Goal: Task Accomplishment & Management: Complete application form

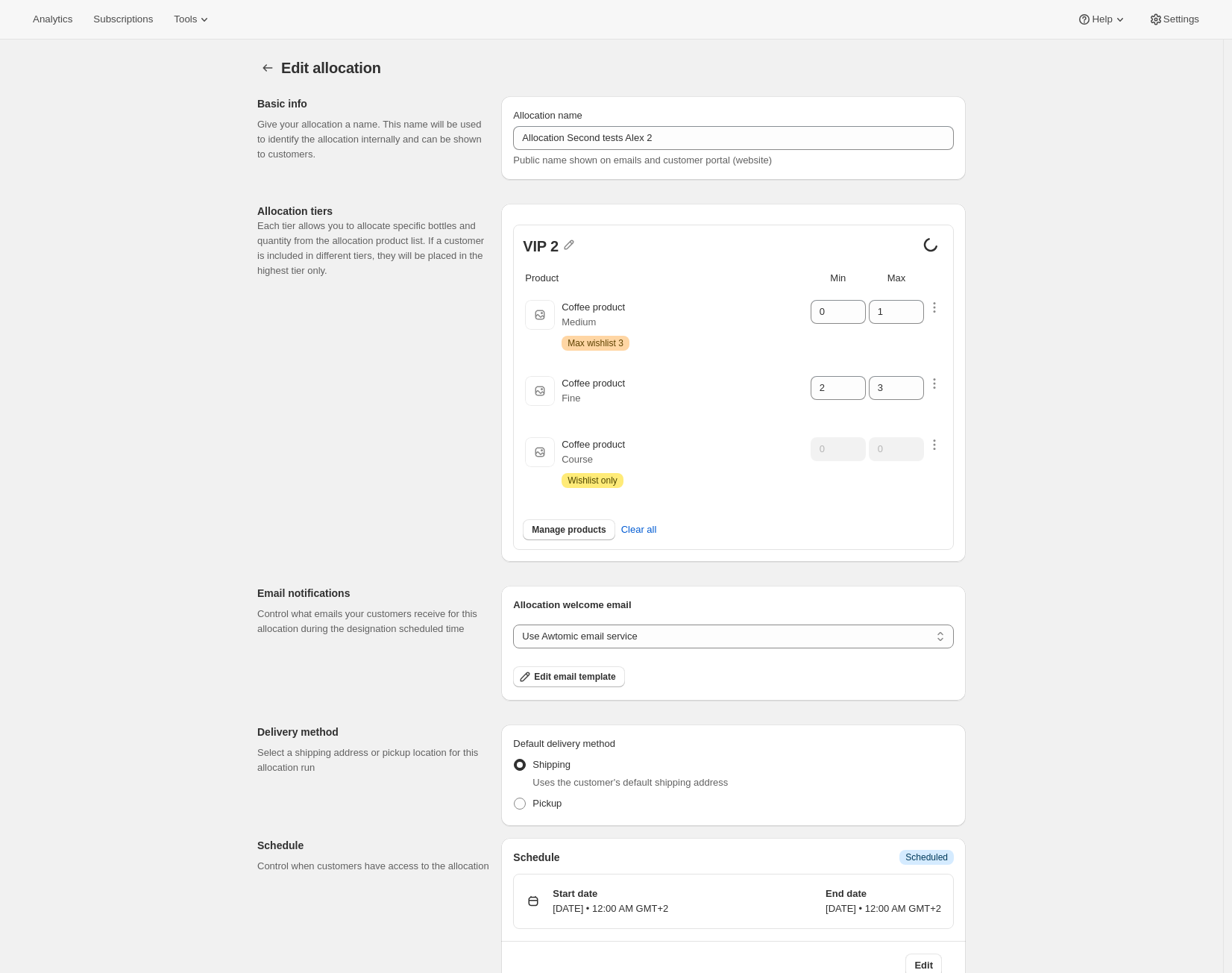
click at [1119, 328] on div "Edit allocation. This page is ready Edit allocation Basic info Give your alloca…" at bounding box center [612, 526] width 1223 height 973
click at [588, 524] on span "Manage products" at bounding box center [569, 530] width 74 height 12
click at [637, 528] on span "Clear all" at bounding box center [639, 529] width 36 height 15
click at [932, 243] on icon at bounding box center [930, 244] width 17 height 17
click at [932, 244] on icon at bounding box center [930, 244] width 18 height 18
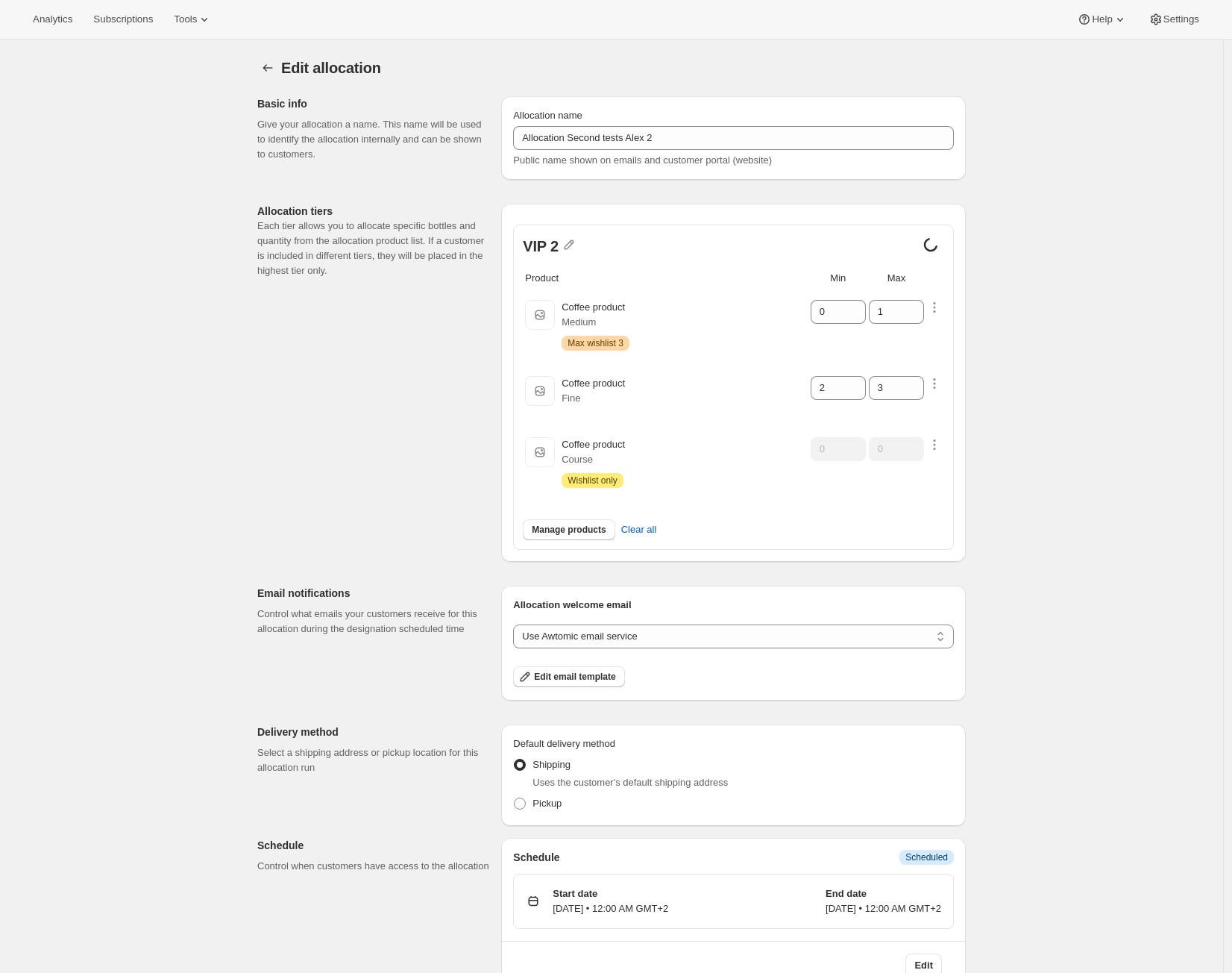
click at [932, 245] on icon at bounding box center [931, 244] width 19 height 19
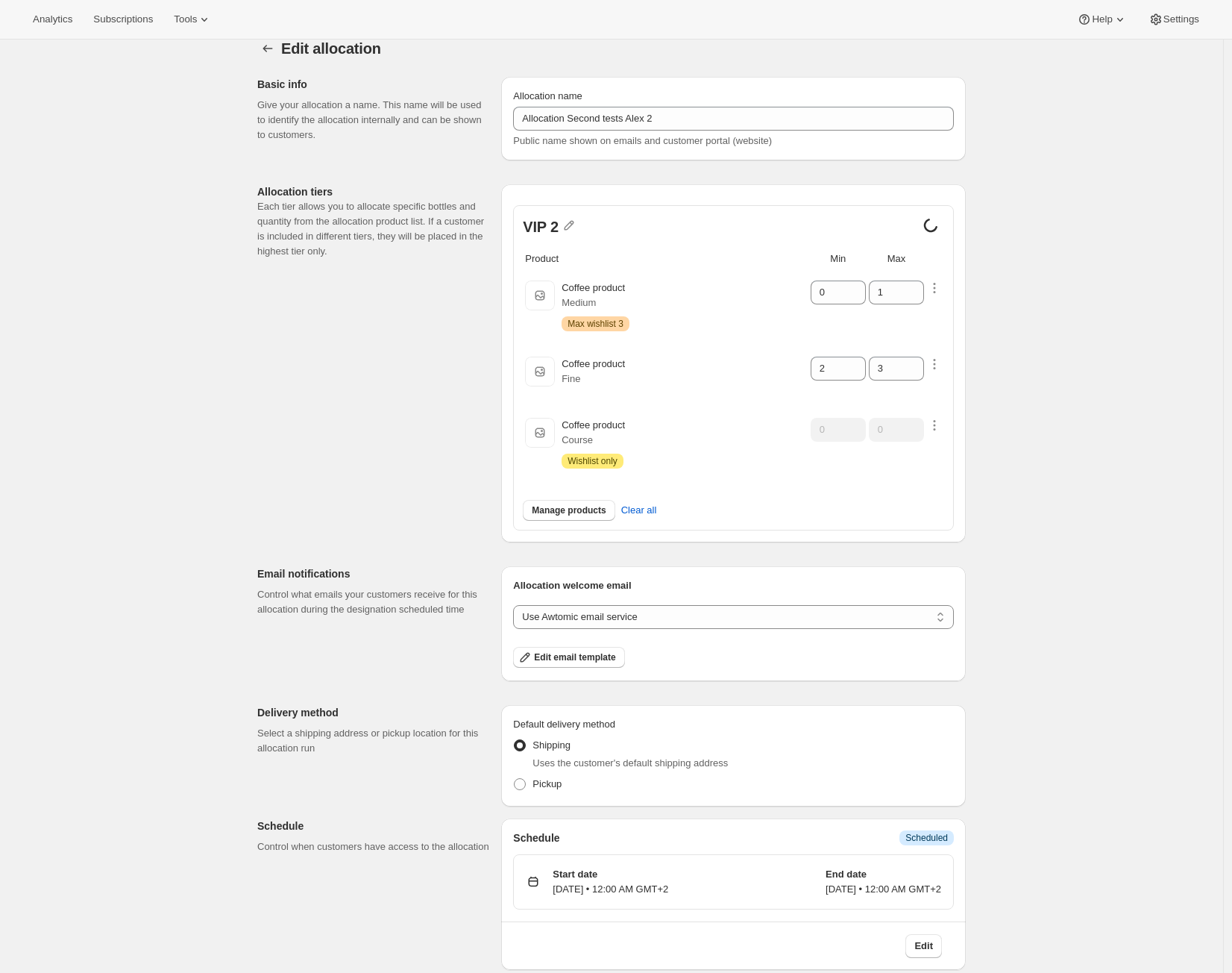
scroll to position [40, 0]
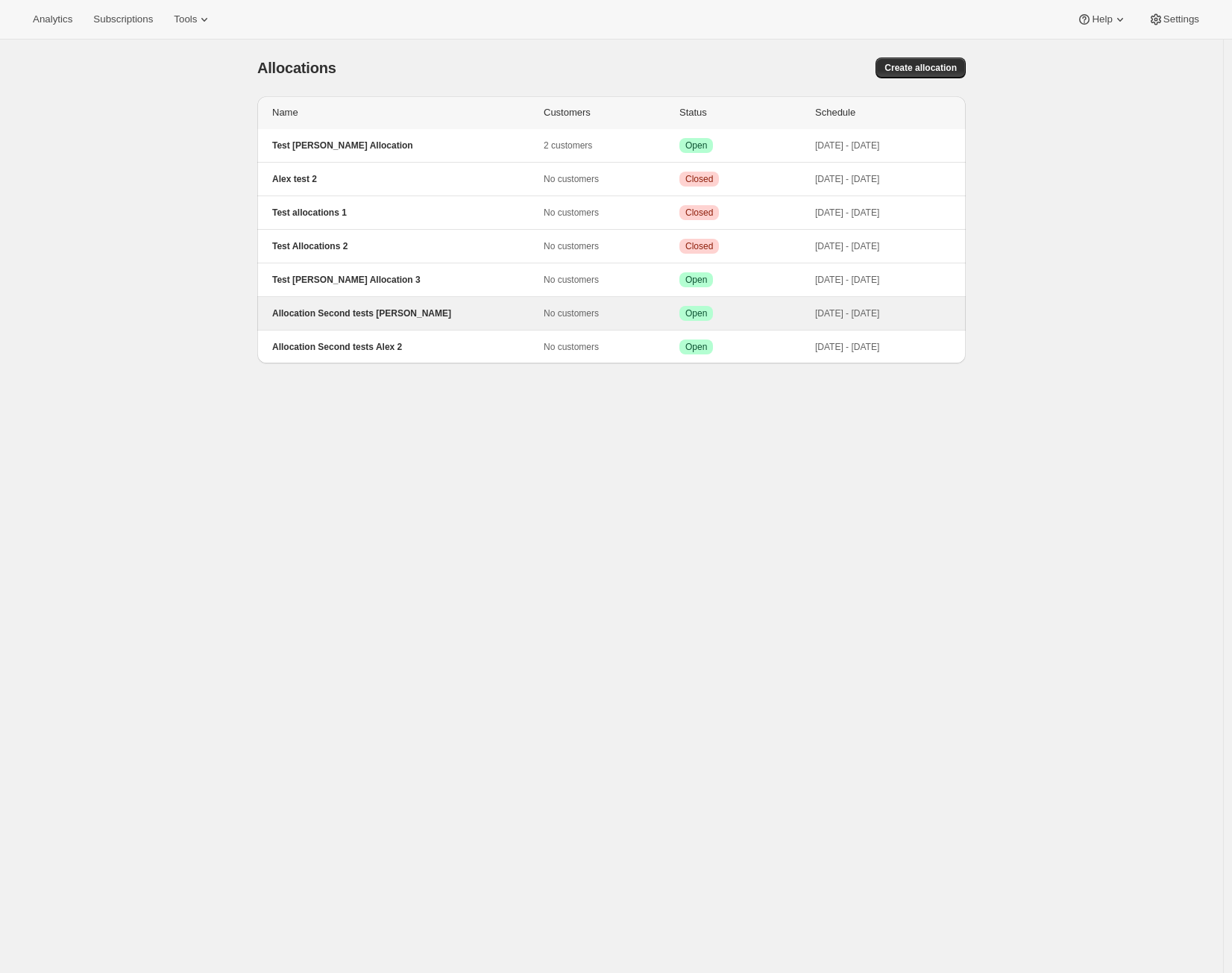
click at [895, 313] on p "Oct 10, 2025 - Oct 11, 2025" at bounding box center [882, 313] width 135 height 12
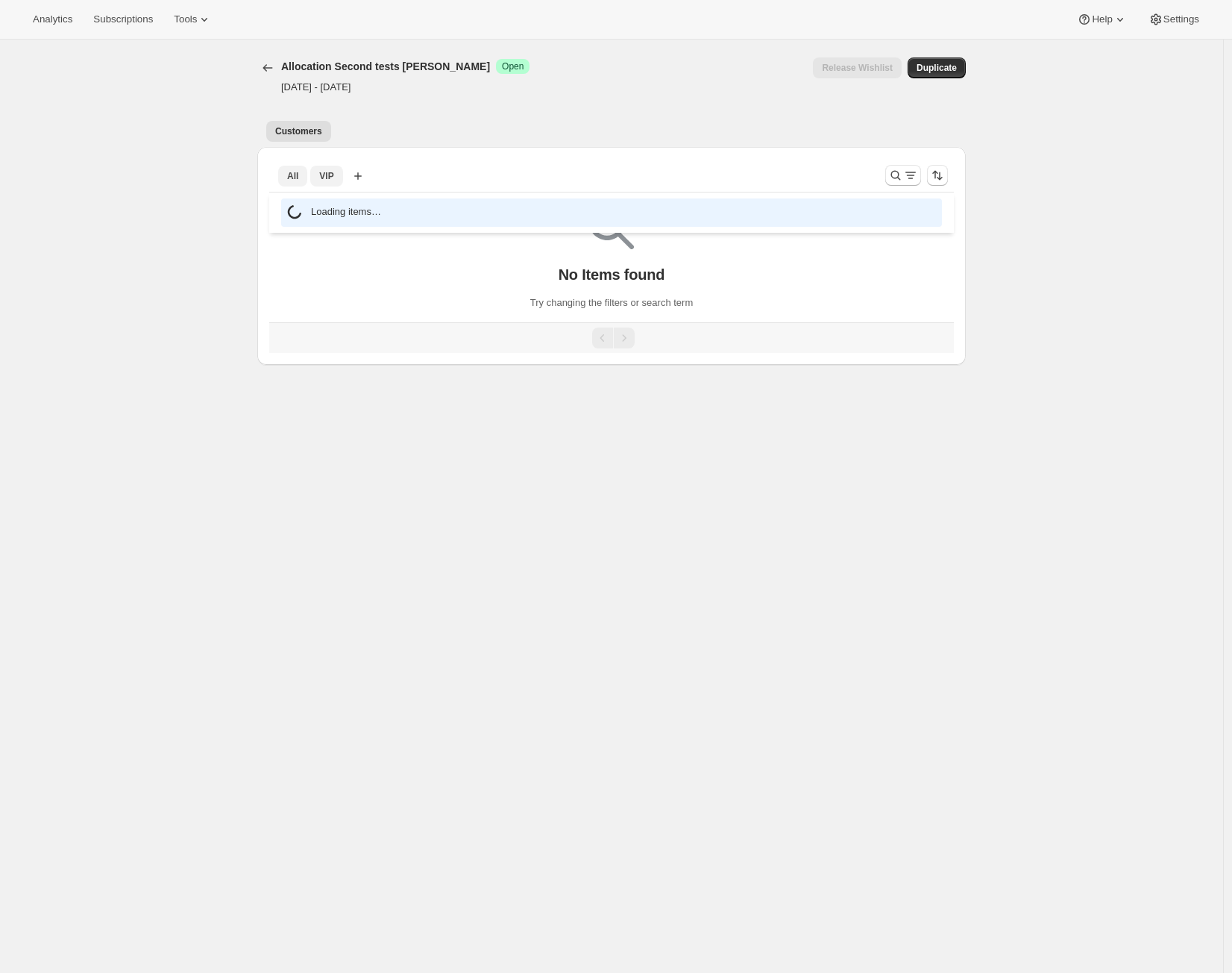
click at [319, 175] on button "VIP" at bounding box center [326, 175] width 32 height 20
click at [274, 75] on icon "Allocations" at bounding box center [267, 67] width 15 height 15
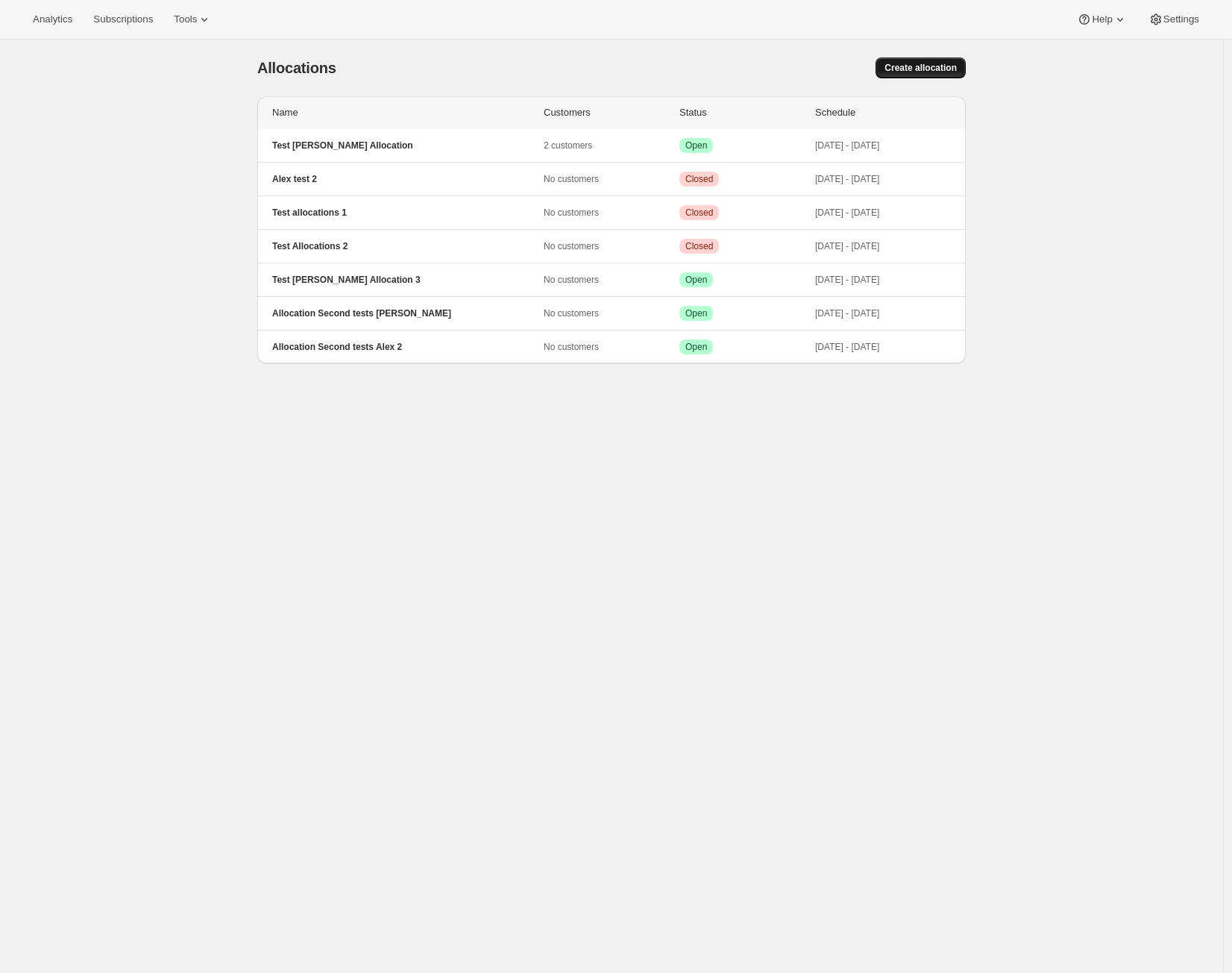
click at [900, 62] on span "Create allocation" at bounding box center [920, 68] width 72 height 12
select select "12:00"
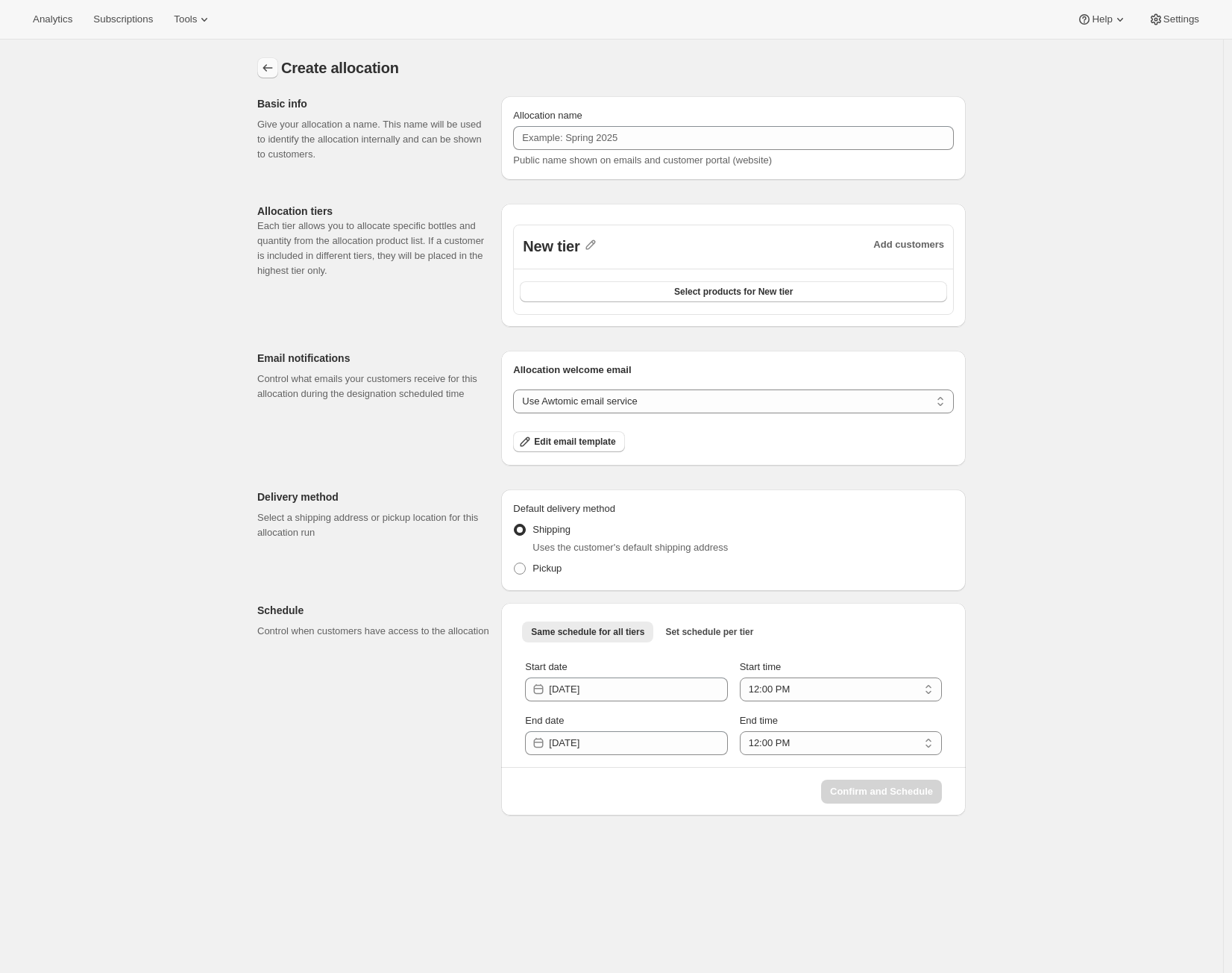
click at [268, 62] on icon "Allocations" at bounding box center [267, 67] width 15 height 15
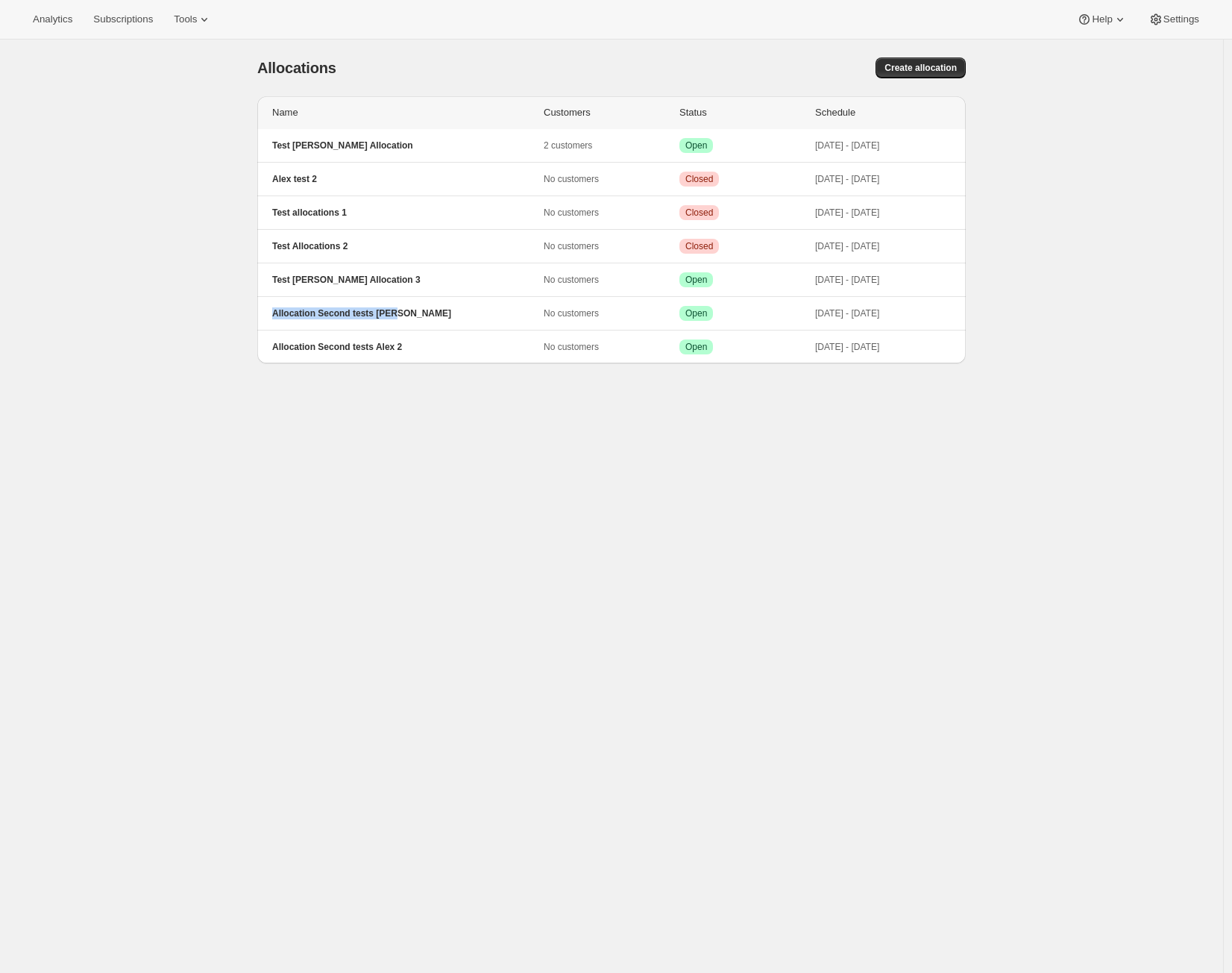
drag, startPoint x: 422, startPoint y: 310, endPoint x: 253, endPoint y: 311, distance: 169.0
click at [253, 311] on div "Name Customers Status Schedule Test Alex Allocation 2 customers Success Open Oc…" at bounding box center [606, 224] width 721 height 279
copy p "Allocation Second tests Alex"
click at [890, 56] on div "[object Object]. This page is ready Allocations Create allocation" at bounding box center [611, 68] width 708 height 56
click at [888, 59] on button "Create allocation" at bounding box center [920, 67] width 91 height 20
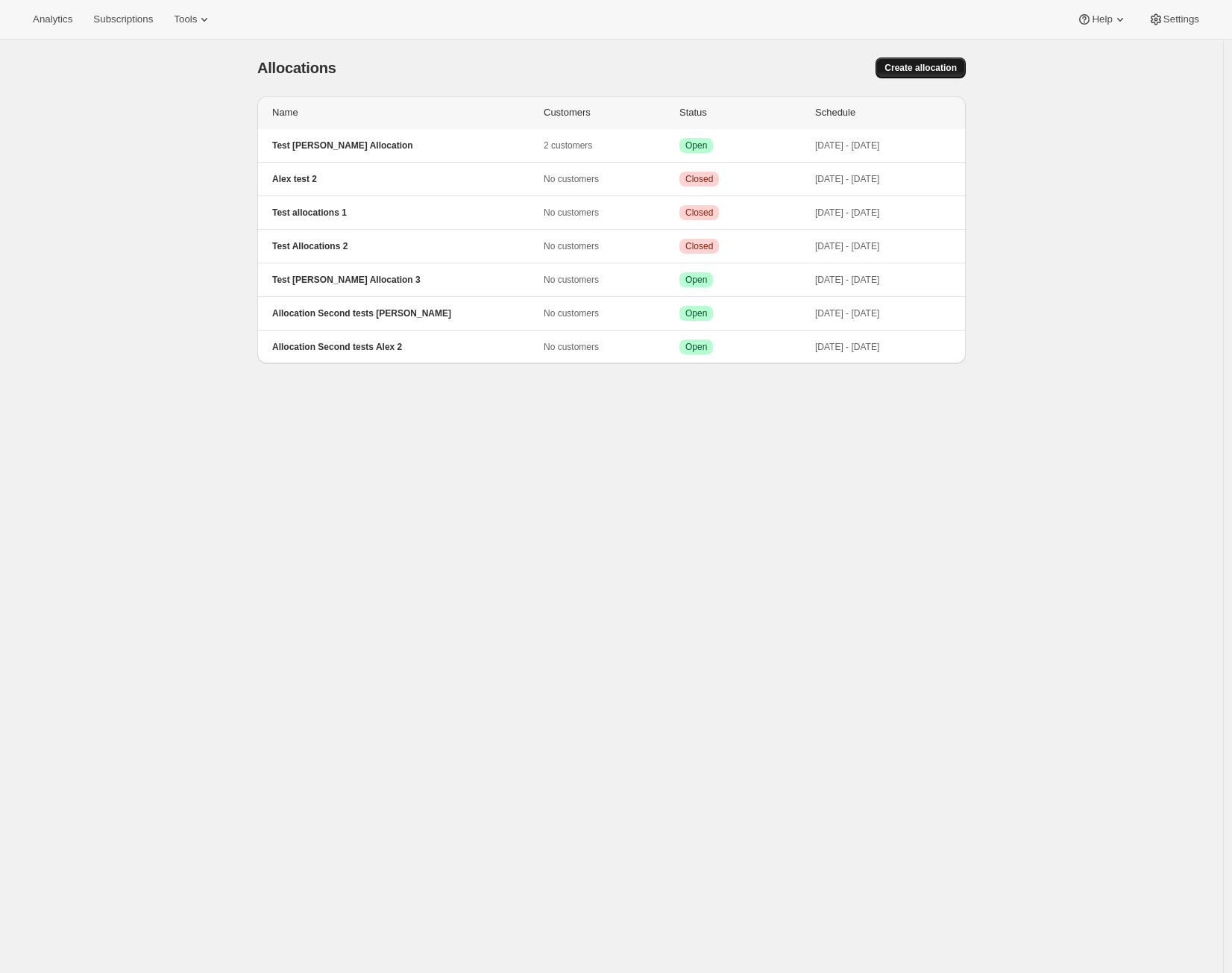
select select "12:00"
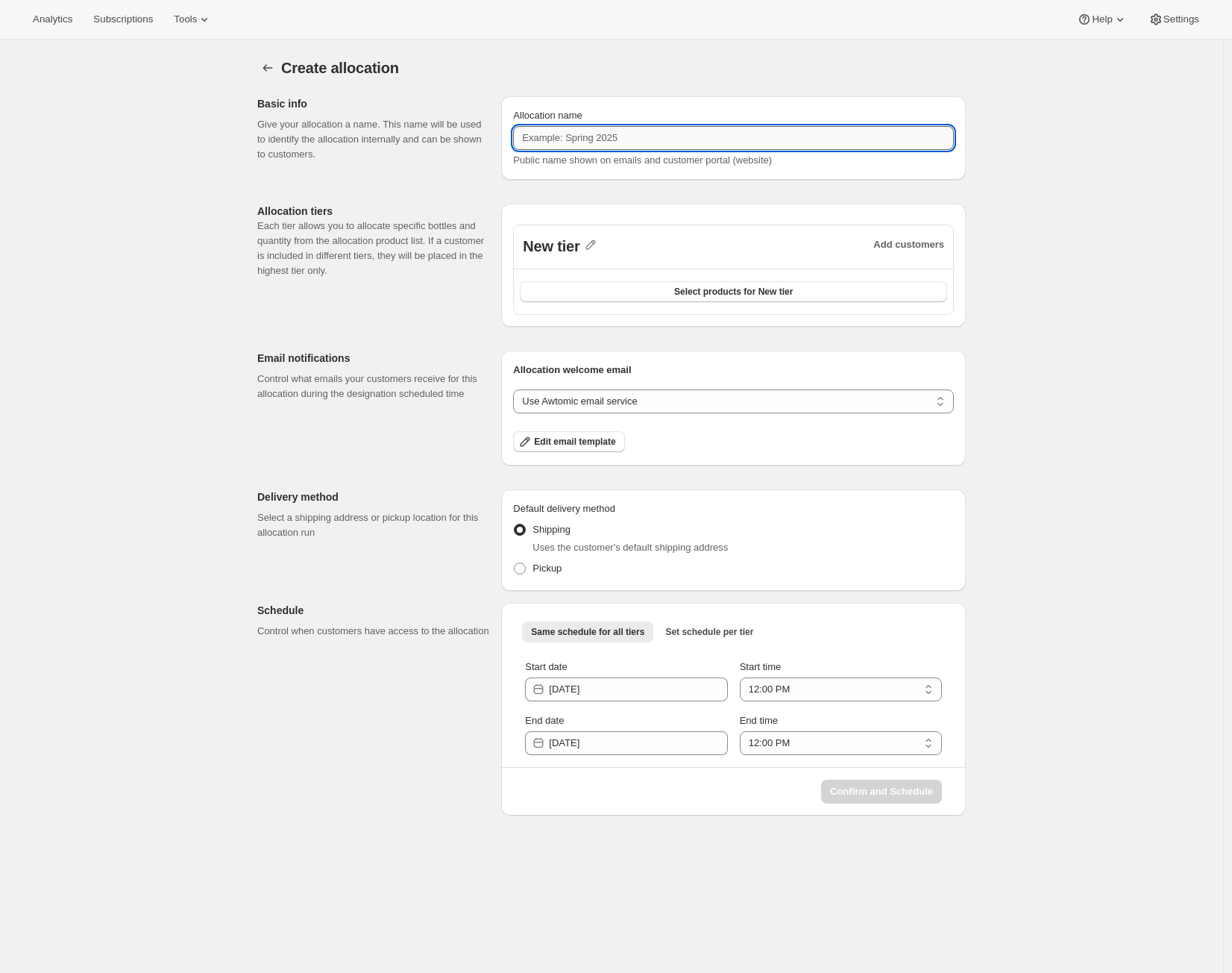
click at [743, 140] on input "Allocation name" at bounding box center [733, 137] width 441 height 24
paste input "Allocation Second tests Alex"
click at [600, 140] on input "Allocation Second tests Alex" at bounding box center [733, 137] width 441 height 24
click at [598, 138] on input "Allocation Second tests Alex" at bounding box center [733, 137] width 441 height 24
type input "Allocation 10/10 Testing"
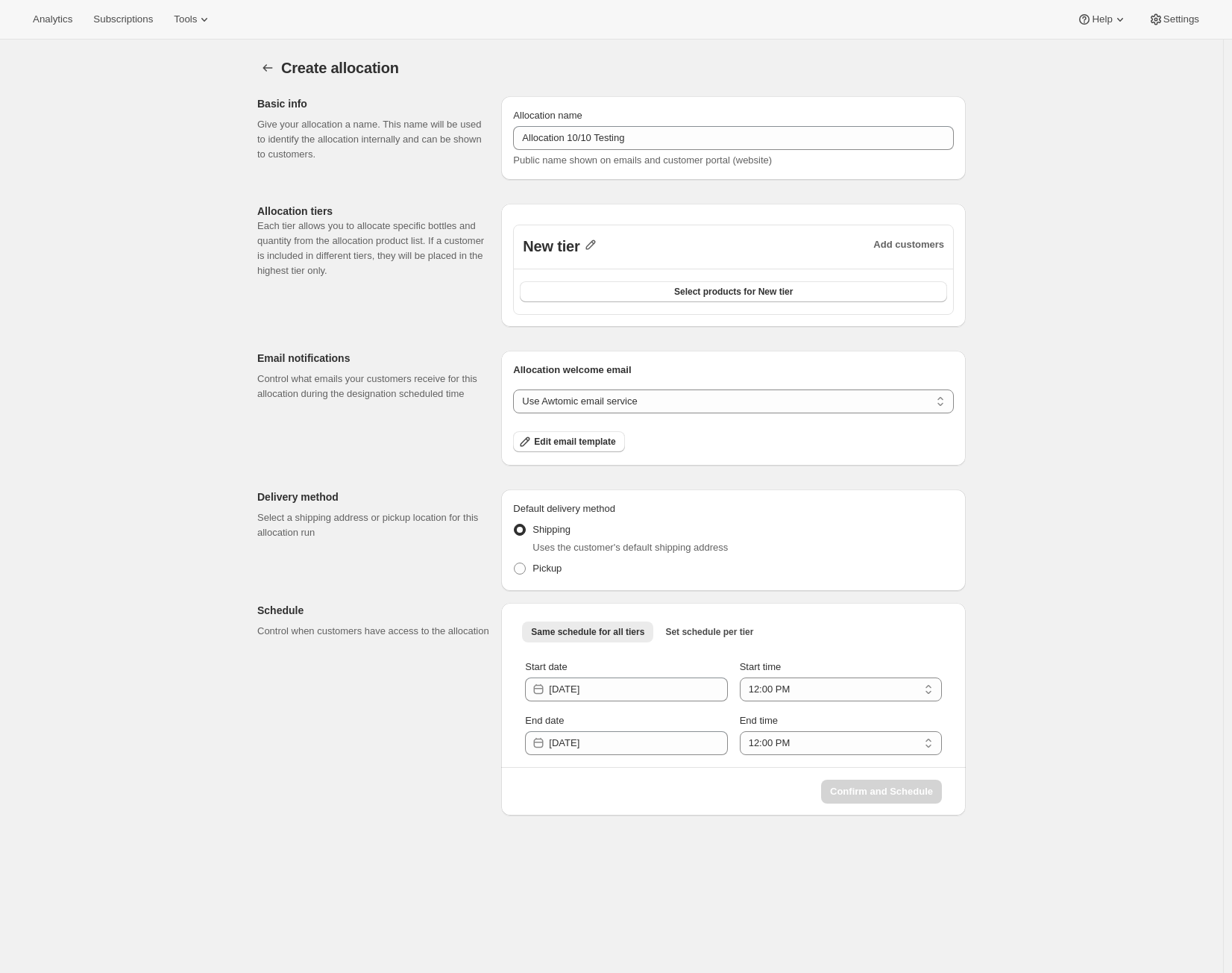
click at [598, 244] on icon "button" at bounding box center [590, 244] width 15 height 15
click at [610, 279] on input "New tier" at bounding box center [604, 277] width 143 height 24
click at [608, 277] on input "New tier" at bounding box center [604, 277] width 143 height 24
click at [607, 277] on input "New tier" at bounding box center [604, 277] width 143 height 24
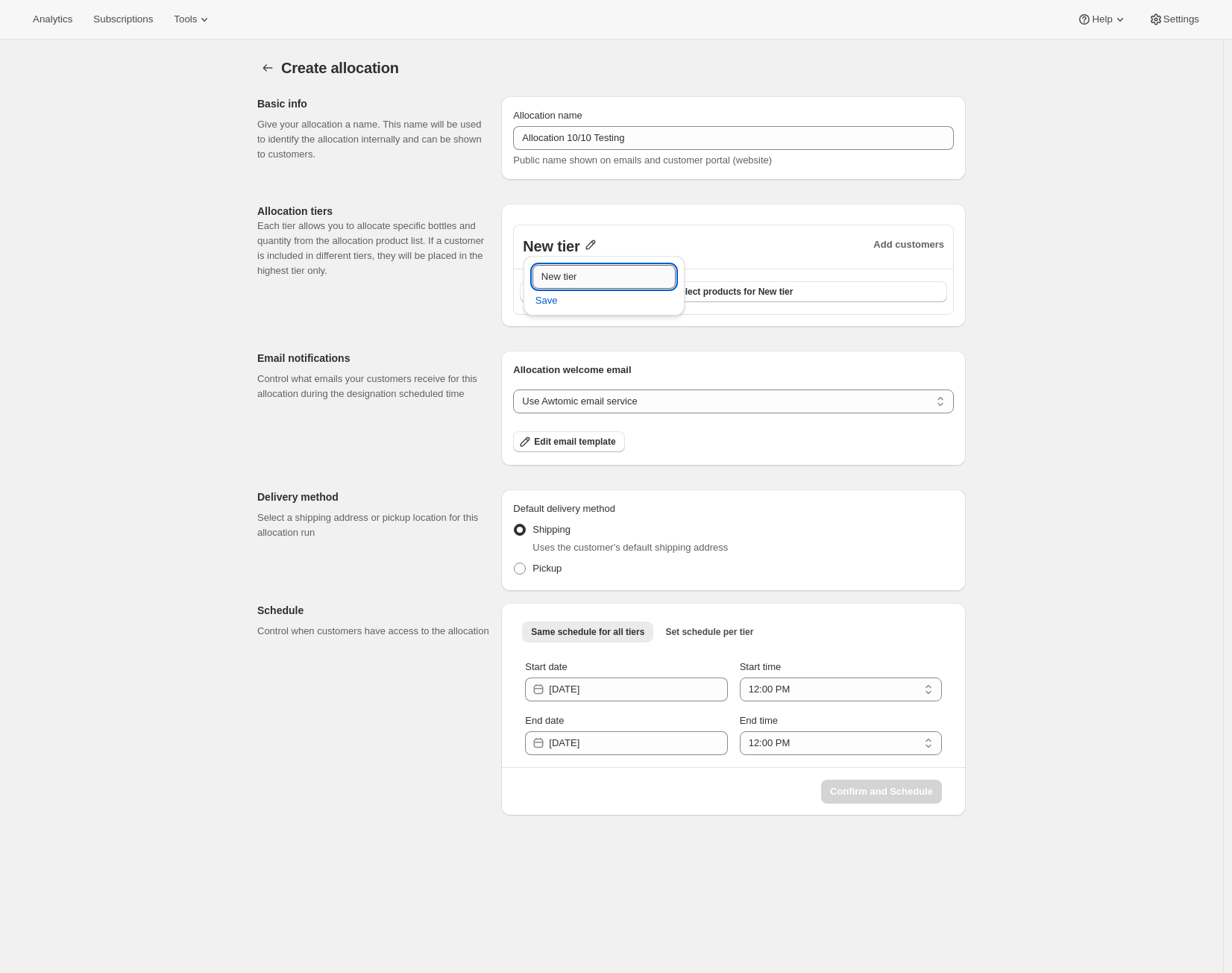
click at [607, 277] on input "New tier" at bounding box center [604, 277] width 143 height 24
type input "VIP 3"
click at [545, 299] on span "Save" at bounding box center [546, 300] width 22 height 15
click at [545, 571] on span "Pickup" at bounding box center [547, 567] width 29 height 11
click at [514, 563] on input "Pickup" at bounding box center [514, 562] width 1 height 1
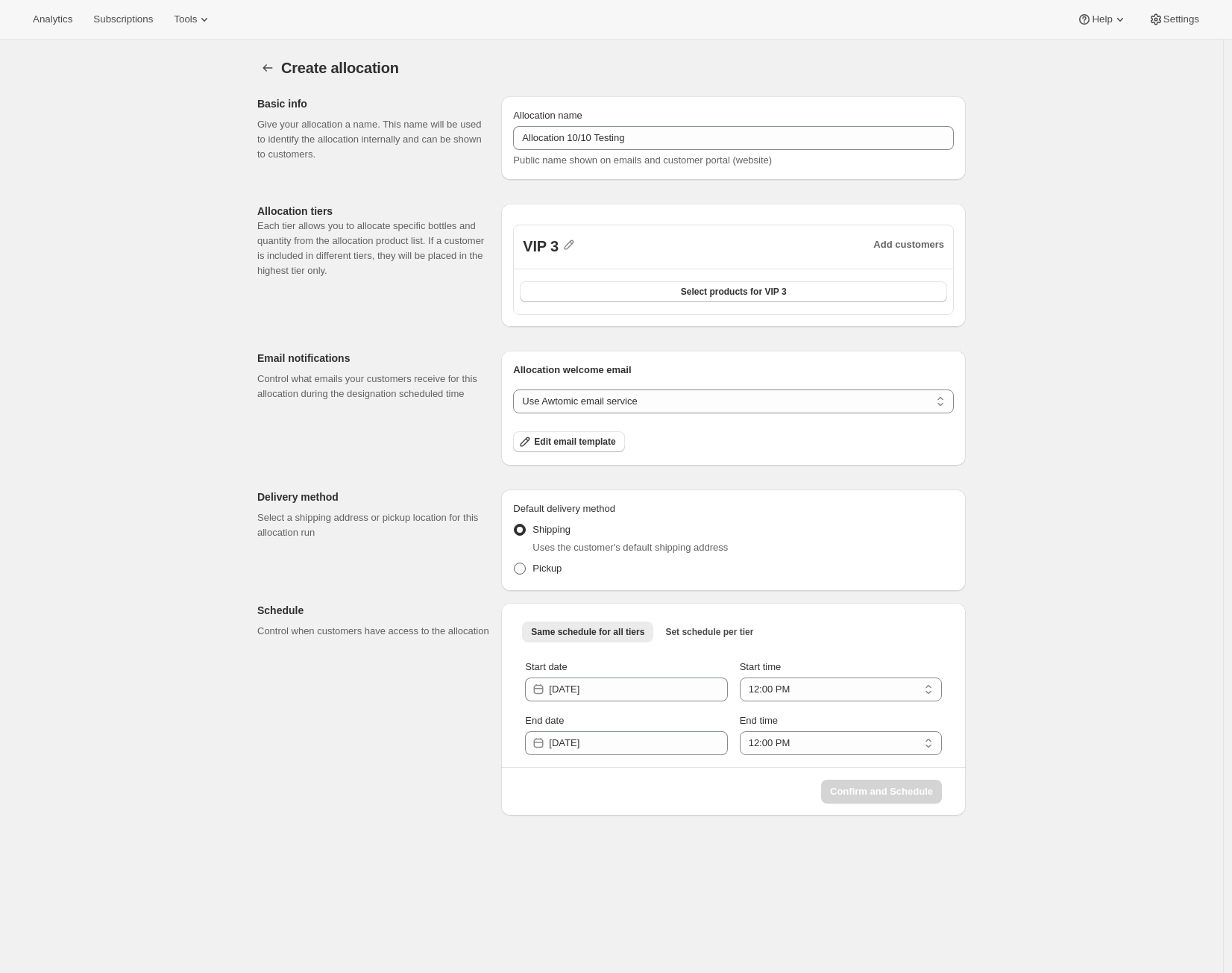
radio input "true"
click at [671, 702] on div "Start date 2025-10-11 Start time 12:00 AM 1:00 AM 2:00 AM 3:00 AM 4:00 AM 5:00 …" at bounding box center [733, 707] width 417 height 95
click at [673, 694] on input "2025-10-11" at bounding box center [638, 689] width 178 height 24
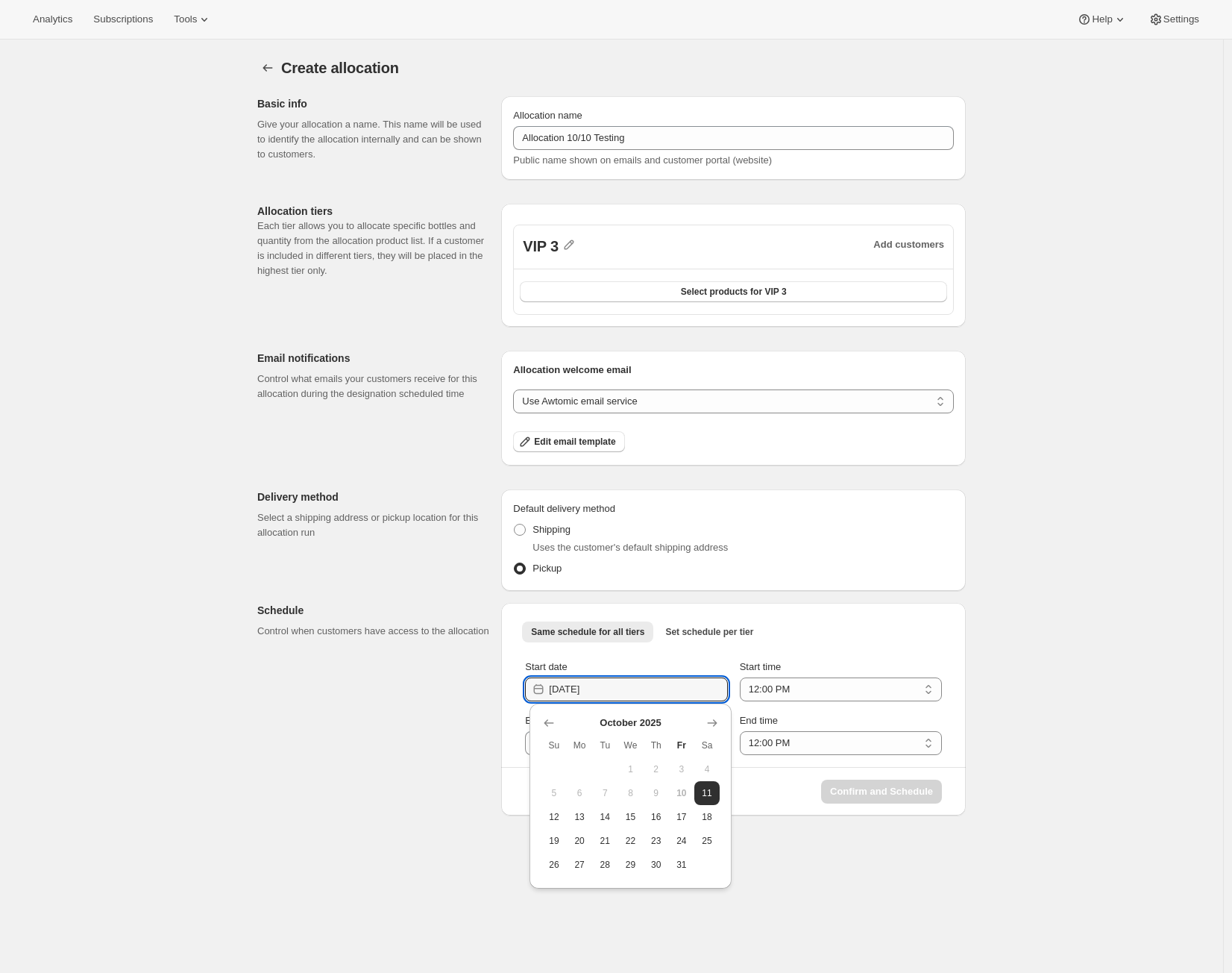
click at [843, 648] on div "Start date 2025-10-11 Start time 12:00 AM 1:00 AM 2:00 AM 3:00 AM 4:00 AM 5:00 …" at bounding box center [733, 707] width 441 height 120
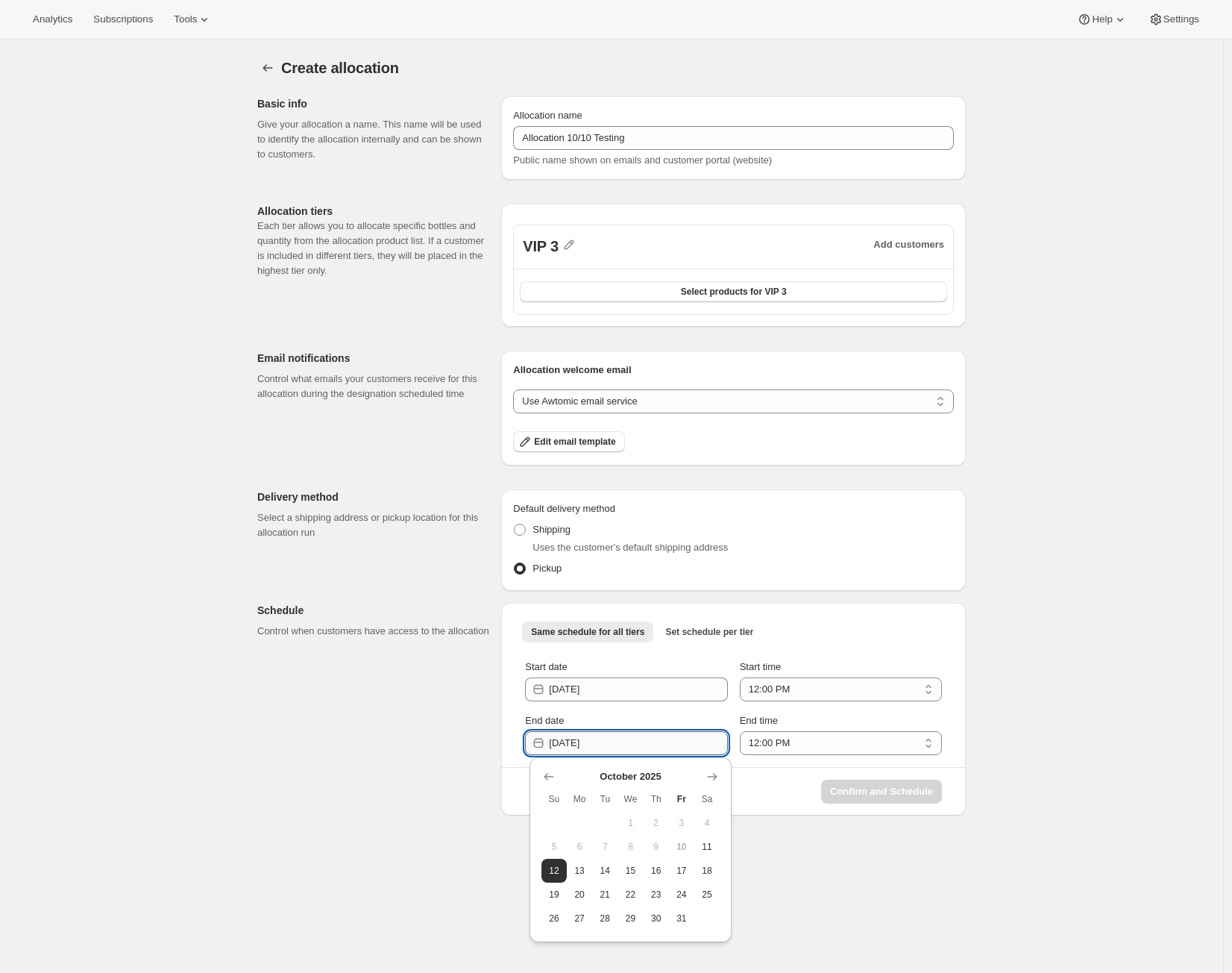
click at [656, 751] on input "2025-10-12" at bounding box center [638, 742] width 178 height 24
click at [580, 865] on span "13" at bounding box center [579, 871] width 14 height 12
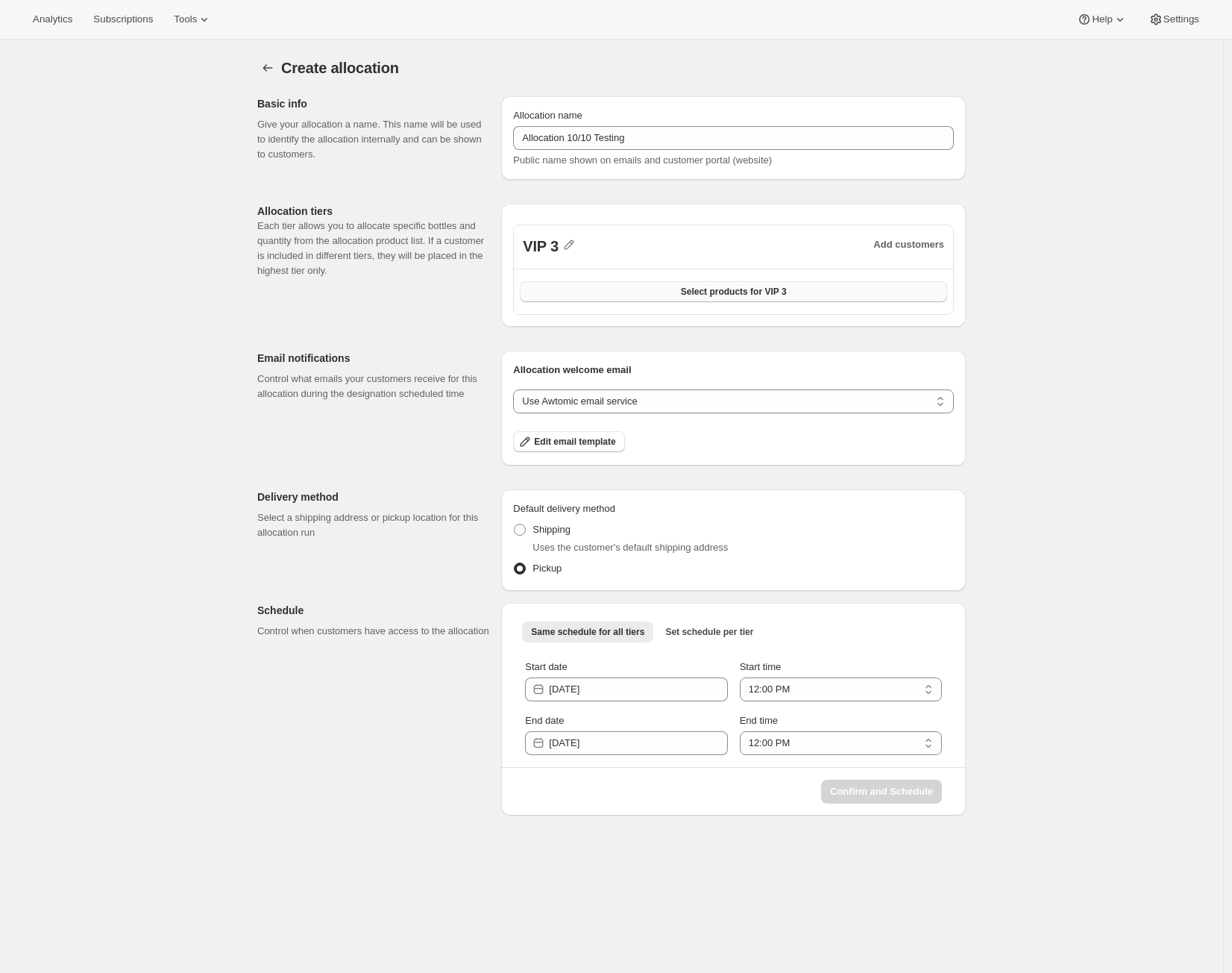
click at [739, 295] on span "Select products for VIP 3" at bounding box center [733, 291] width 106 height 12
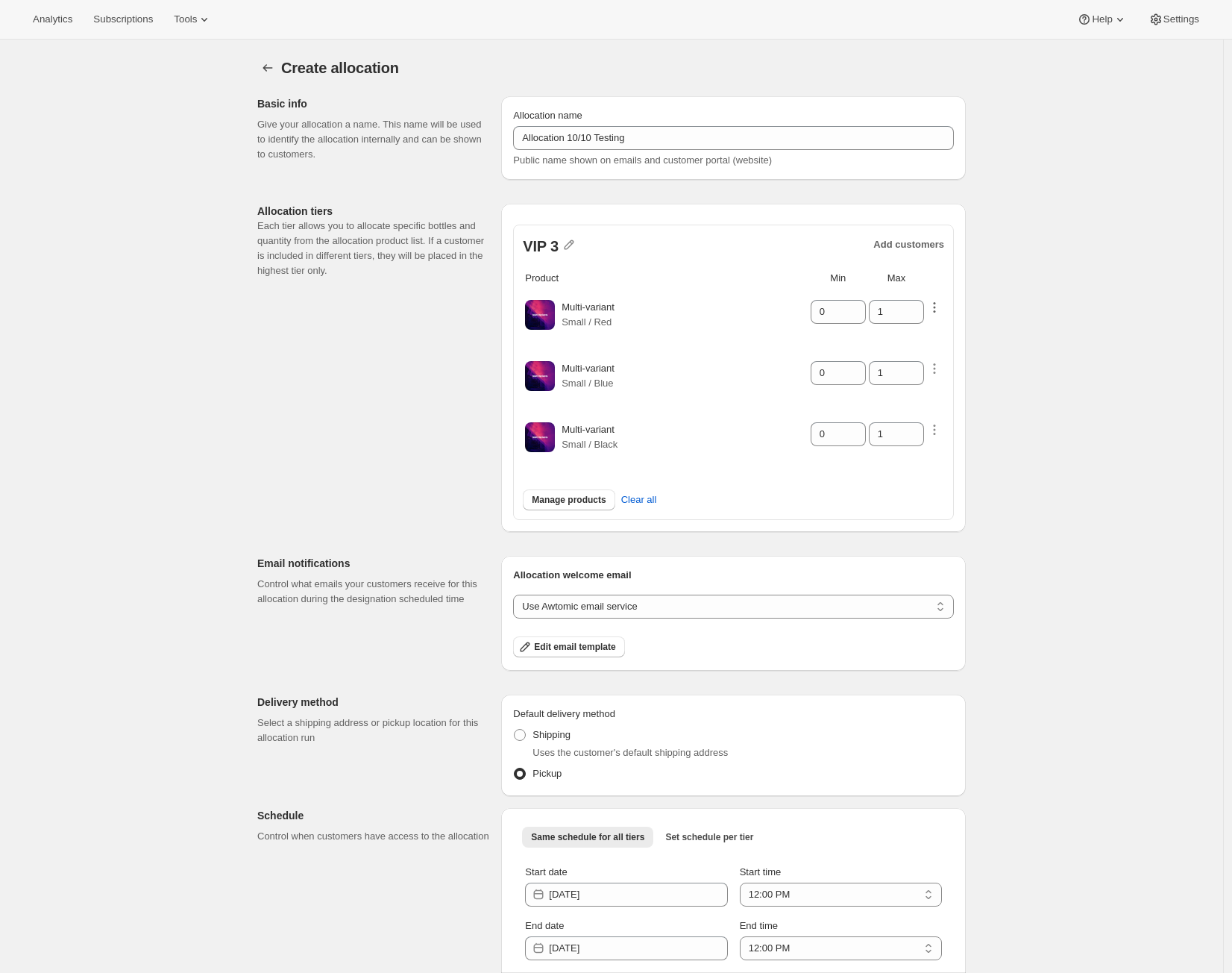
click at [941, 307] on icon "button" at bounding box center [934, 307] width 15 height 15
click at [938, 345] on select "Customers can wishlist item Wishlist only product Block item from wishlist" at bounding box center [933, 341] width 150 height 24
select select "only"
click at [874, 329] on select "Customers can wishlist item Wishlist only product Block item from wishlist" at bounding box center [933, 341] width 150 height 24
type input "0"
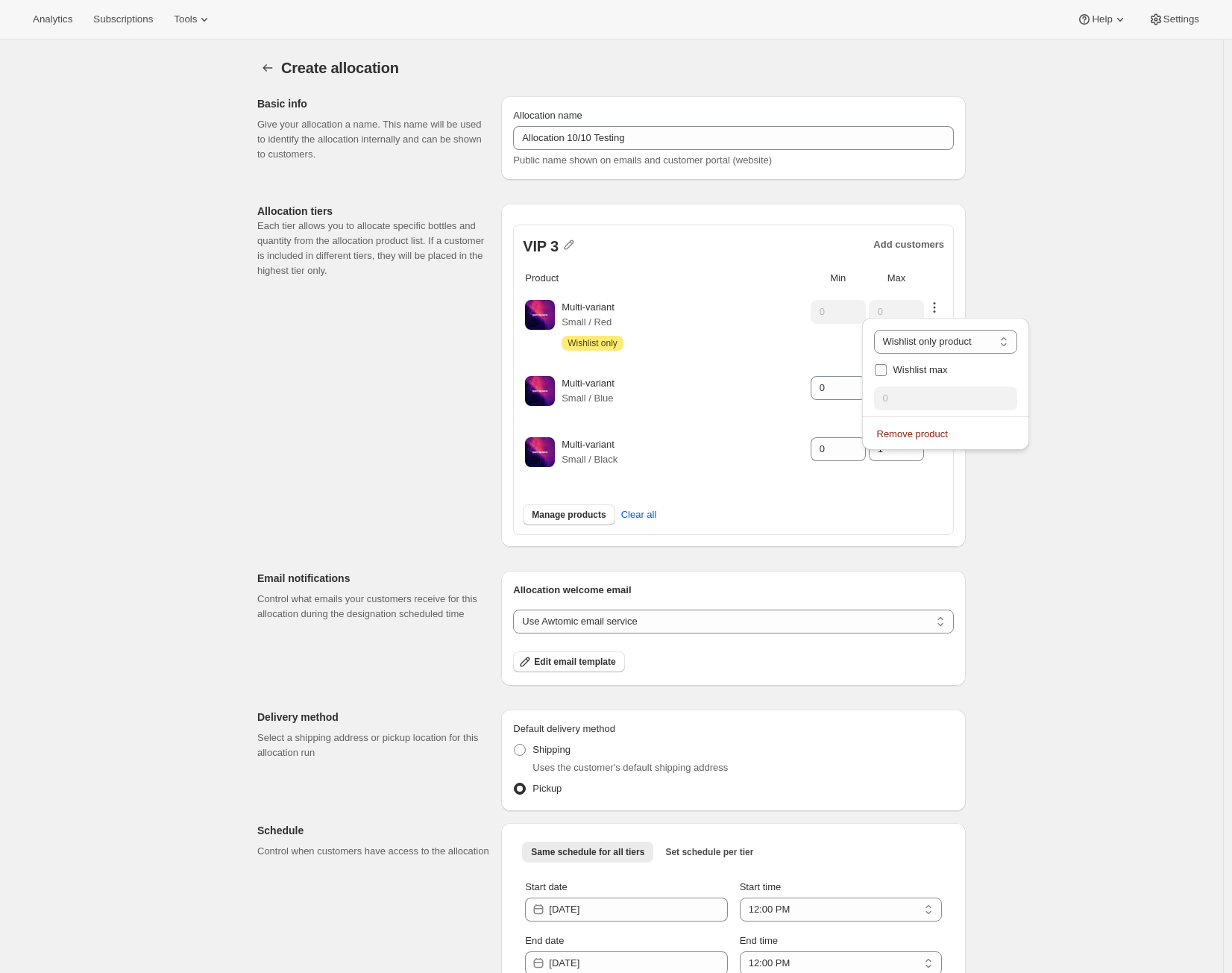
click at [883, 371] on input "Wishlist max" at bounding box center [880, 370] width 12 height 12
checkbox input "true"
drag, startPoint x: 887, startPoint y: 393, endPoint x: 767, endPoint y: 424, distance: 123.9
click at [767, 424] on div "Analytics Subscriptions Tools Help Settings Skip to content Create allocation. …" at bounding box center [616, 523] width 1232 height 1047
type input "3"
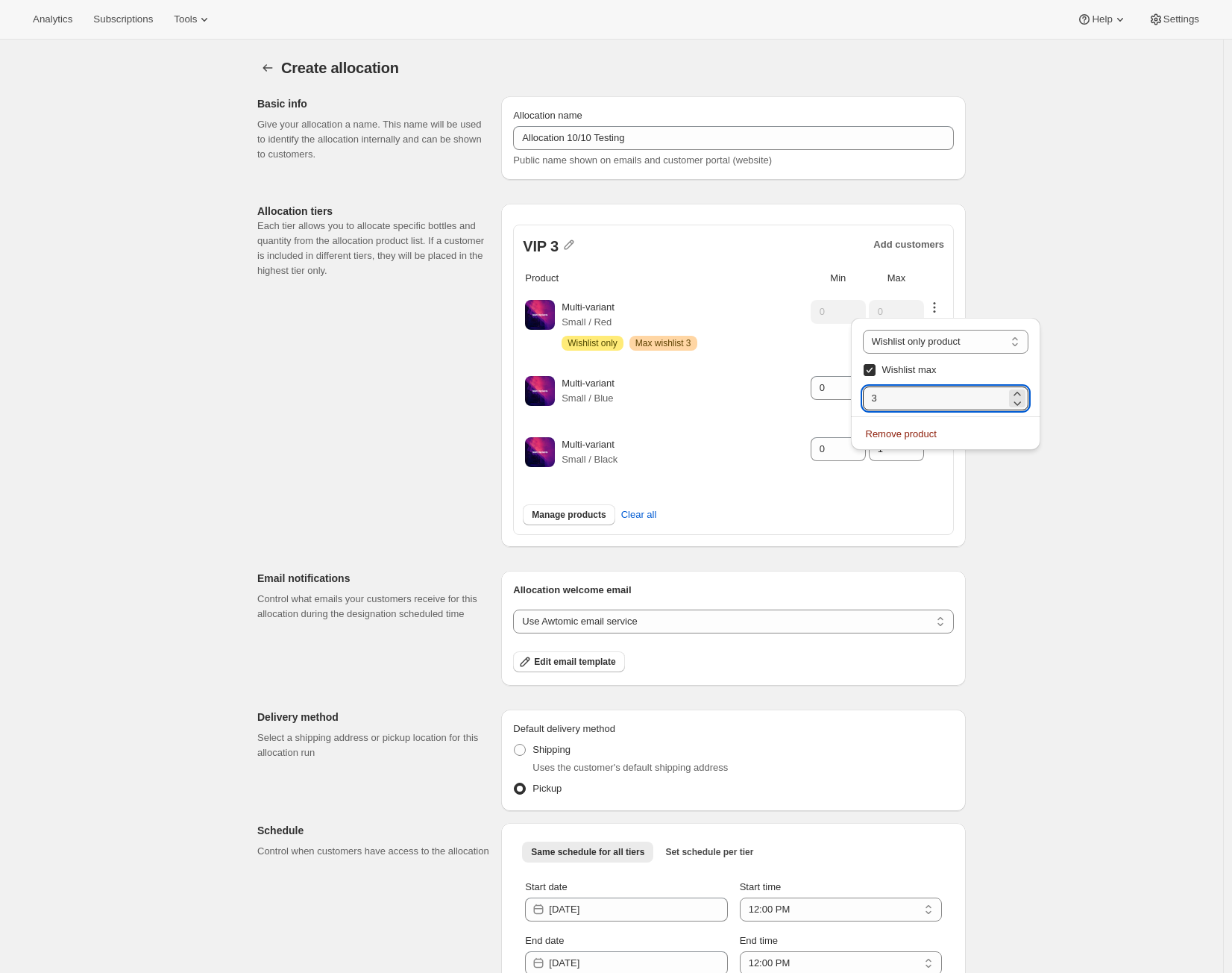
click at [795, 364] on td "Multi-variant Small / Blue" at bounding box center [685, 393] width 247 height 59
click at [920, 379] on icon at bounding box center [913, 383] width 15 height 15
type input "4"
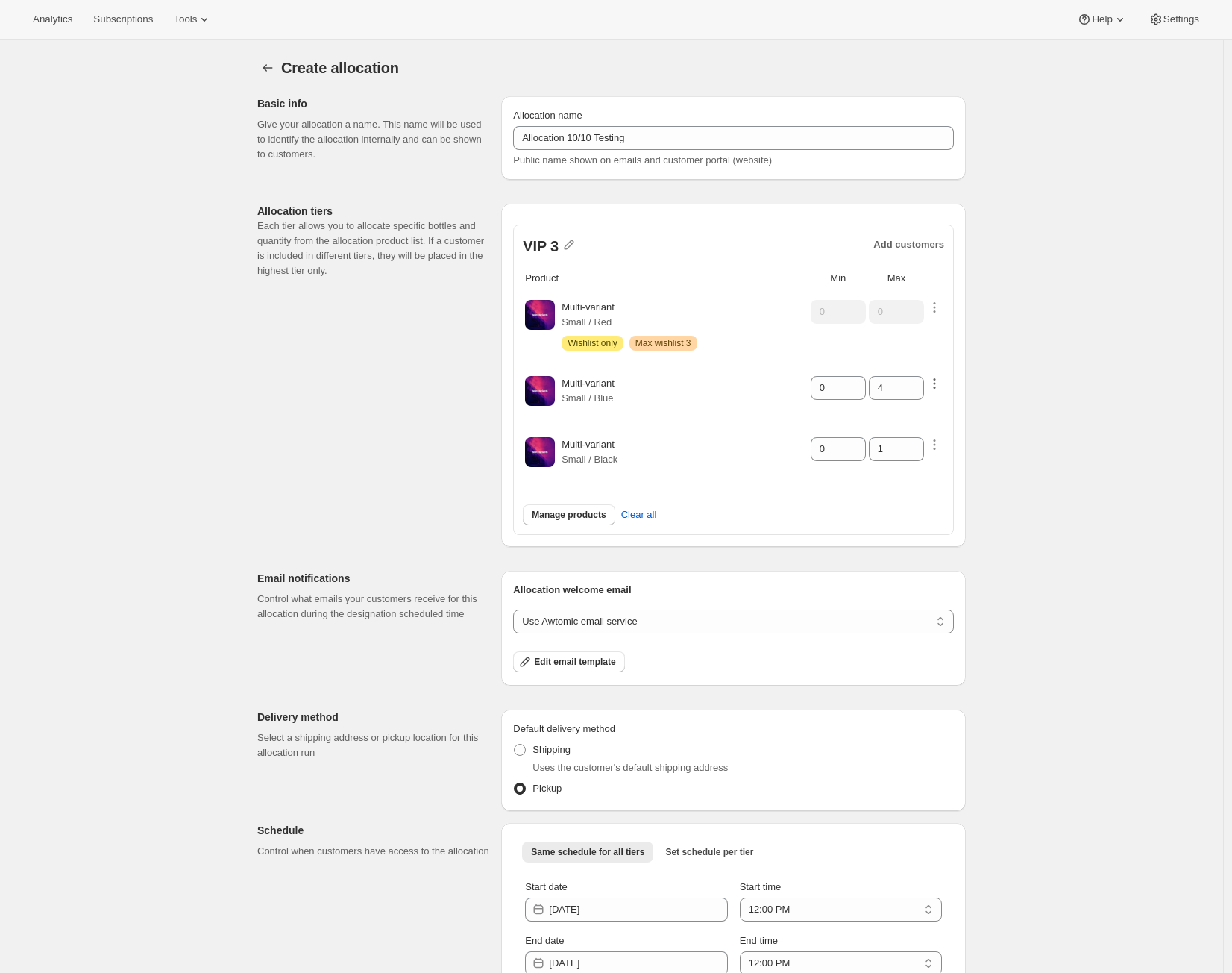
click at [937, 381] on icon "button" at bounding box center [934, 383] width 15 height 15
click at [952, 414] on select "Customers can wishlist item Wishlist only product Block item from wishlist" at bounding box center [933, 418] width 150 height 24
select select "blocked"
click at [868, 406] on select "Customers can wishlist item Wishlist only product Block item from wishlist" at bounding box center [933, 418] width 150 height 24
click at [838, 441] on input "0" at bounding box center [827, 449] width 33 height 24
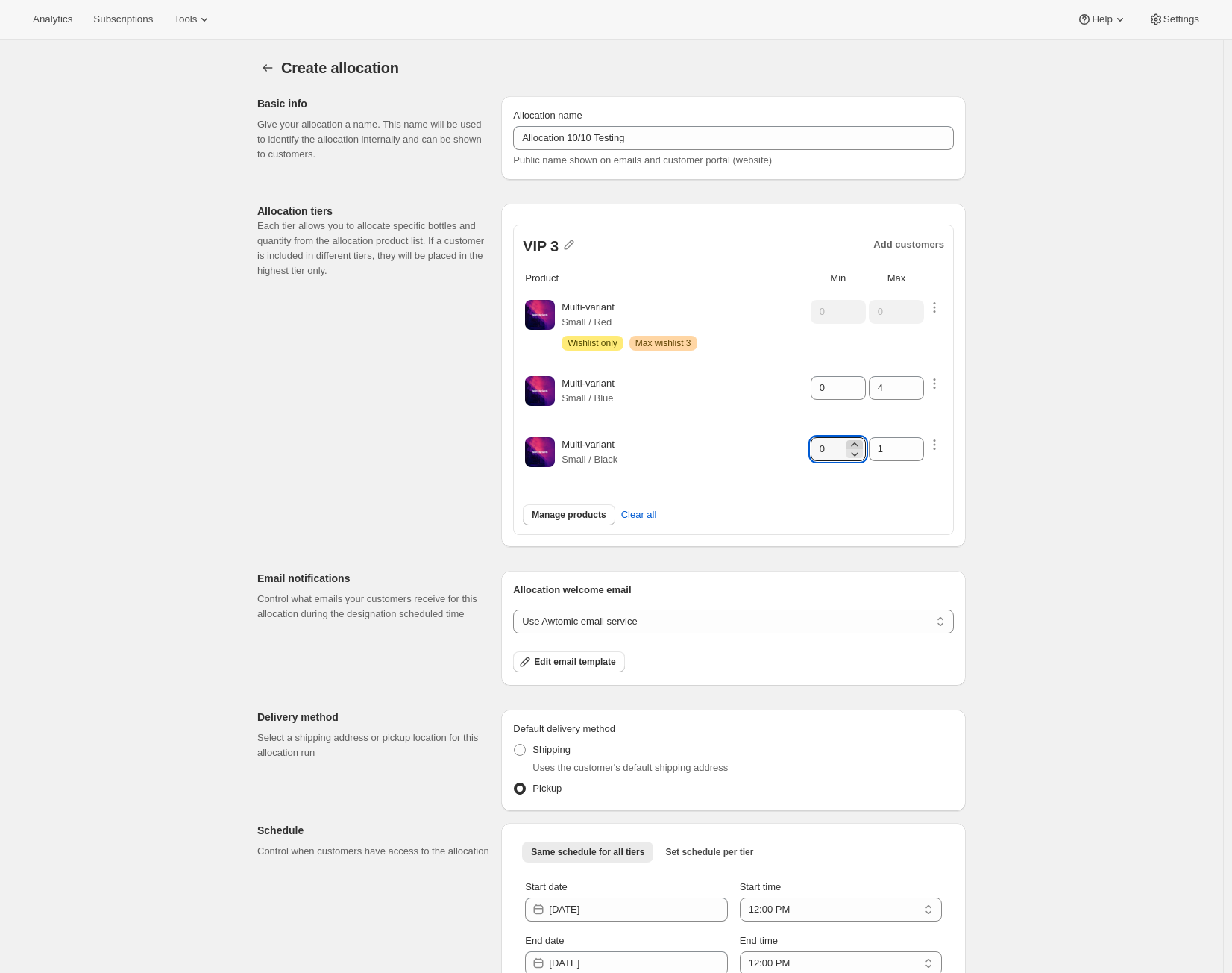
click at [857, 437] on icon at bounding box center [854, 444] width 15 height 15
click at [858, 439] on icon at bounding box center [854, 444] width 15 height 15
type input "2"
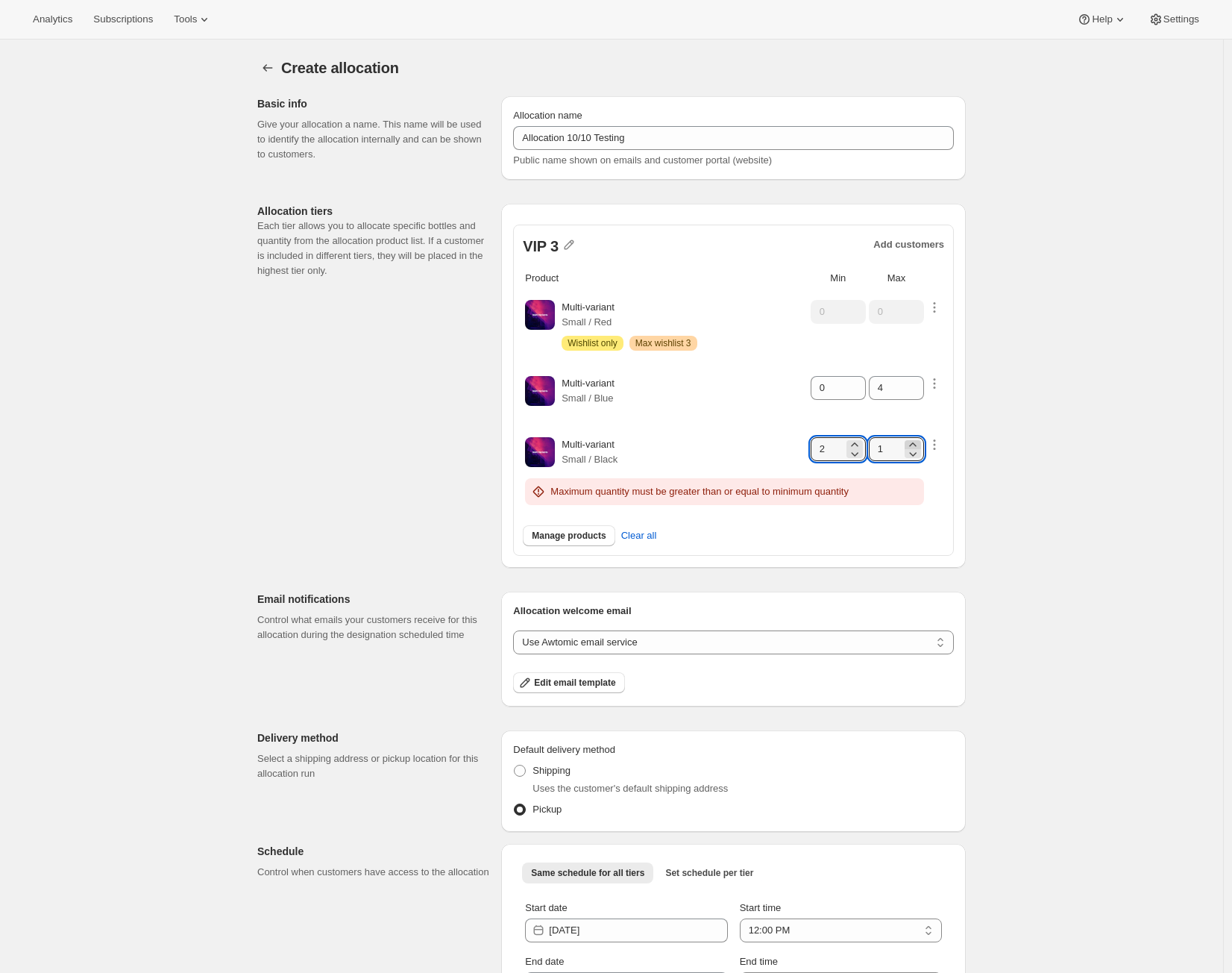
click at [915, 441] on icon at bounding box center [913, 444] width 15 height 15
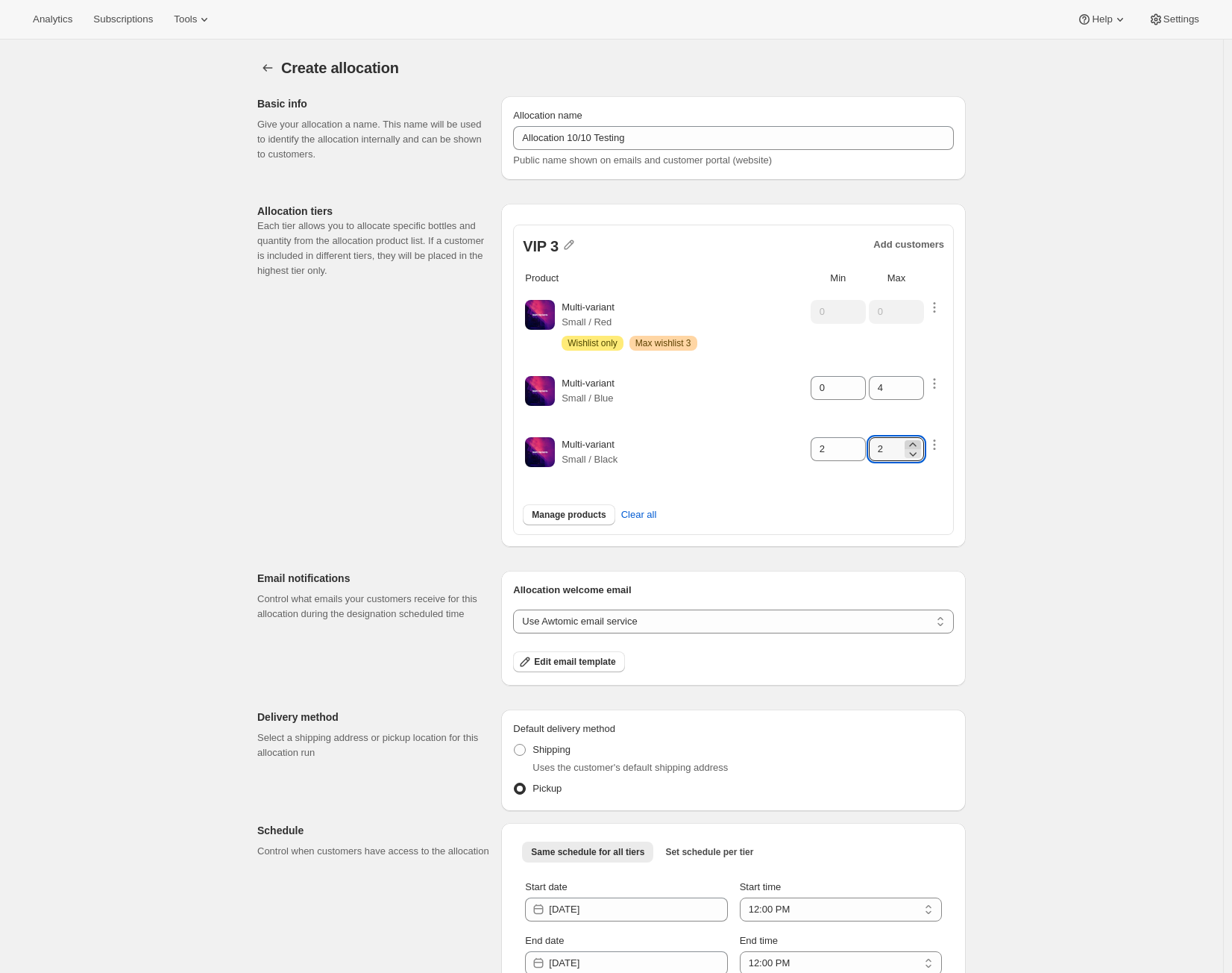
click at [915, 441] on icon at bounding box center [913, 444] width 15 height 15
type input "4"
click at [934, 441] on icon "button" at bounding box center [934, 444] width 15 height 15
click at [930, 481] on select "Customers can wishlist item Wishlist only product Block item from wishlist" at bounding box center [933, 478] width 150 height 24
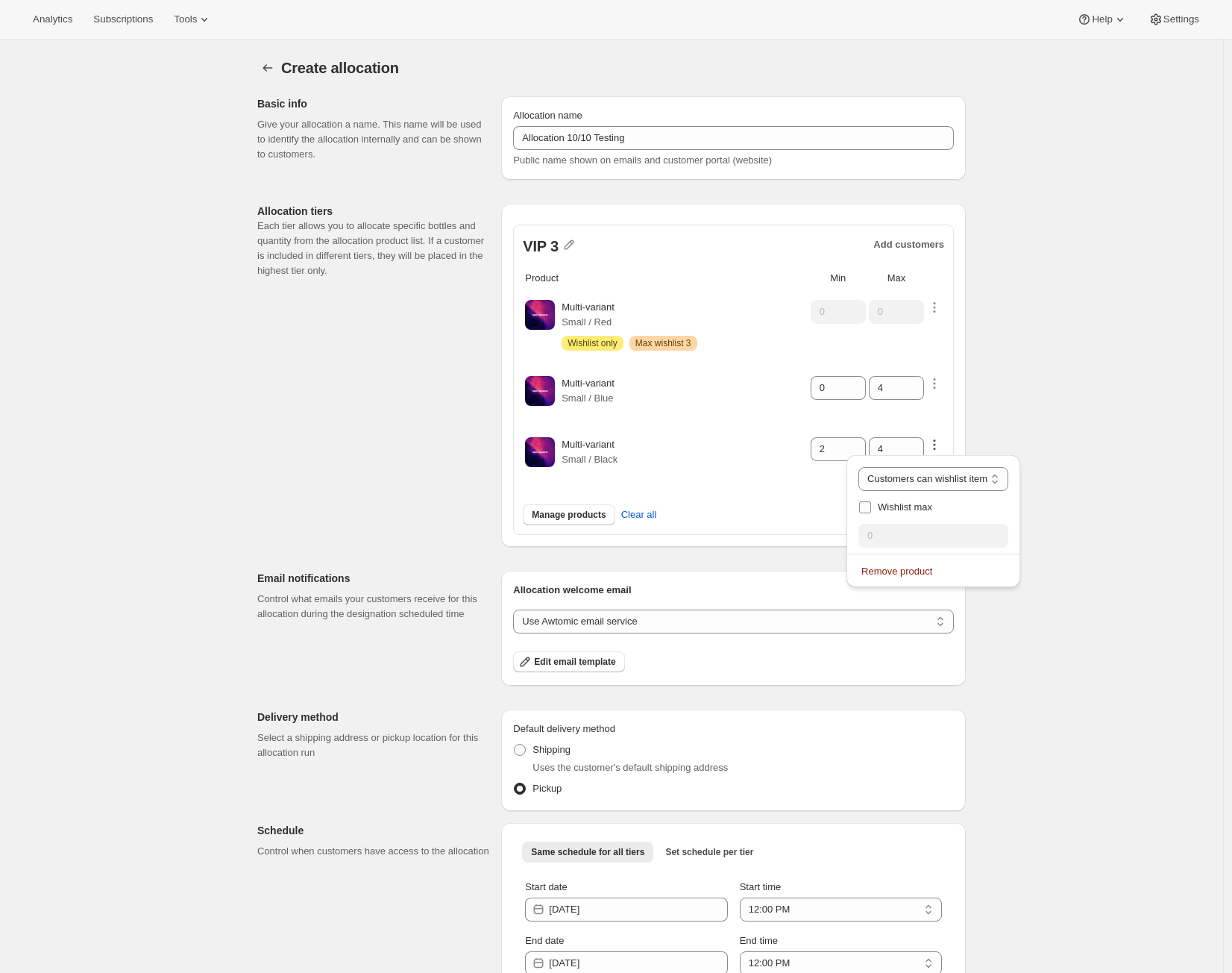
click at [867, 511] on input "Wishlist max" at bounding box center [865, 507] width 12 height 12
checkbox input "true"
click at [874, 542] on input "0" at bounding box center [929, 536] width 143 height 24
drag, startPoint x: 874, startPoint y: 538, endPoint x: 833, endPoint y: 524, distance: 43.3
click at [833, 524] on div "Analytics Subscriptions Tools Help Settings Skip to content Create allocation. …" at bounding box center [616, 523] width 1232 height 1047
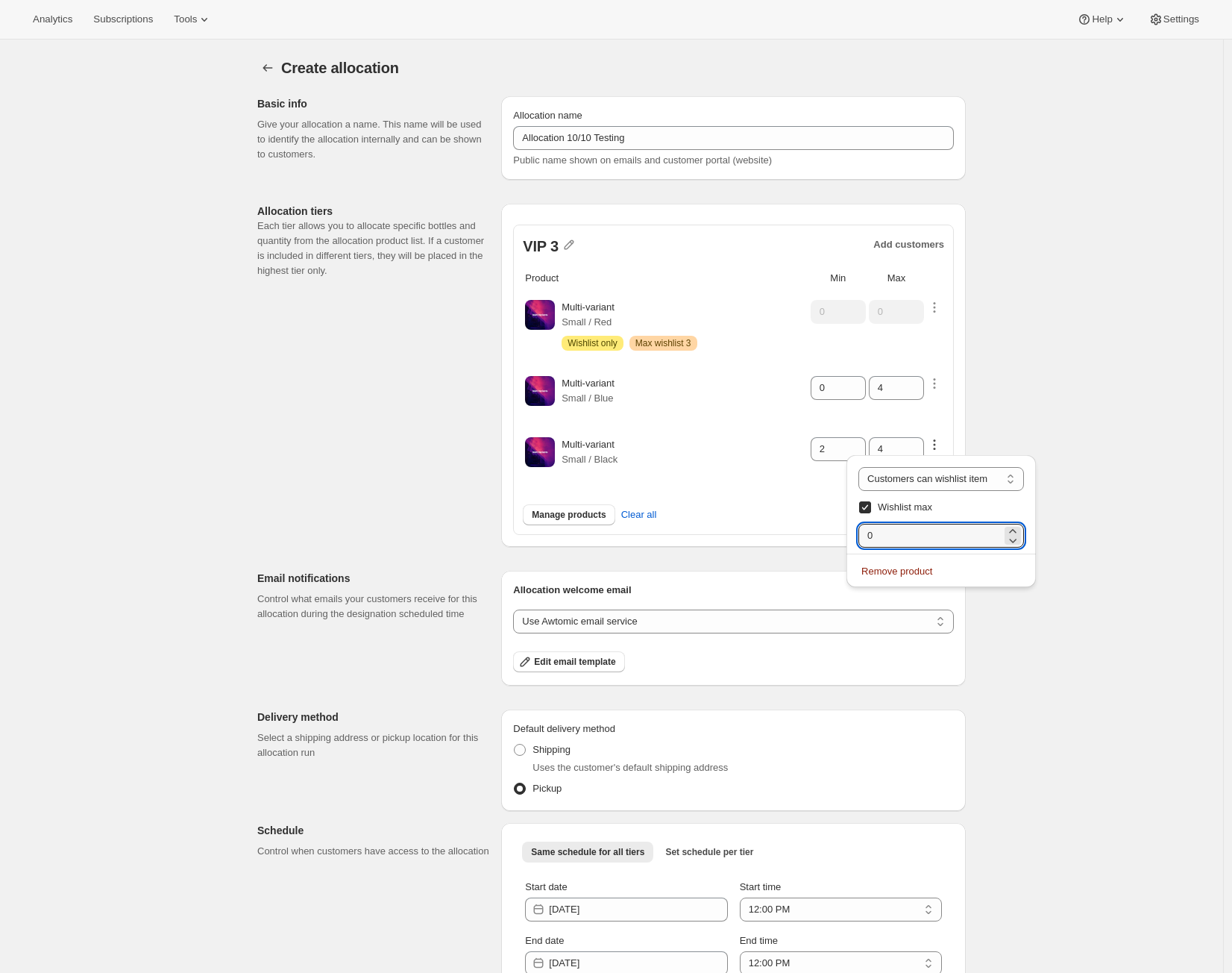
type input "3"
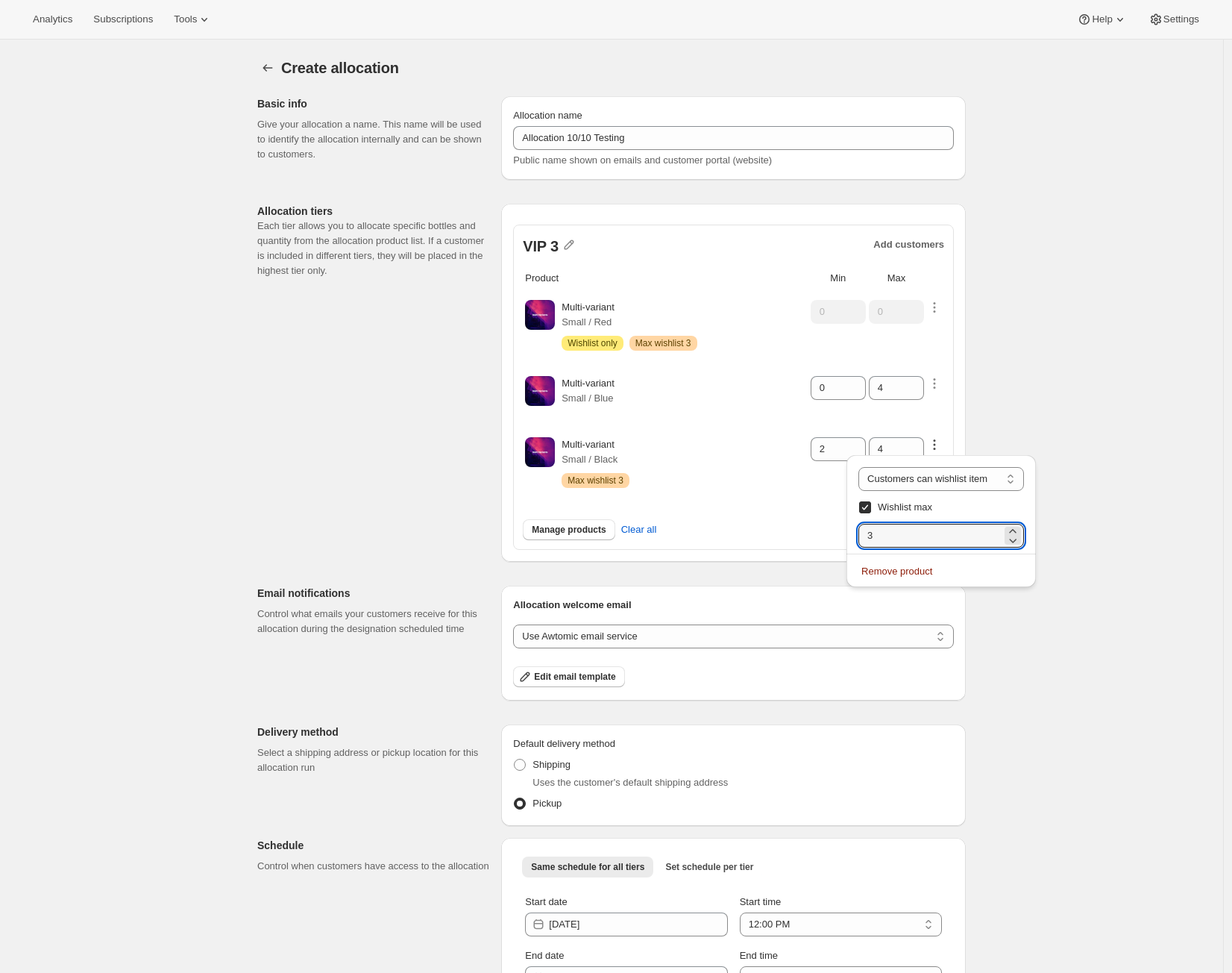
click at [742, 394] on div "Multi-variant Small / Blue" at bounding box center [685, 393] width 246 height 36
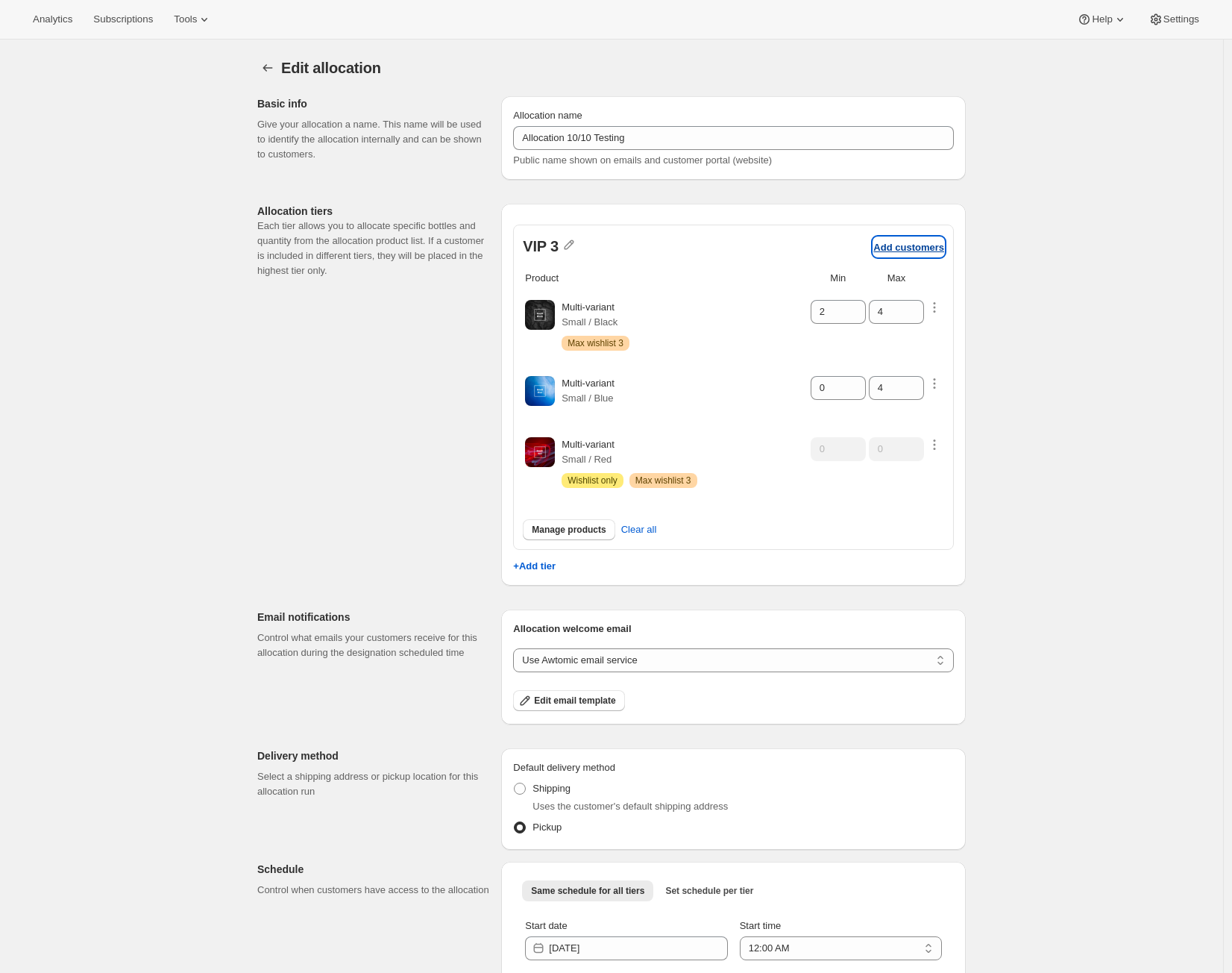
click at [922, 245] on p "Add customers" at bounding box center [909, 246] width 71 height 11
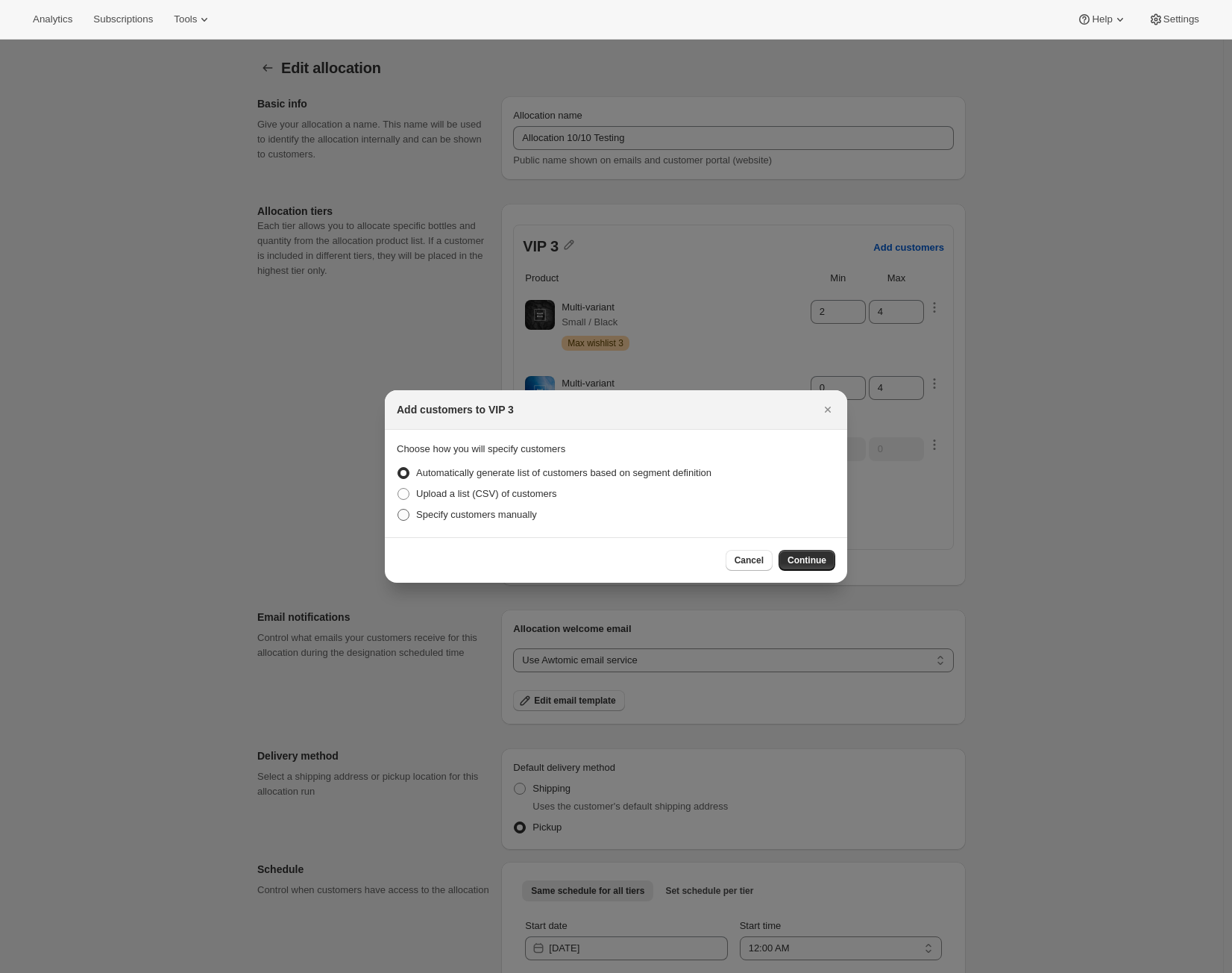
click at [472, 516] on span "Specify customers manually" at bounding box center [476, 513] width 121 height 11
click at [398, 509] on input "Specify customers manually" at bounding box center [397, 508] width 1 height 1
click at [830, 560] on button "Continue" at bounding box center [806, 559] width 56 height 20
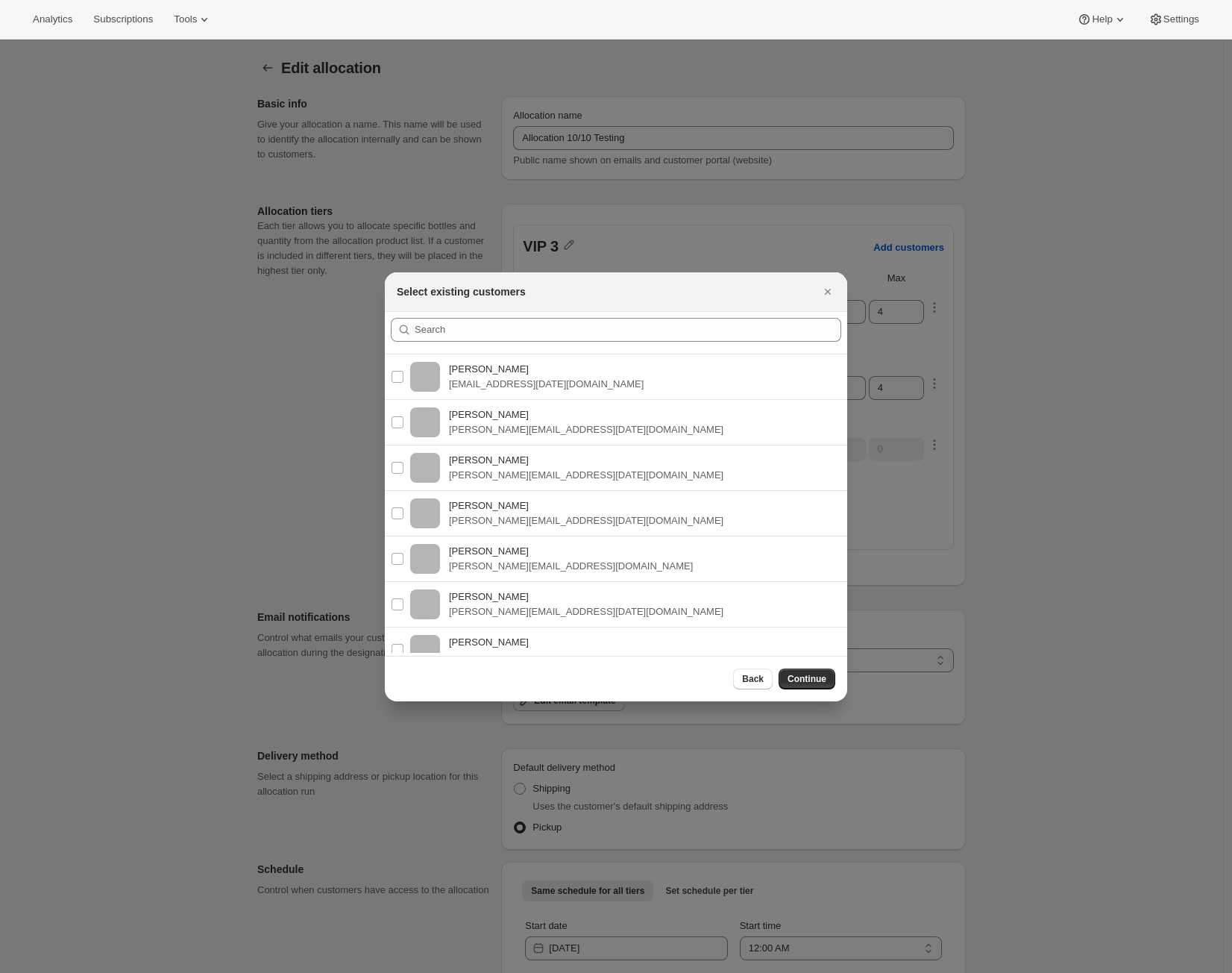
click at [607, 447] on div "Adrian Andrad adrian+dec10@awtomic.com" at bounding box center [616, 468] width 486 height 46
click at [589, 314] on div ":r4v:" at bounding box center [616, 333] width 463 height 43
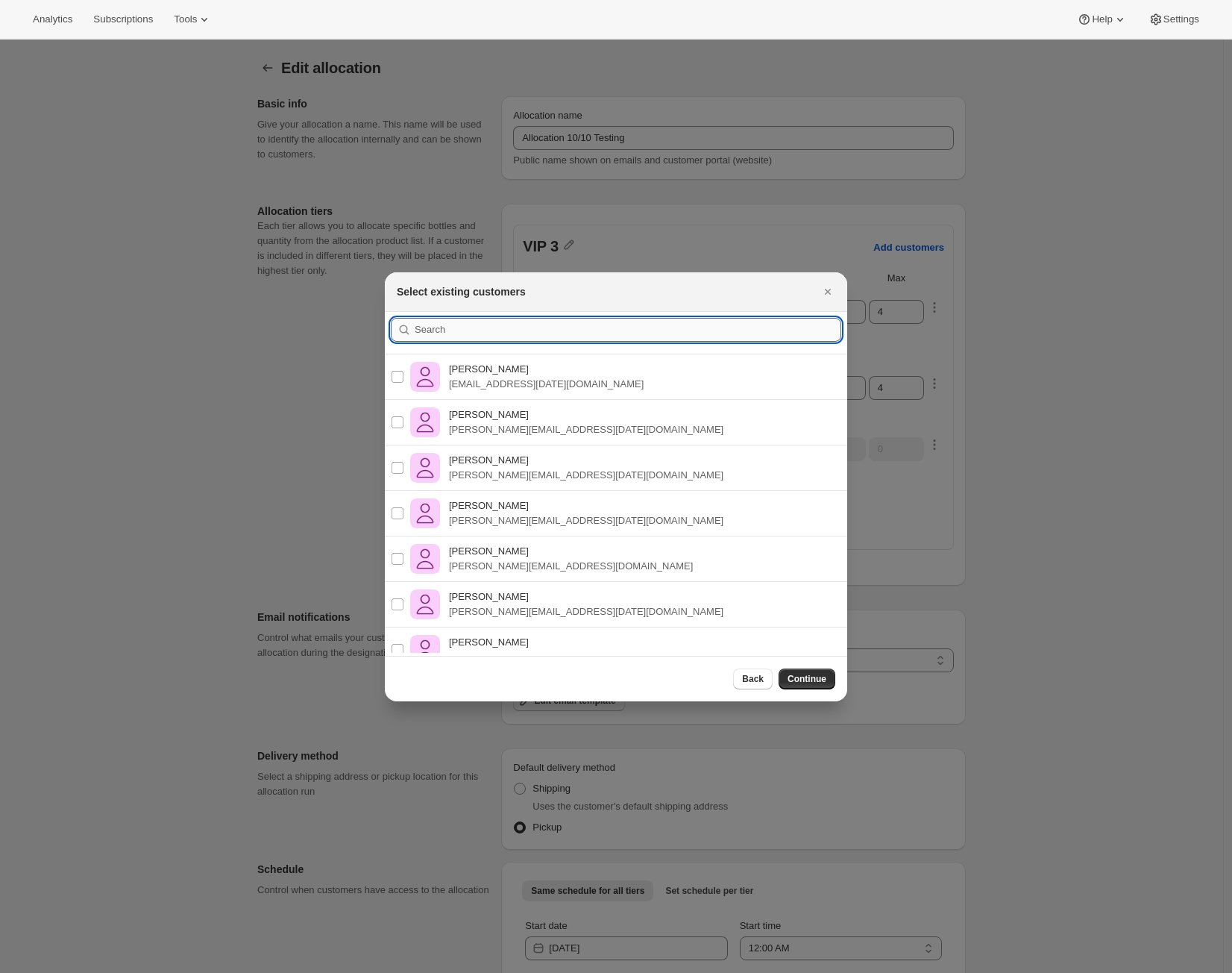
click at [586, 319] on input ":r4v:" at bounding box center [628, 329] width 427 height 24
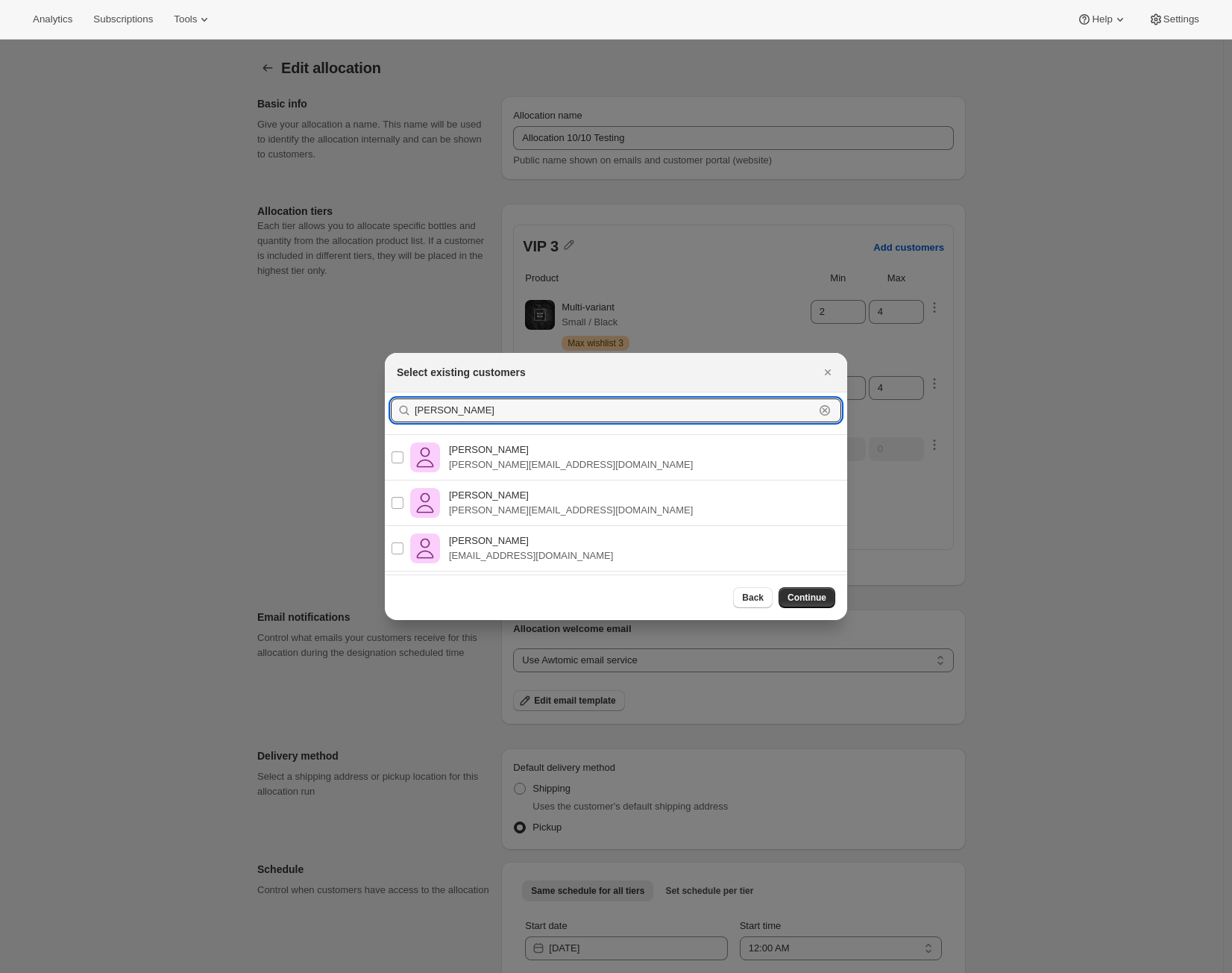
type input "Alejandro"
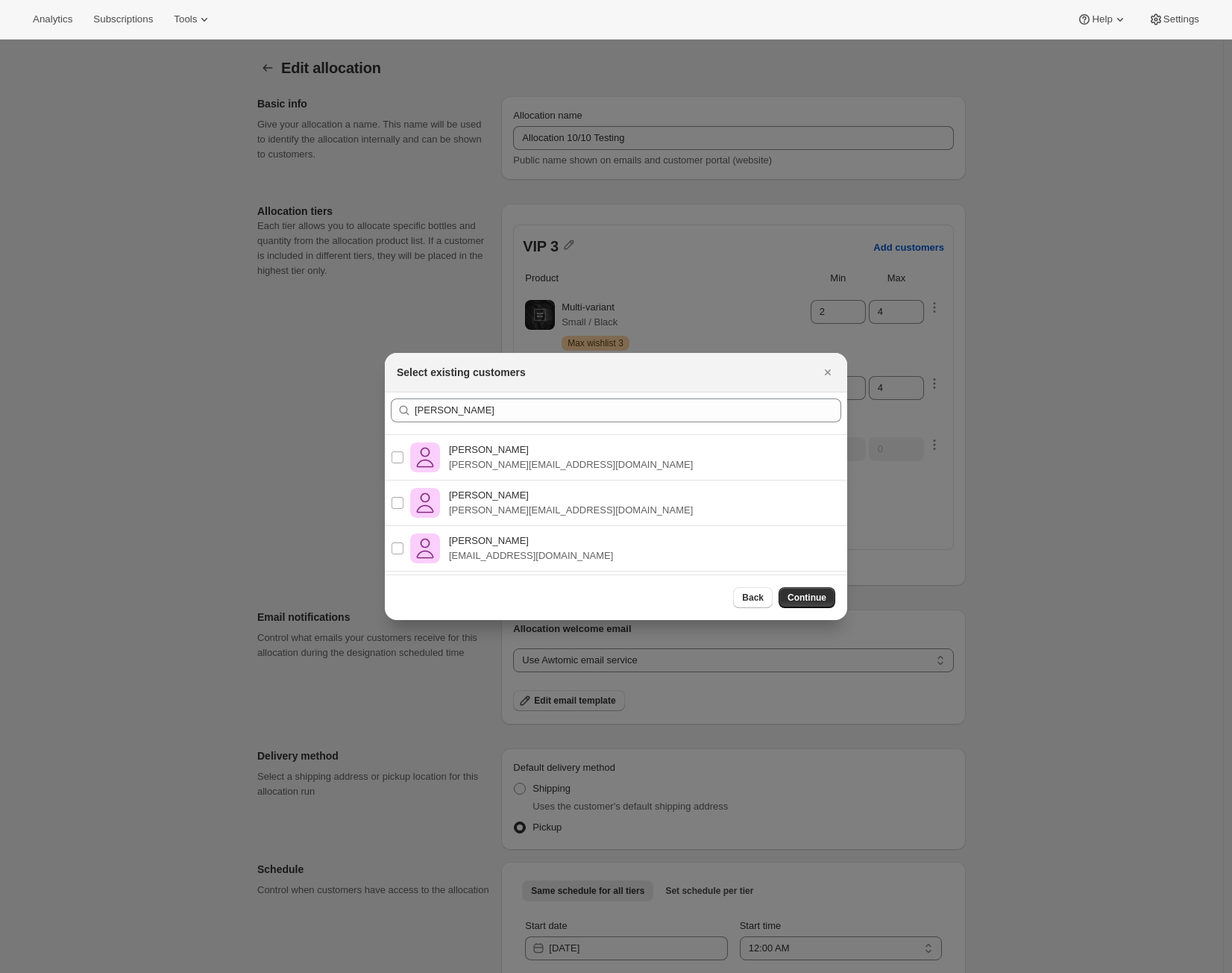
click at [390, 455] on div "Alejandro Pérez Ramos alex@awtomic.com" at bounding box center [616, 457] width 486 height 46
drag, startPoint x: 393, startPoint y: 457, endPoint x: 396, endPoint y: 482, distance: 25.2
click at [393, 458] on input "Alejandro Pérez Ramos alex@awtomic.com" at bounding box center [397, 457] width 12 height 12
checkbox input "true"
click at [395, 504] on input "Alejandro Pérez Ramos alex+prepaid@awtomic.com" at bounding box center [397, 503] width 12 height 12
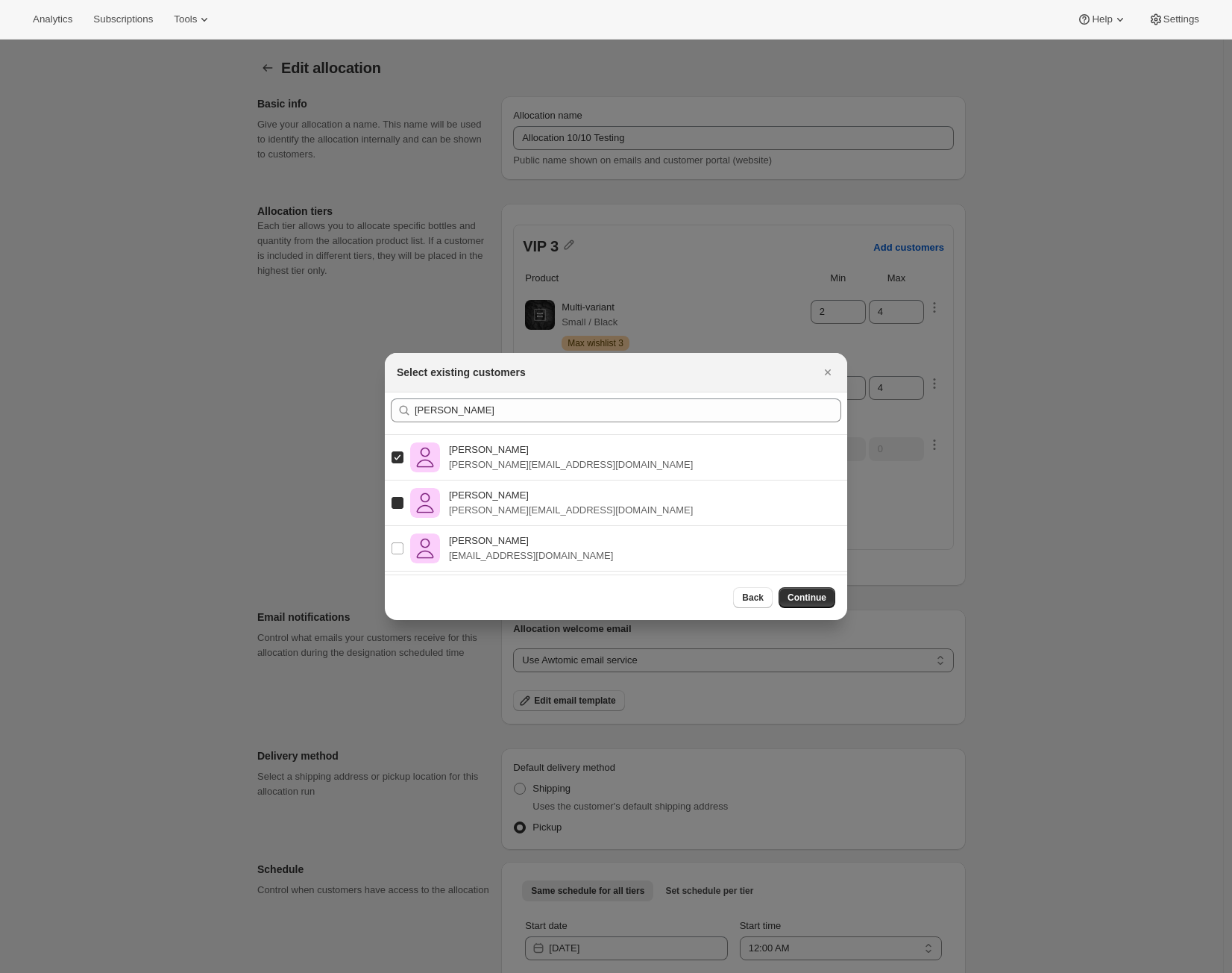
checkbox input "true"
click at [396, 546] on input "Alejandro Pérez Ramos alex@shopbundle.co" at bounding box center [397, 548] width 12 height 12
checkbox input "true"
click at [794, 606] on button "Continue" at bounding box center [806, 597] width 56 height 20
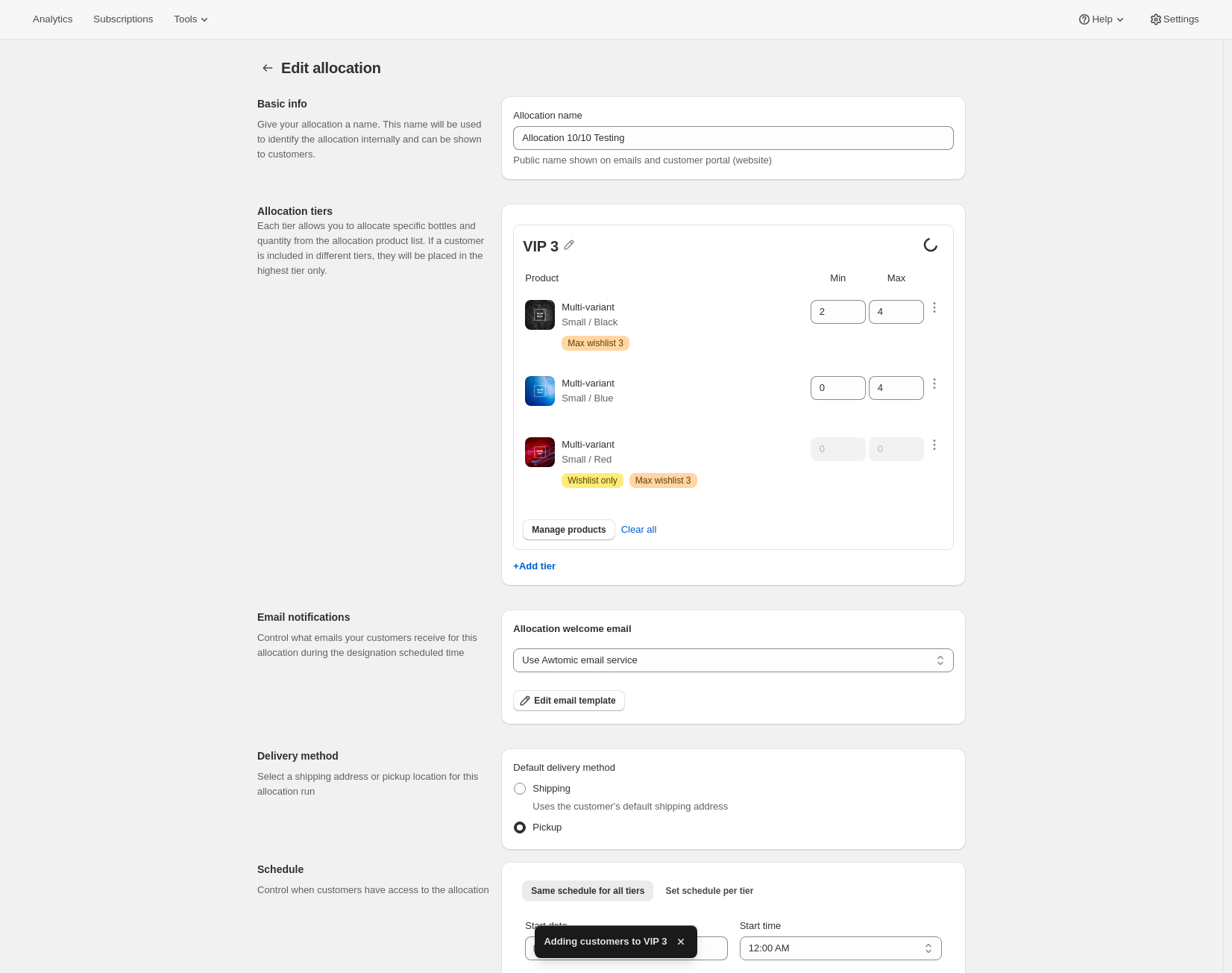
scroll to position [112, 0]
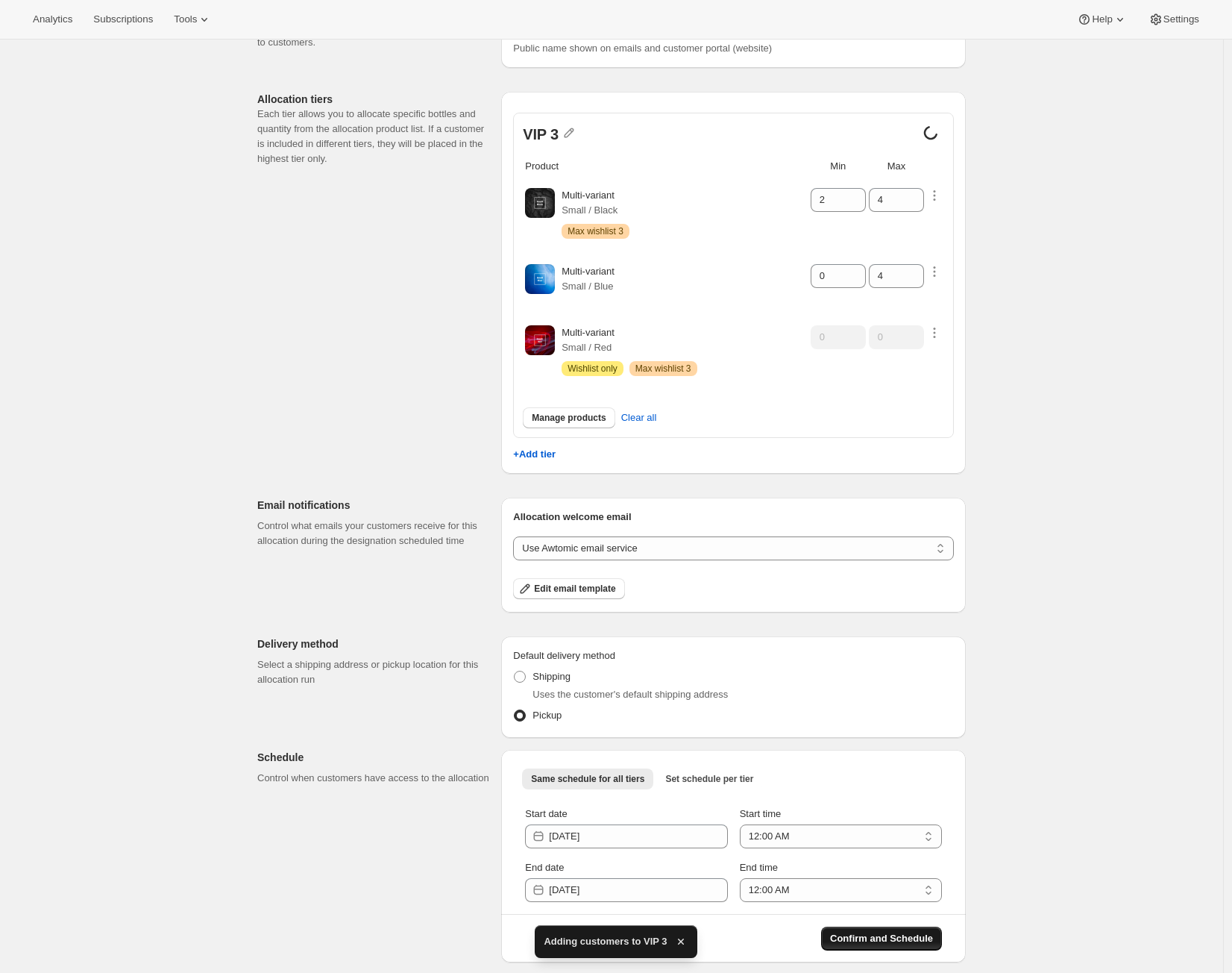
click at [938, 935] on button "Confirm and Schedule" at bounding box center [881, 938] width 121 height 24
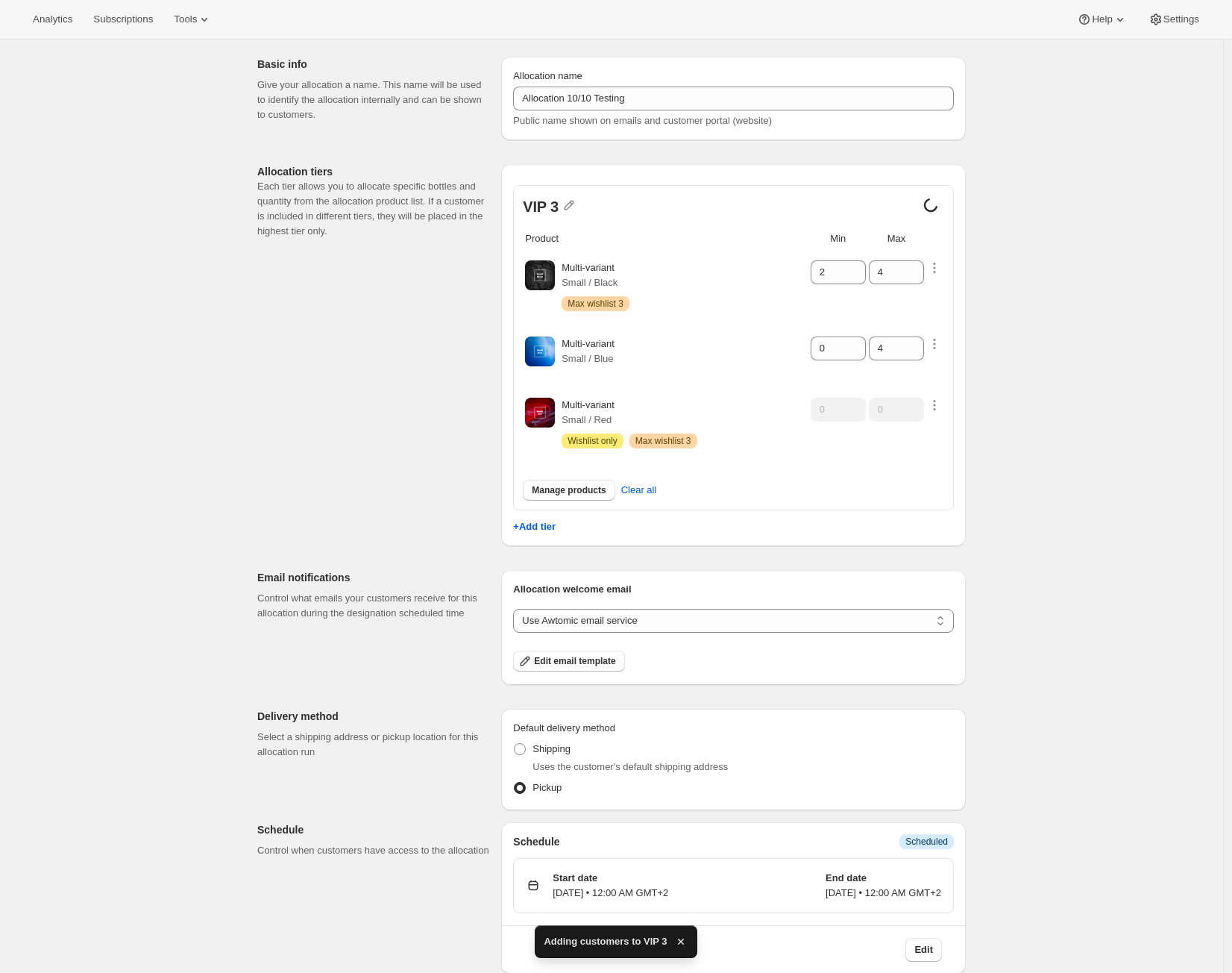
scroll to position [0, 0]
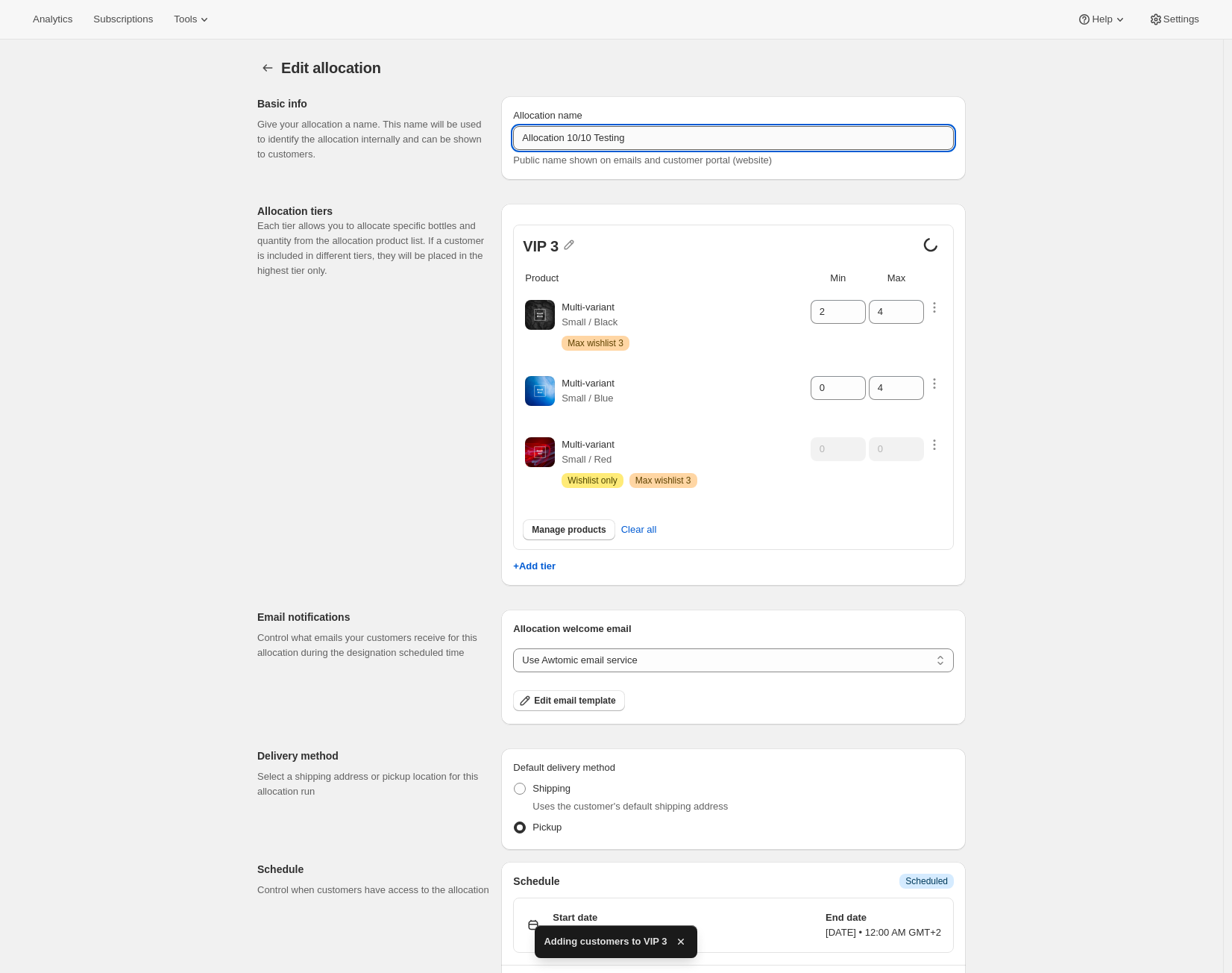
click at [642, 132] on input "Allocation 10/10 Testing" at bounding box center [733, 137] width 441 height 24
click at [640, 131] on input "Allocation 10/10 Testing" at bounding box center [733, 137] width 441 height 24
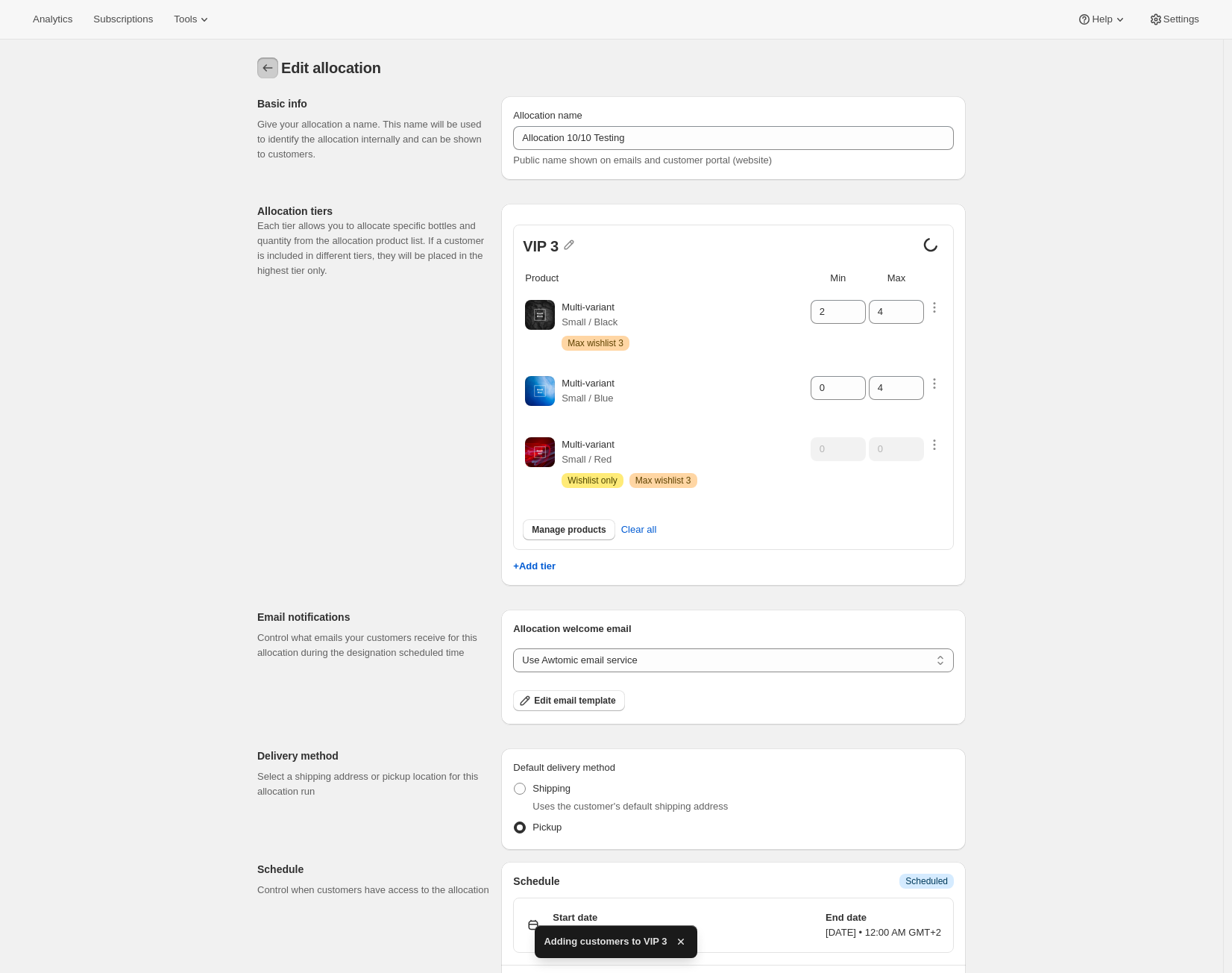
click at [272, 64] on icon "Allocations" at bounding box center [267, 67] width 15 height 15
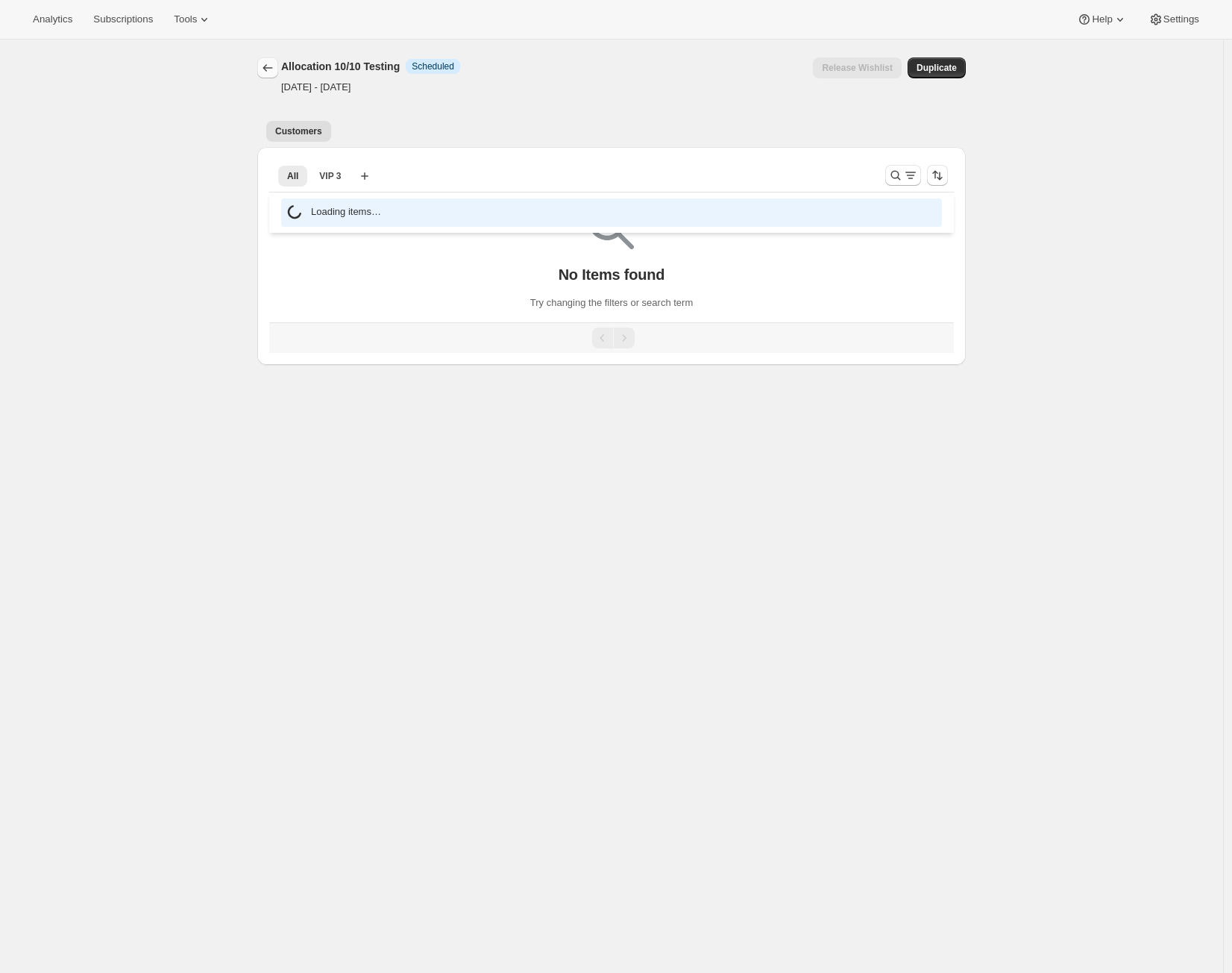
click at [274, 74] on icon "Allocations" at bounding box center [267, 67] width 15 height 15
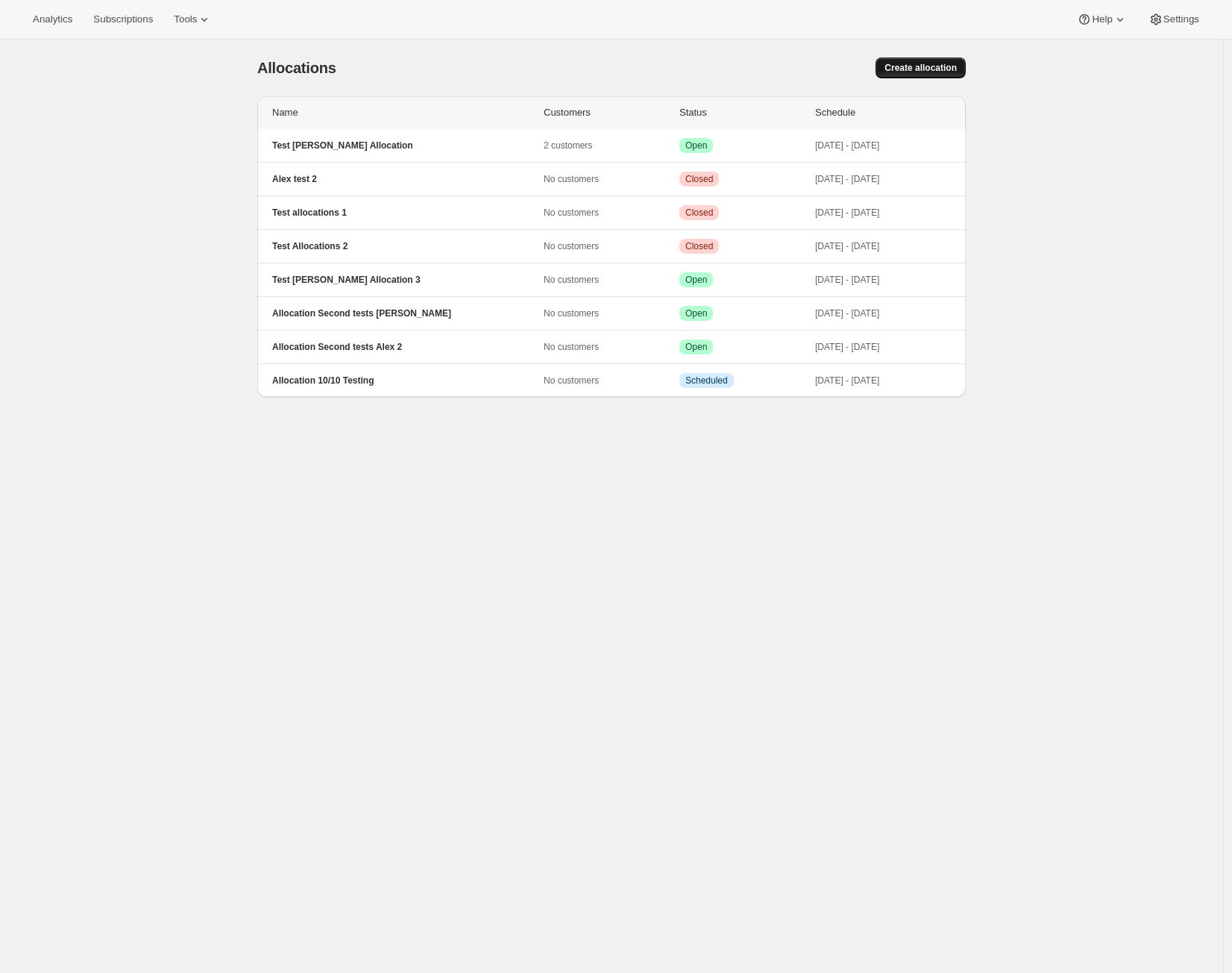
click at [904, 69] on span "Create allocation" at bounding box center [920, 68] width 72 height 12
select select "12:00"
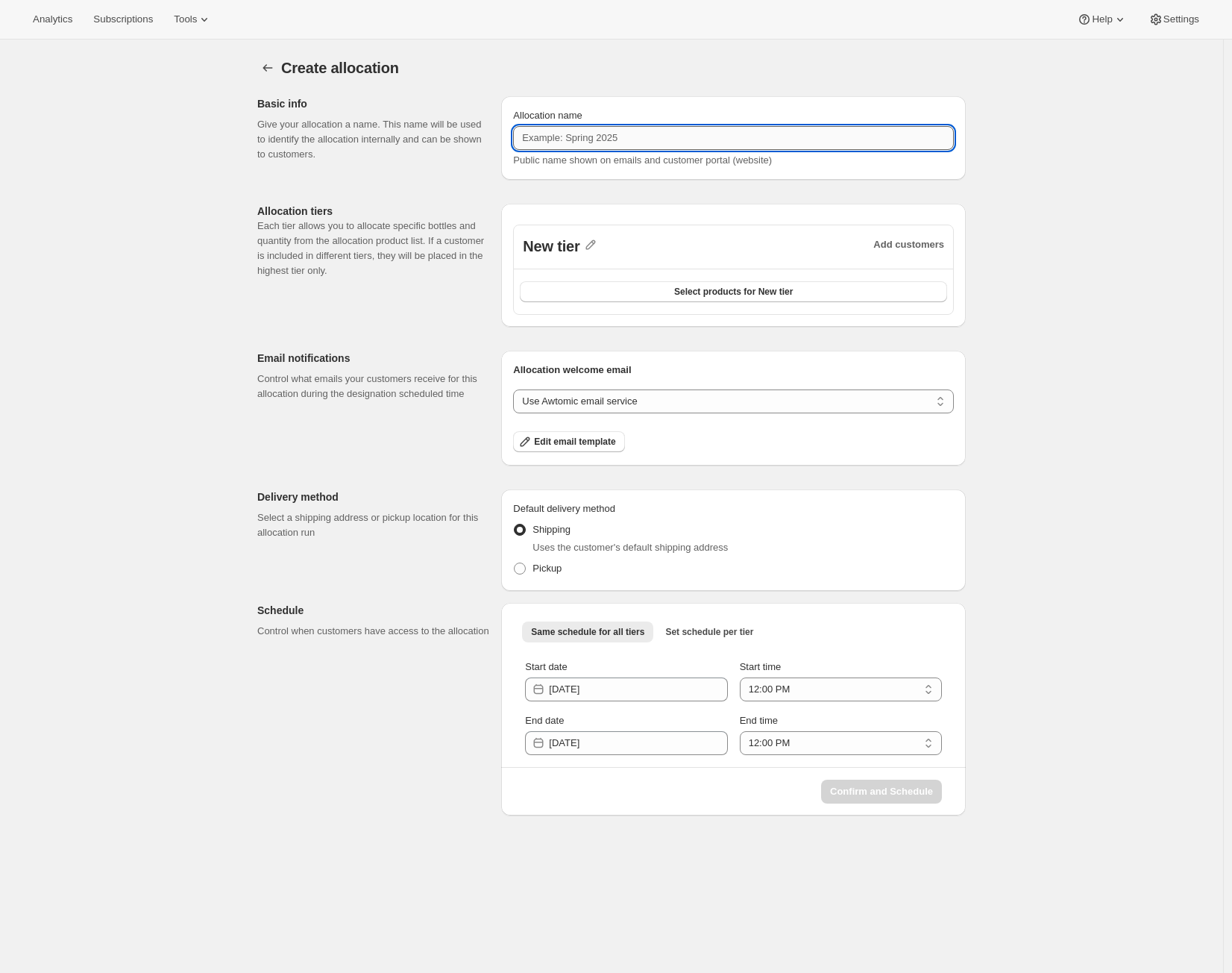
click at [795, 140] on input "Allocation name" at bounding box center [733, 137] width 441 height 24
paste input "Allocation 10/10 Testing"
type input "Allocation 10/10 Testing 2"
click at [569, 251] on span "New tier" at bounding box center [551, 247] width 56 height 19
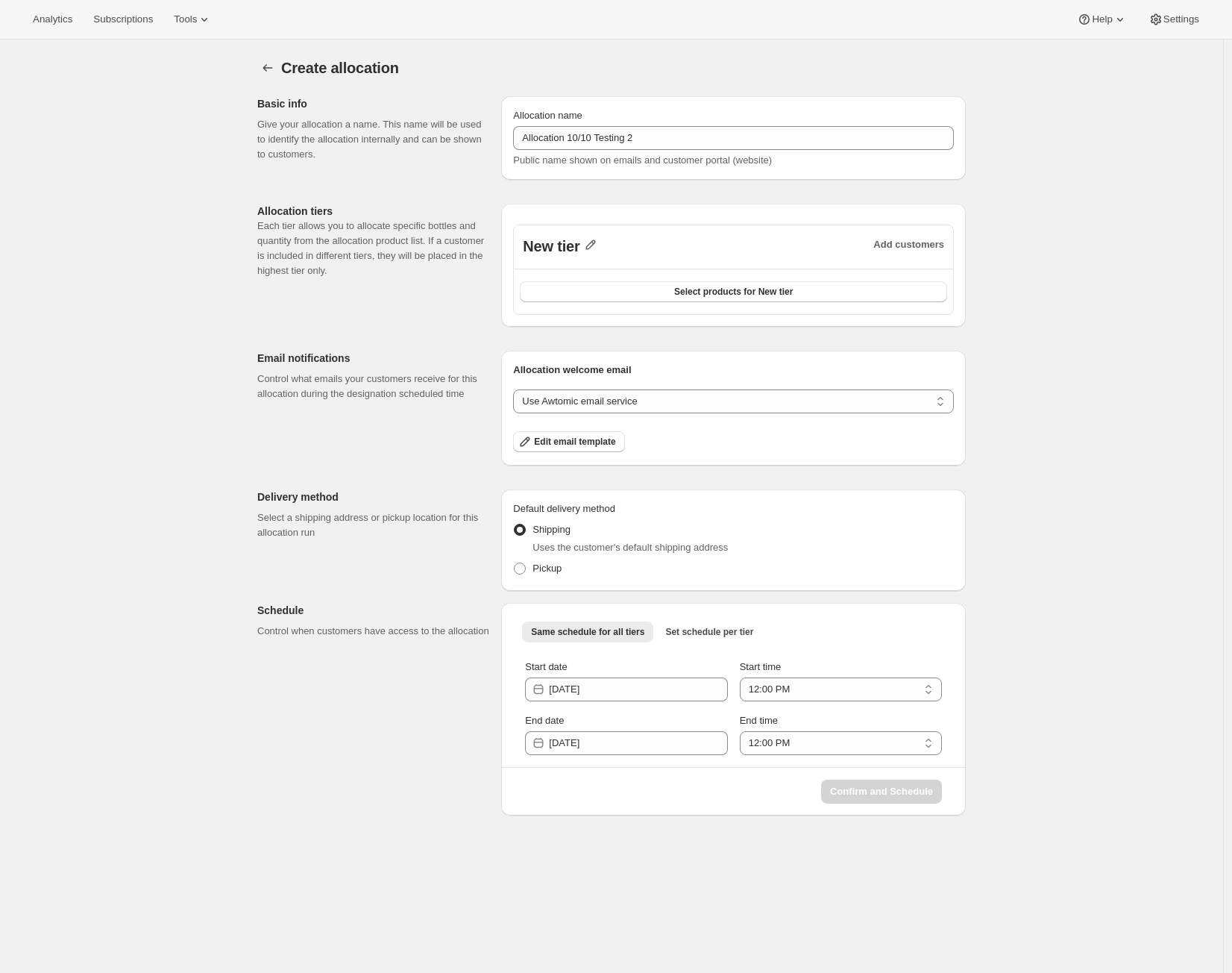
click at [591, 243] on icon "button" at bounding box center [590, 244] width 15 height 15
drag, startPoint x: 579, startPoint y: 281, endPoint x: 472, endPoint y: 256, distance: 109.9
click at [472, 256] on div "Analytics Subscriptions Tools Help Settings Skip to content Create allocation. …" at bounding box center [616, 505] width 1232 height 1012
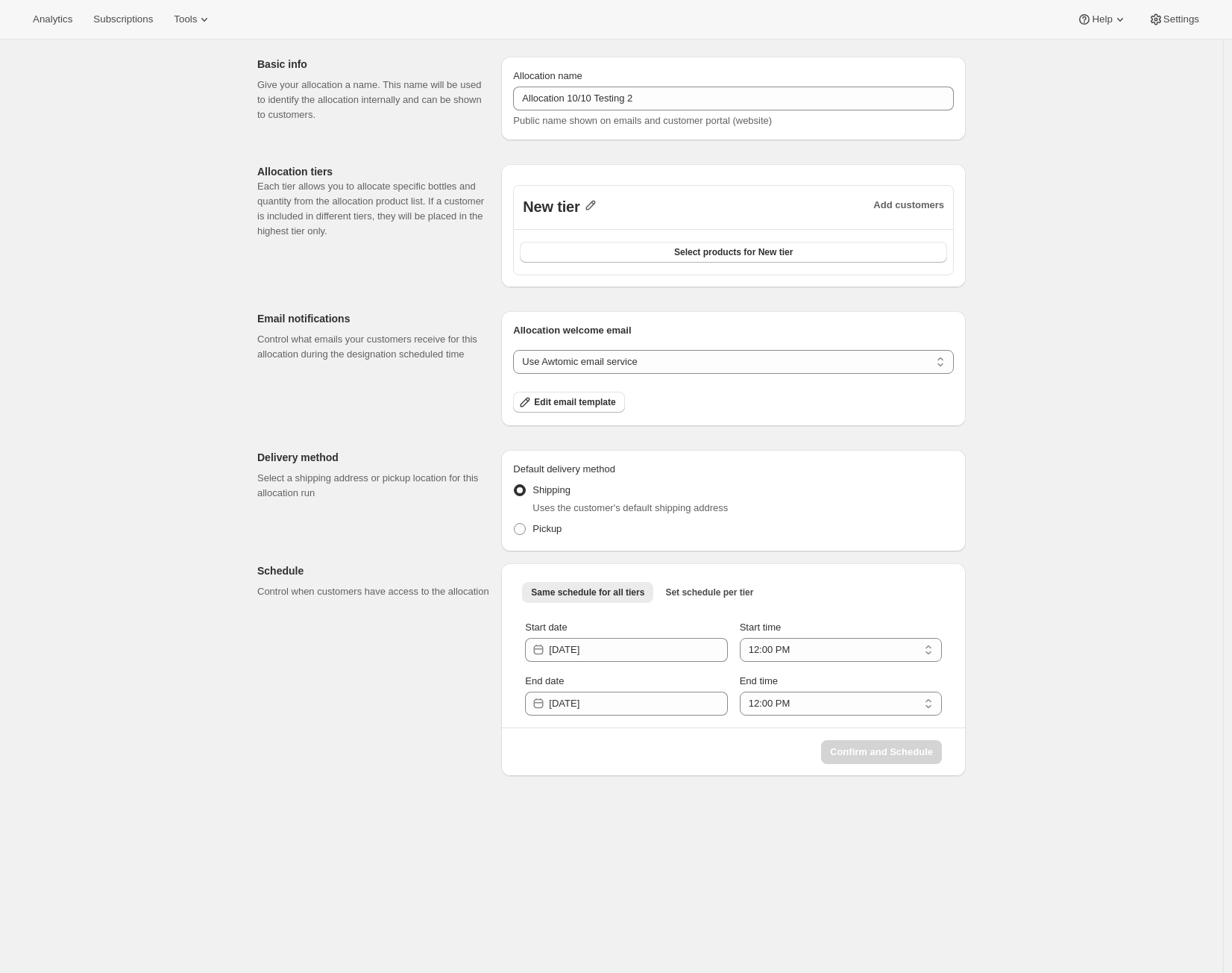
click at [598, 199] on icon "button" at bounding box center [590, 205] width 15 height 15
click at [597, 237] on input "New tier" at bounding box center [604, 237] width 143 height 24
click at [597, 236] on input "New tier" at bounding box center [604, 237] width 143 height 24
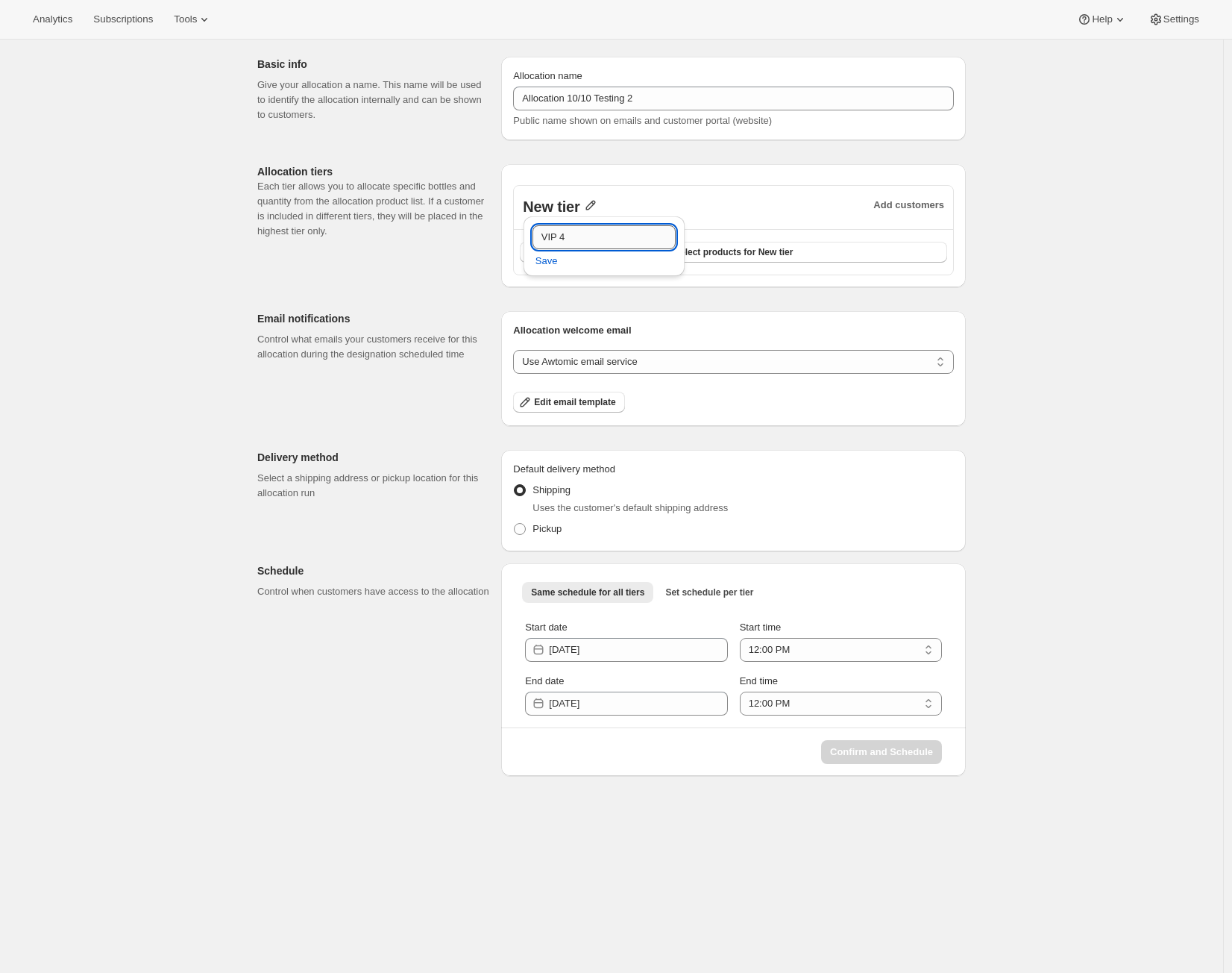
type input "VIP 4"
click at [534, 265] on button "Save" at bounding box center [546, 261] width 40 height 24
click at [690, 242] on button "Select products for VIP 4" at bounding box center [733, 251] width 428 height 20
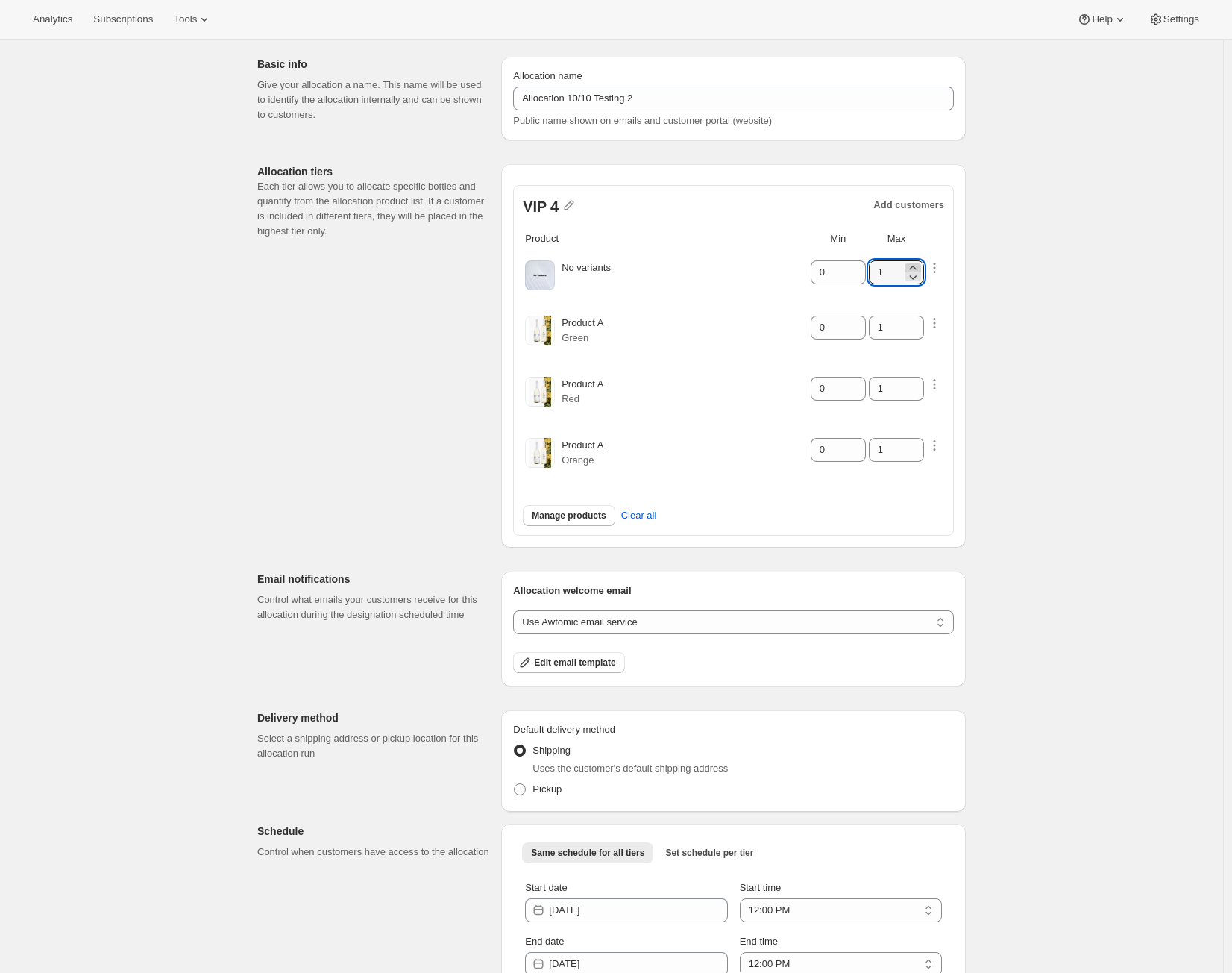
click at [917, 265] on icon at bounding box center [913, 267] width 15 height 15
click at [915, 265] on icon at bounding box center [913, 267] width 15 height 15
type input "3"
click at [858, 319] on icon at bounding box center [854, 322] width 15 height 15
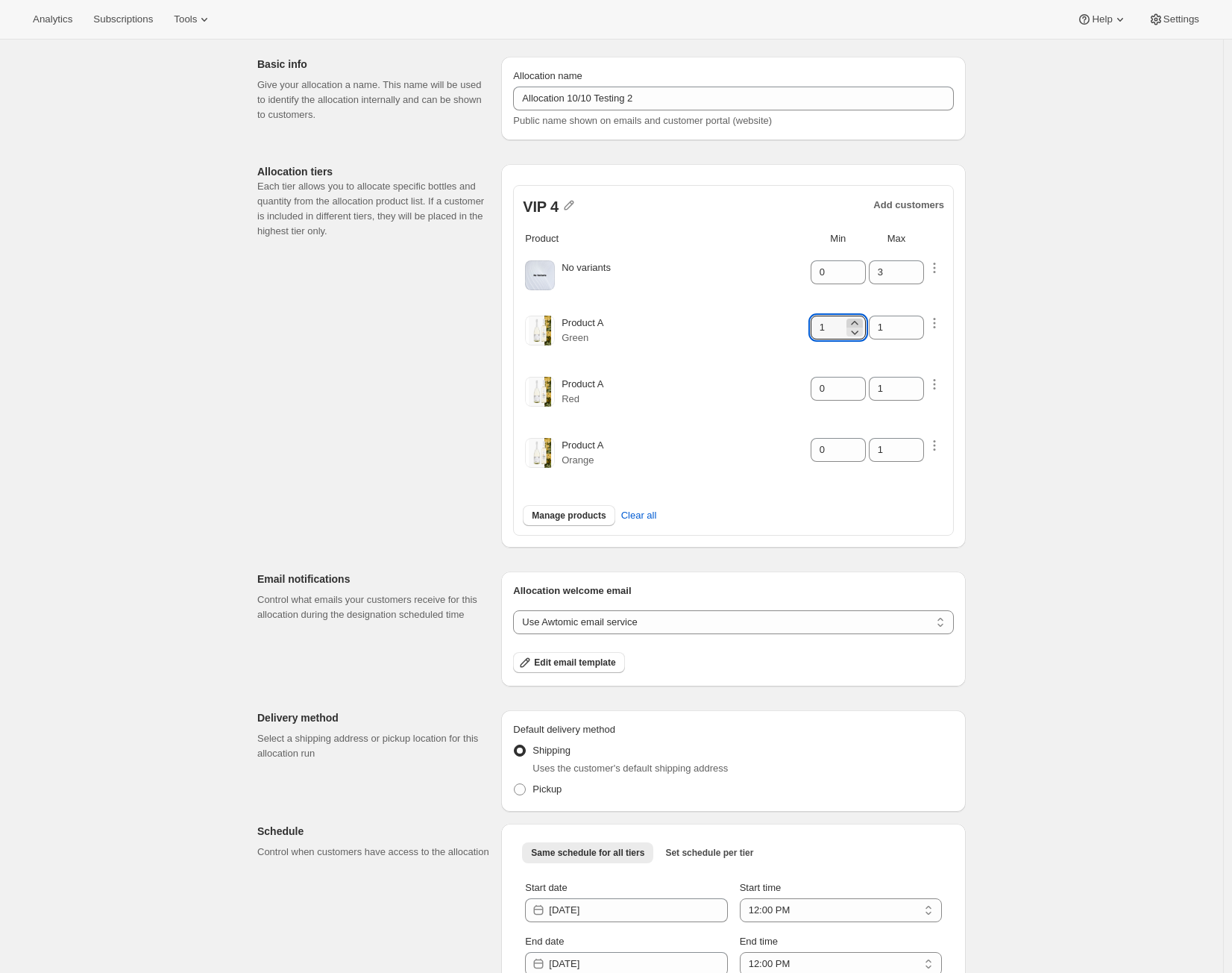
type input "2"
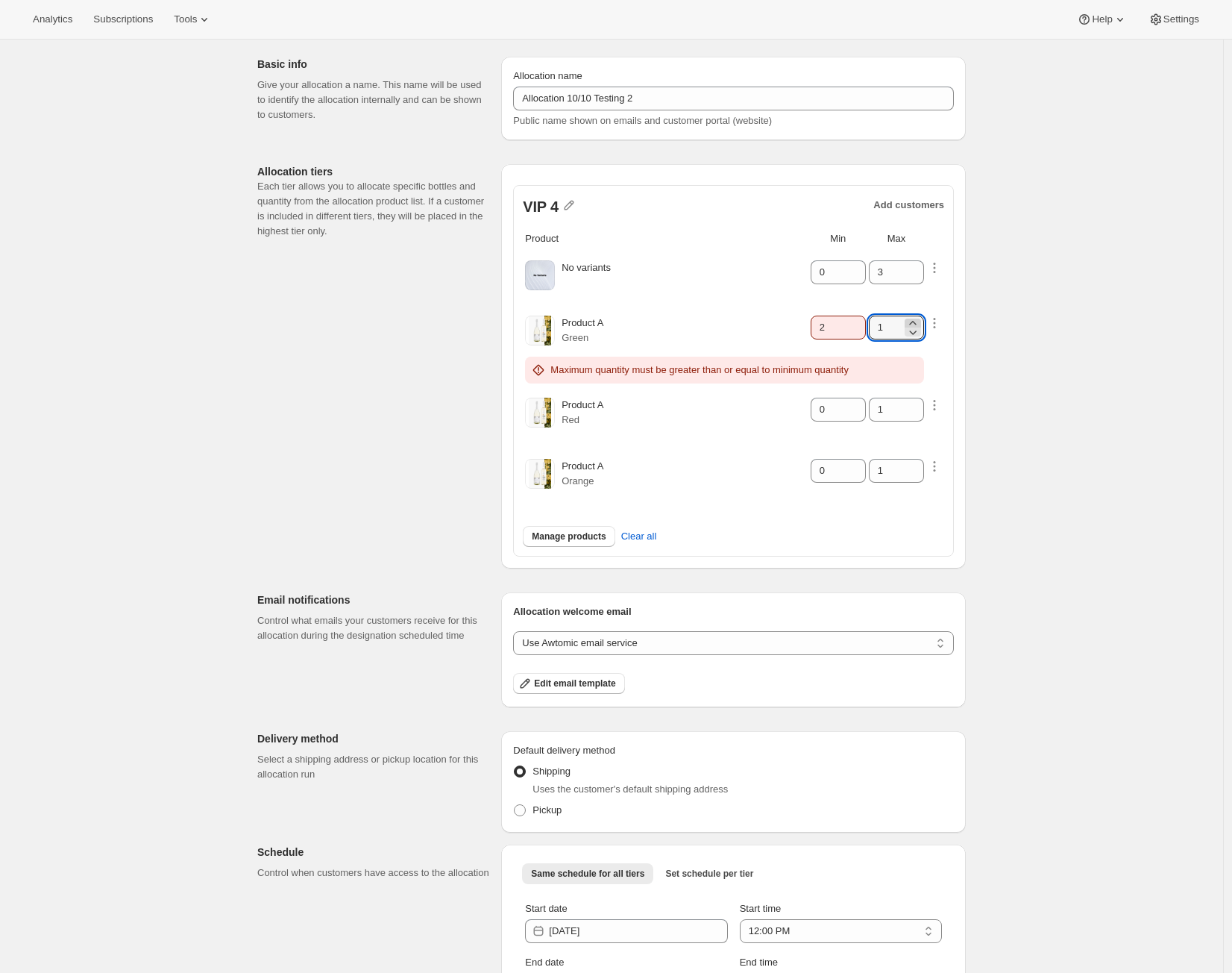
click at [915, 321] on icon at bounding box center [913, 322] width 15 height 15
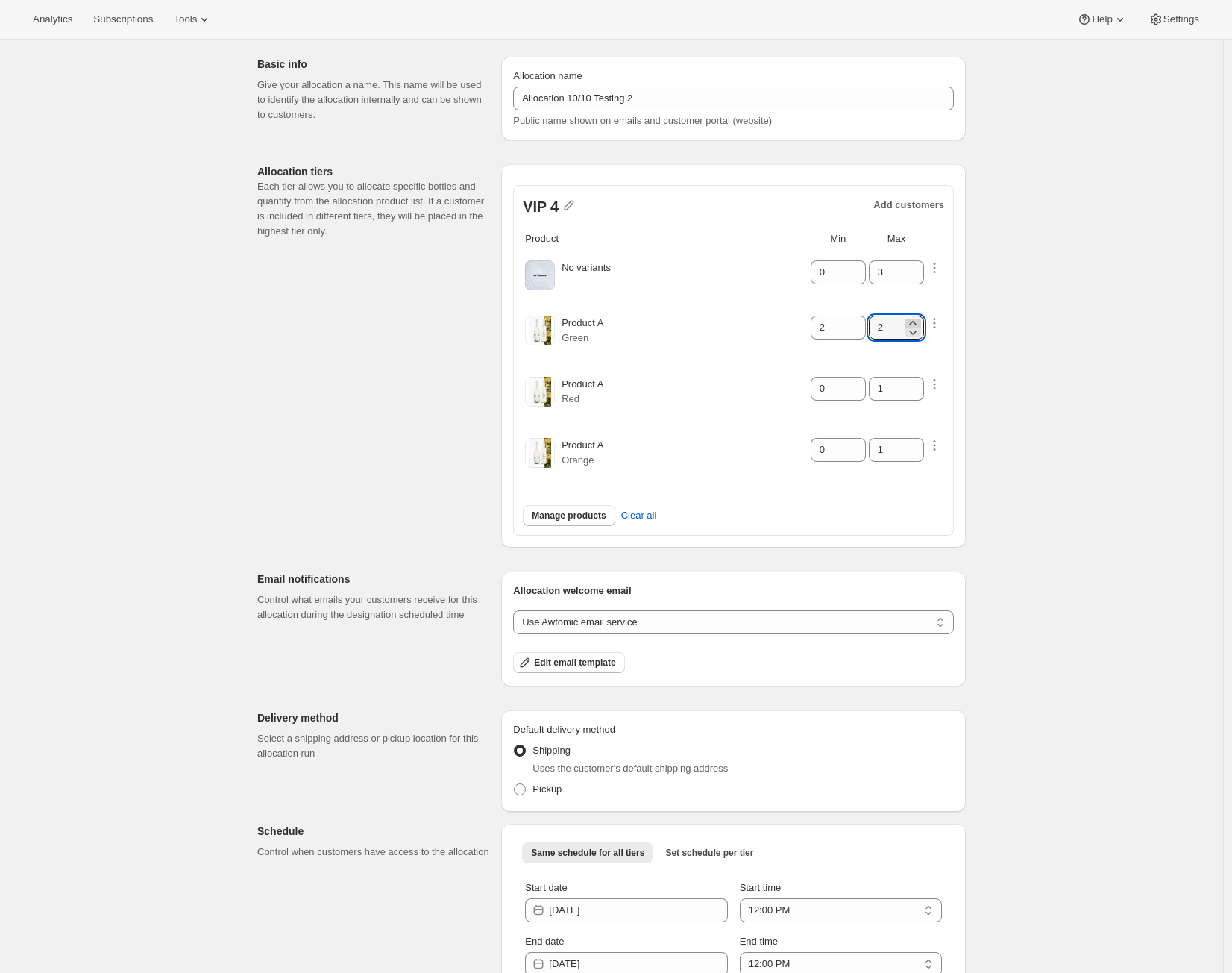
click at [915, 321] on icon at bounding box center [913, 322] width 15 height 15
type input "3"
click at [858, 381] on icon at bounding box center [854, 384] width 15 height 15
type input "2"
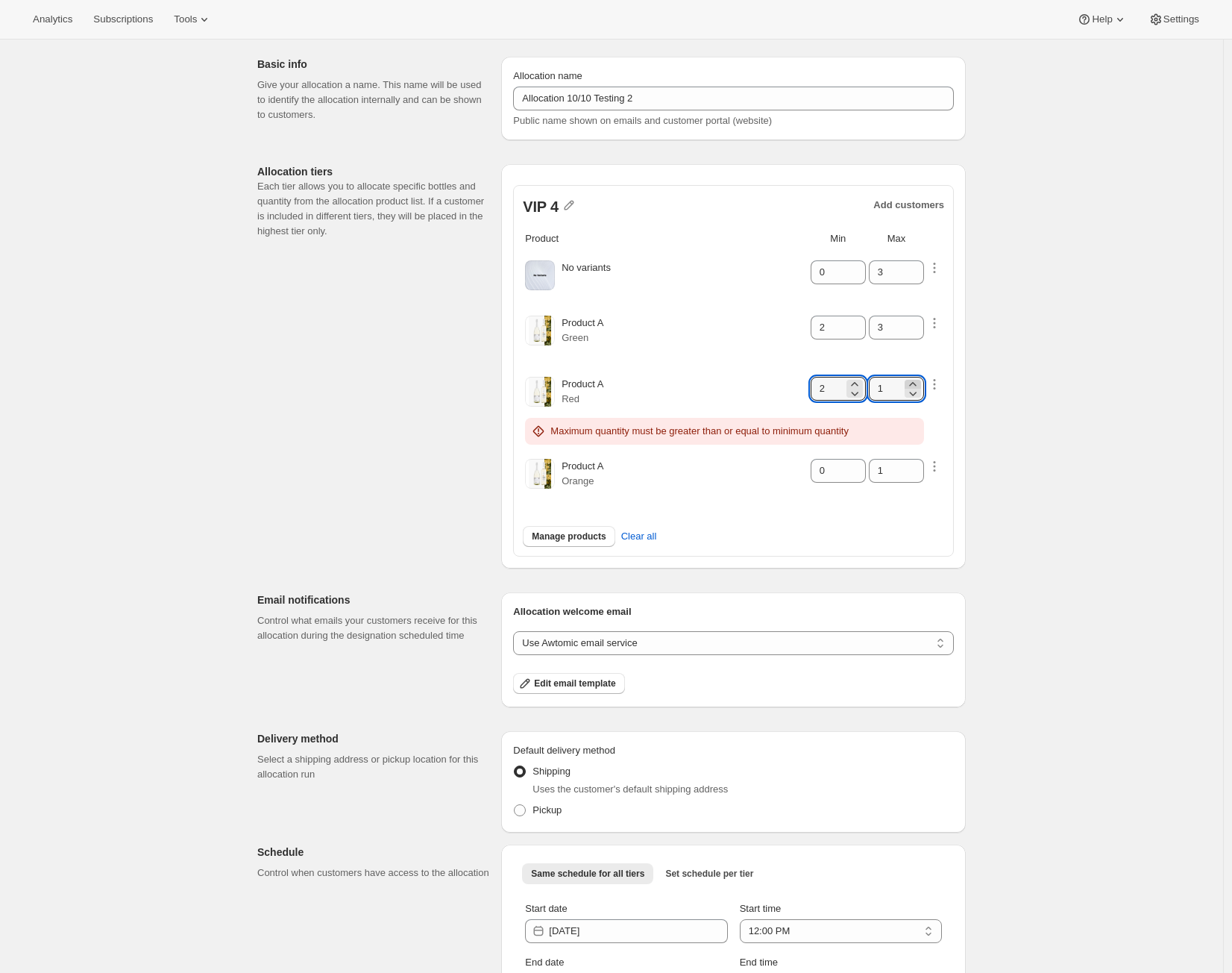
click at [917, 381] on icon at bounding box center [913, 384] width 15 height 15
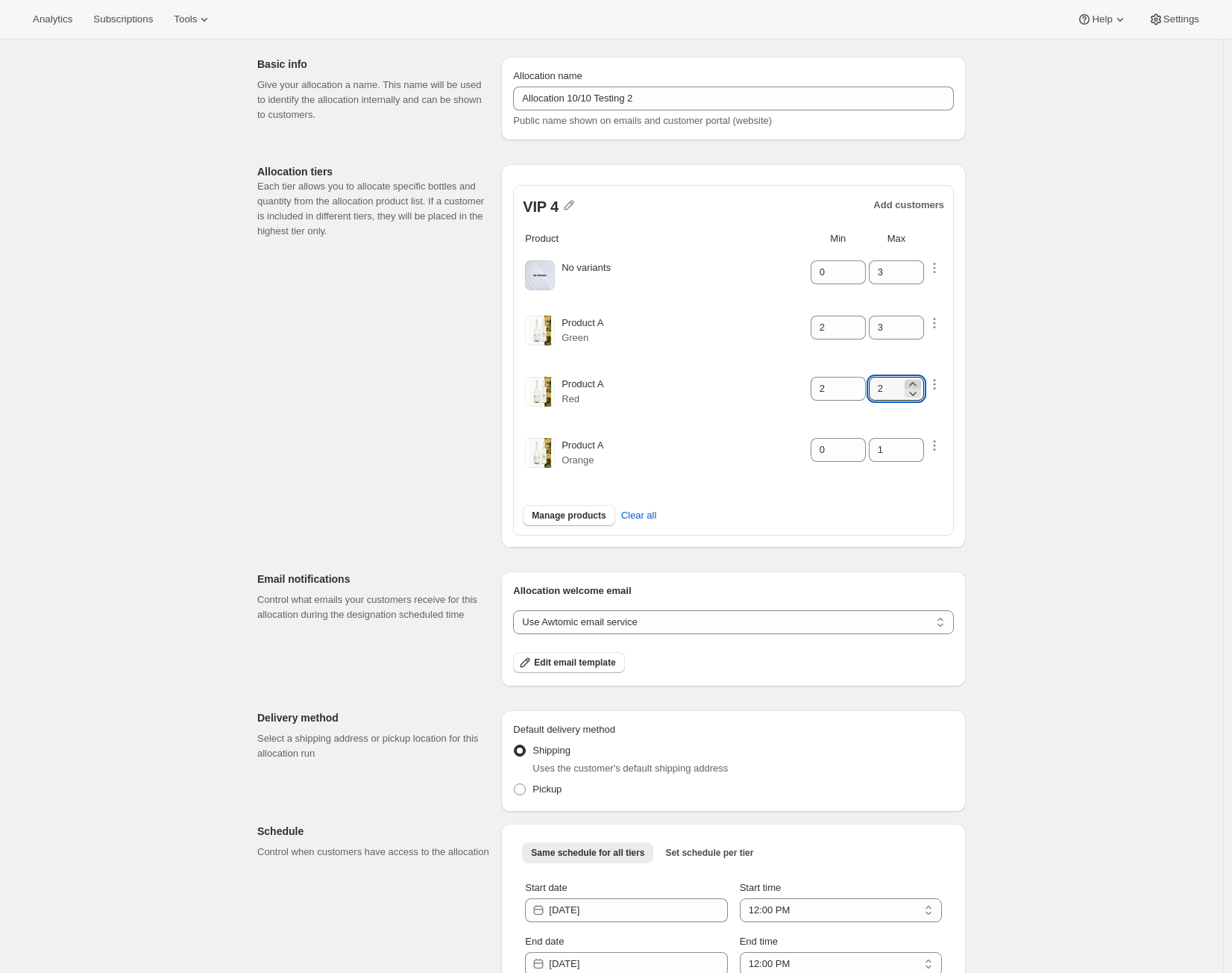
click at [917, 381] on icon at bounding box center [913, 384] width 15 height 15
click at [918, 390] on icon at bounding box center [913, 393] width 15 height 15
type input "2"
click at [938, 437] on icon "button" at bounding box center [934, 444] width 15 height 15
click at [926, 510] on span "Wishlist max" at bounding box center [905, 506] width 55 height 11
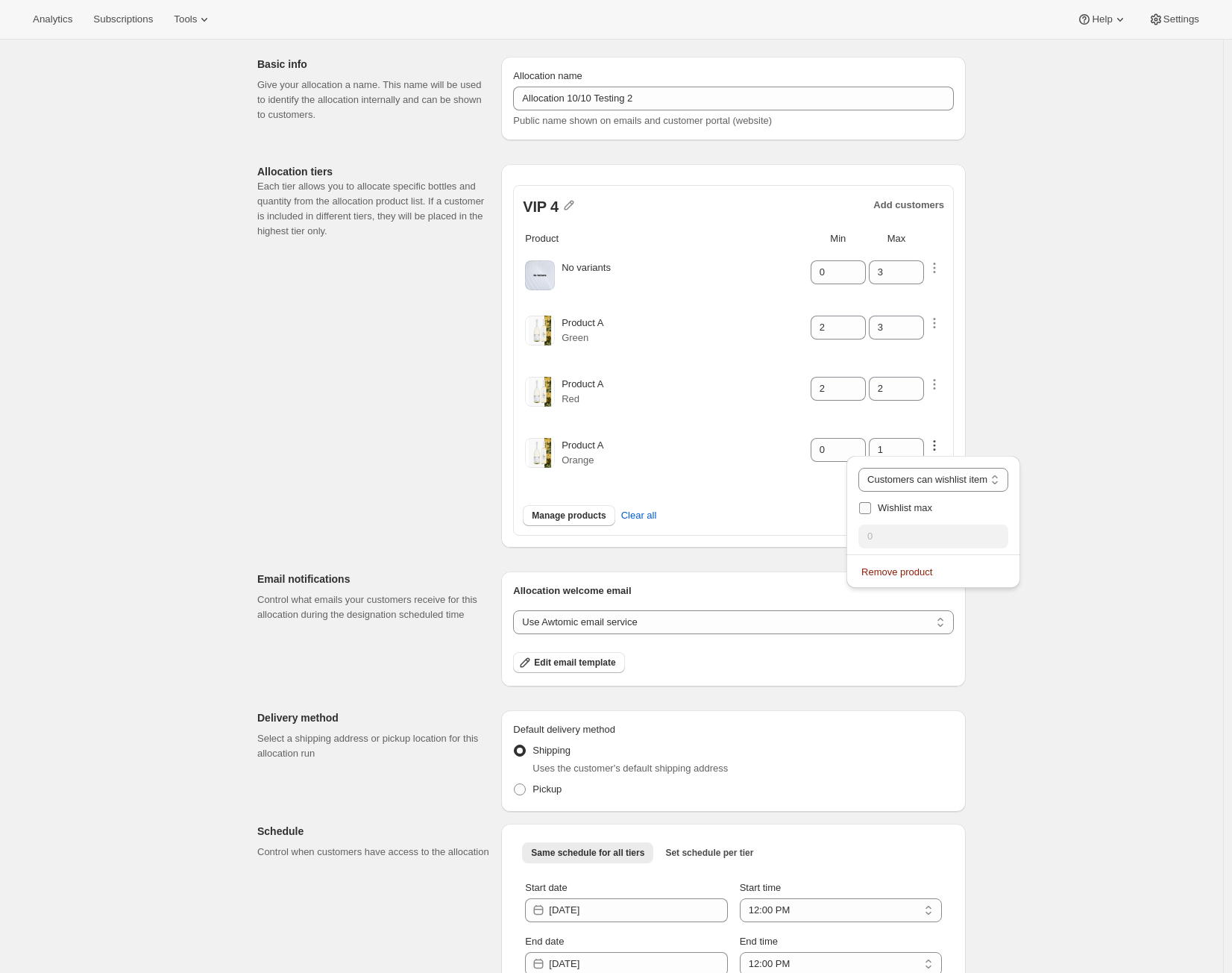
click at [871, 510] on input "Wishlist max" at bounding box center [865, 507] width 12 height 12
checkbox input "true"
click at [935, 481] on select "Customers can wishlist item Wishlist only product Block item from wishlist" at bounding box center [941, 479] width 166 height 24
click at [918, 491] on select "Customers can wishlist item Wishlist only product Block item from wishlist" at bounding box center [941, 479] width 166 height 24
select select "only"
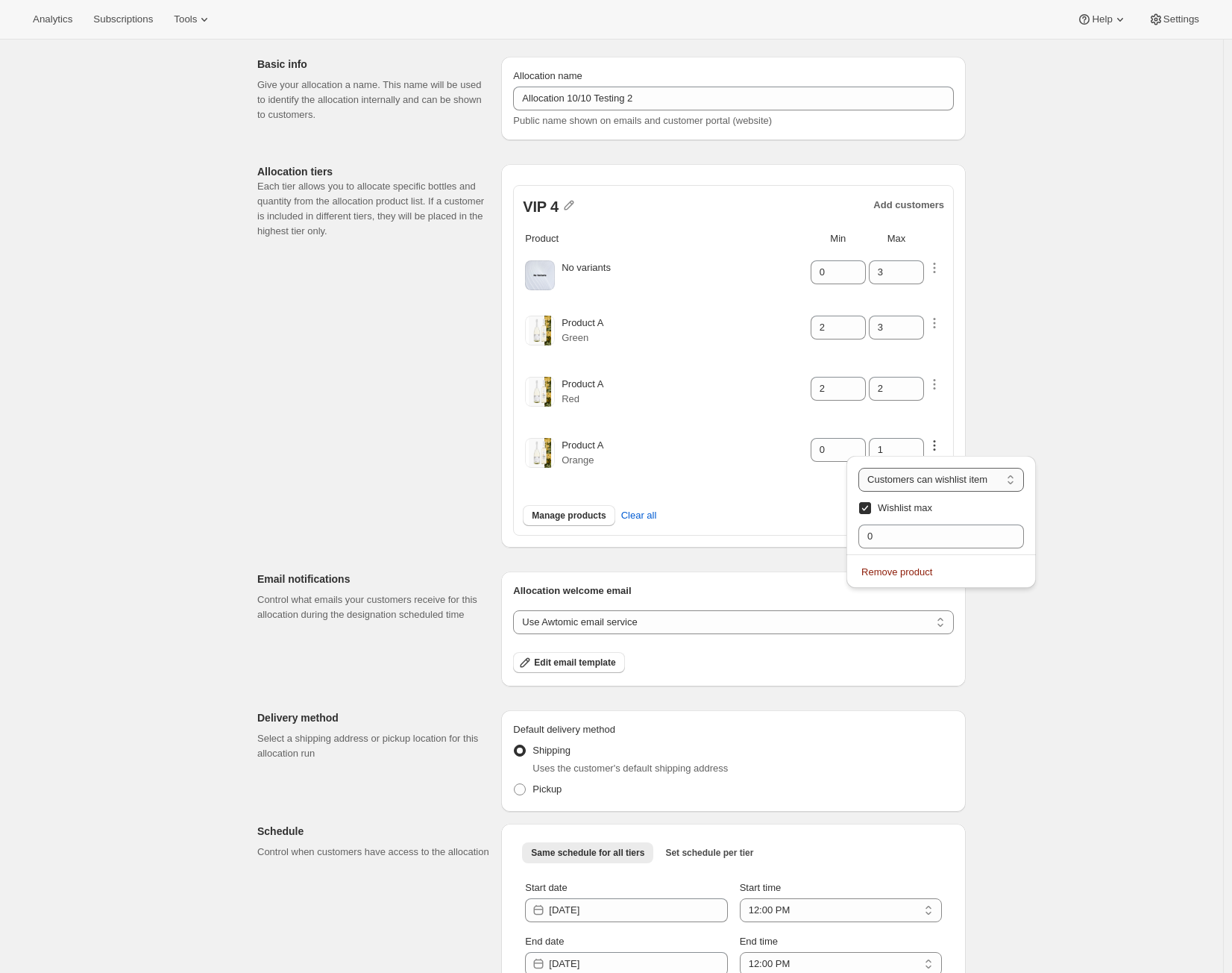
click at [862, 468] on select "Customers can wishlist item Wishlist only product Block item from wishlist" at bounding box center [941, 479] width 166 height 24
type input "0"
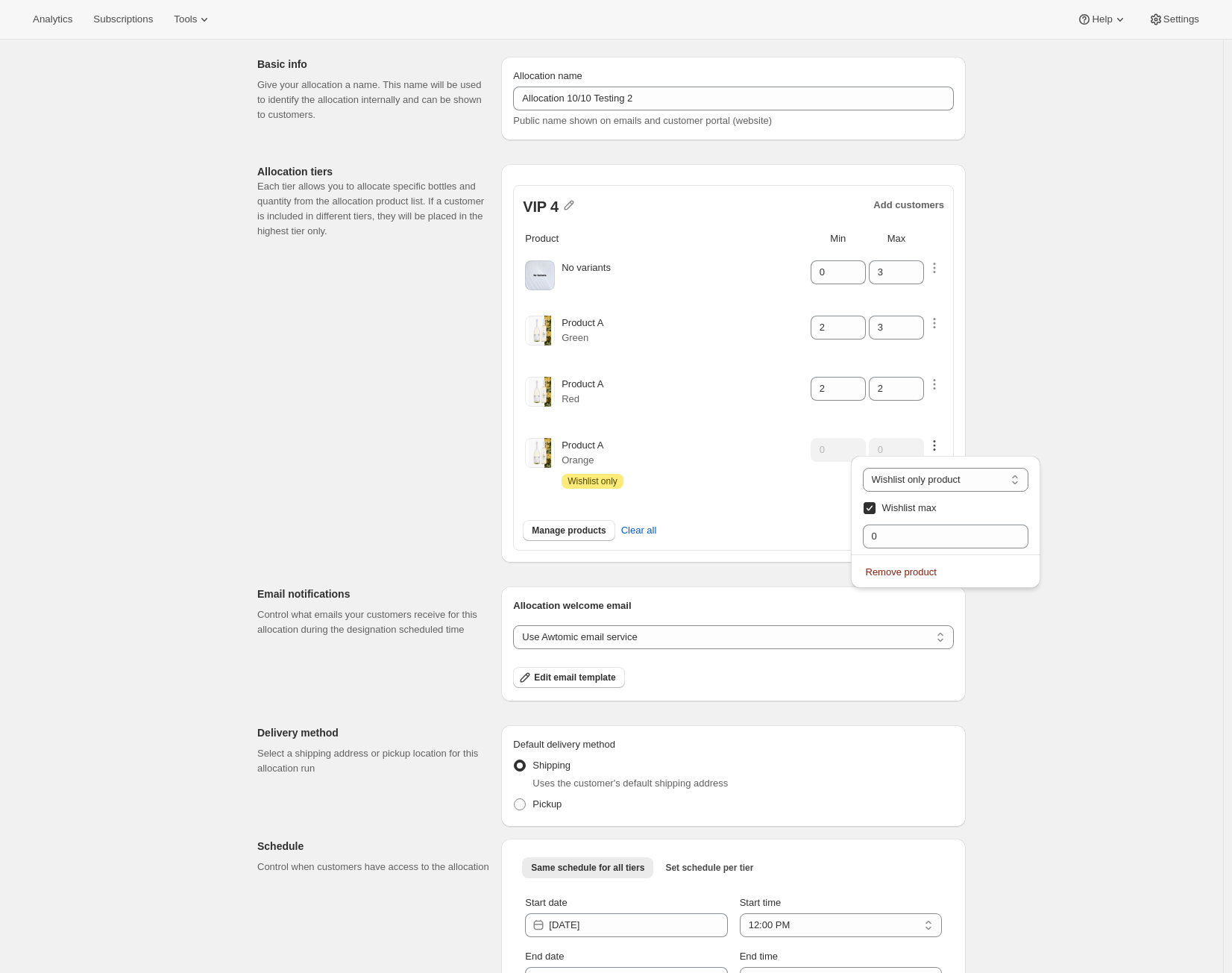
click at [869, 508] on input "Wishlist max" at bounding box center [870, 507] width 12 height 12
checkbox input "false"
click at [828, 479] on td "0" at bounding box center [839, 463] width 56 height 75
click at [538, 797] on span "Pickup" at bounding box center [547, 804] width 29 height 15
click at [514, 798] on input "Pickup" at bounding box center [514, 798] width 1 height 1
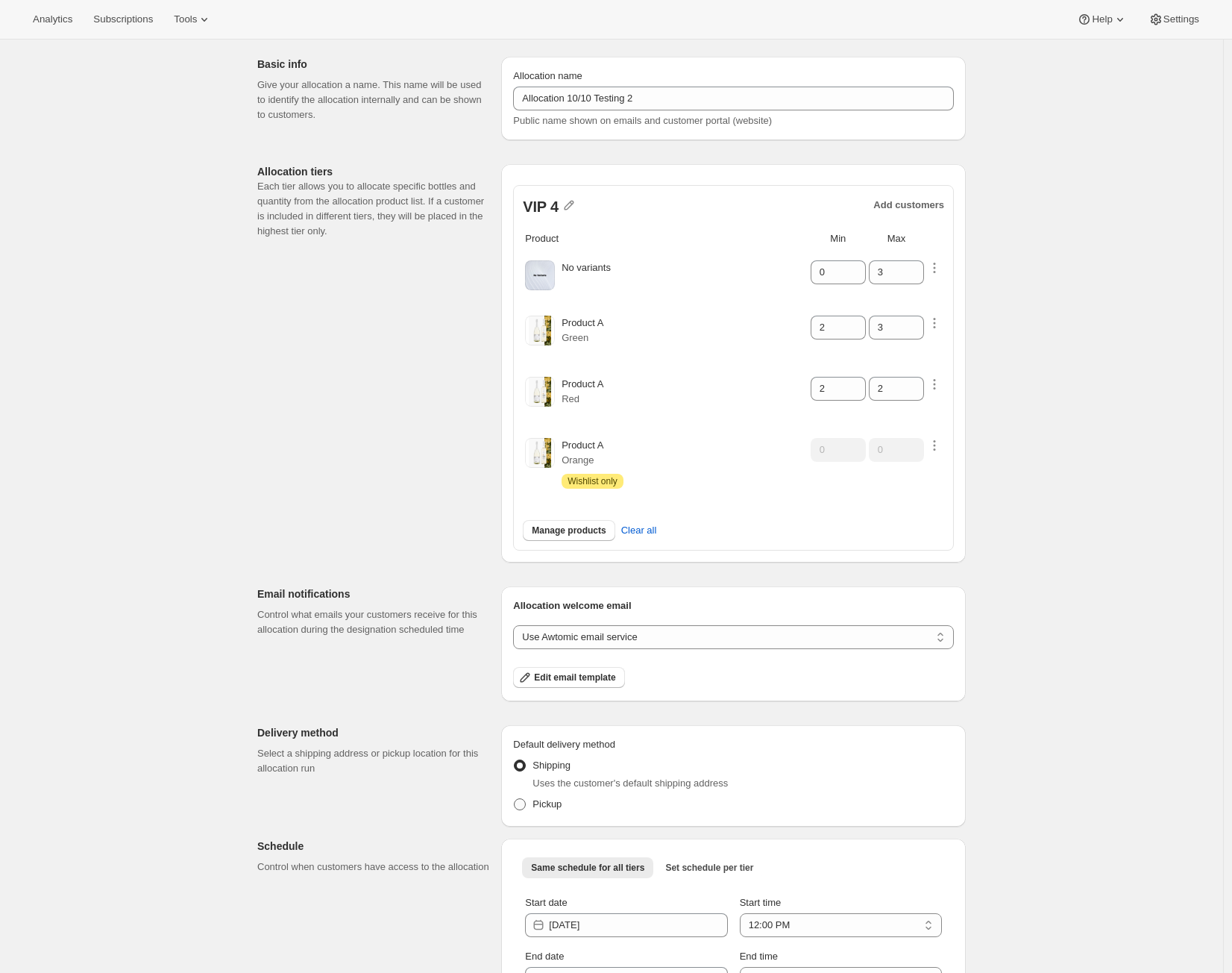
radio input "true"
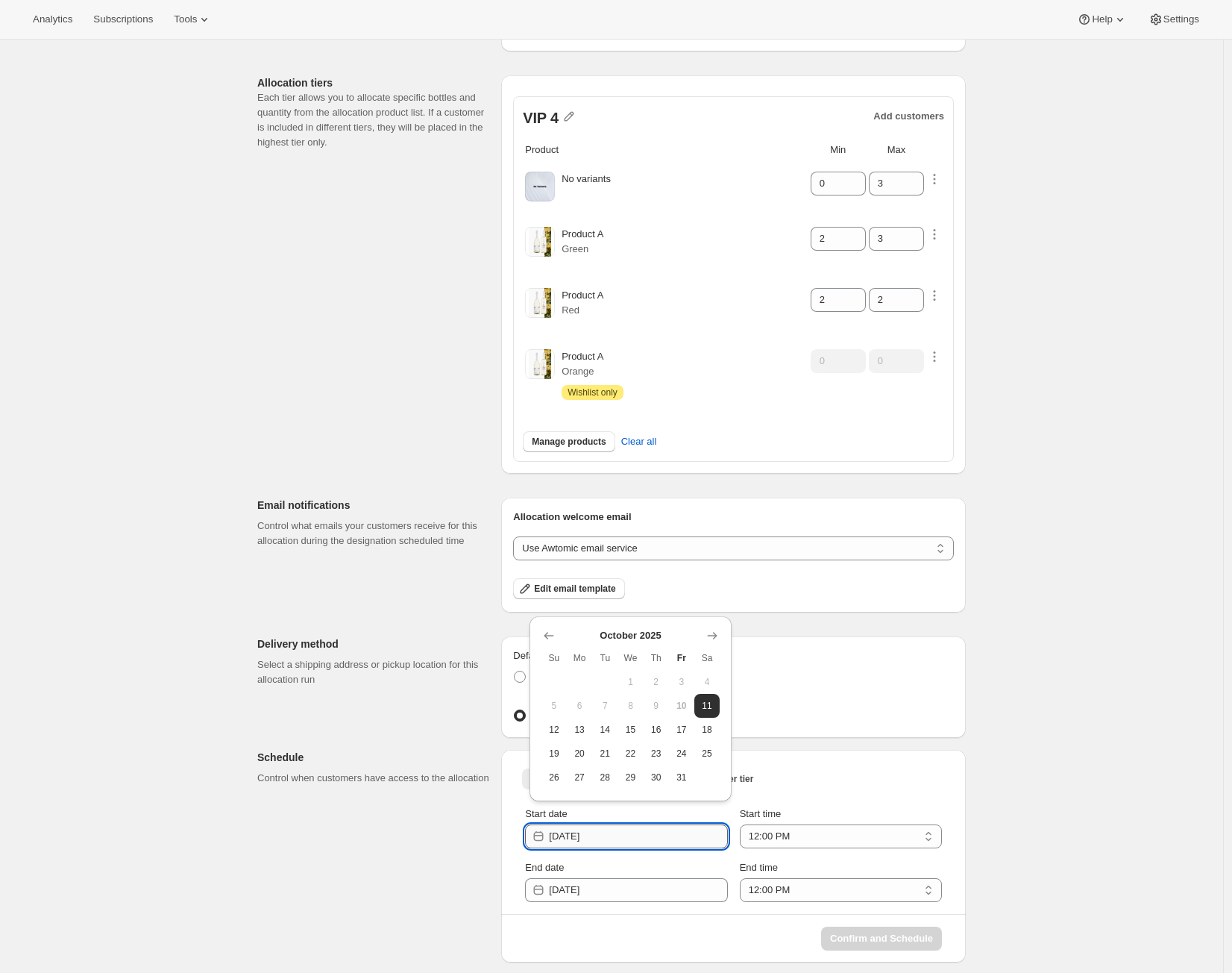
click at [656, 833] on input "2025-10-11" at bounding box center [638, 836] width 178 height 24
click at [597, 878] on input "2025-10-12" at bounding box center [638, 889] width 178 height 24
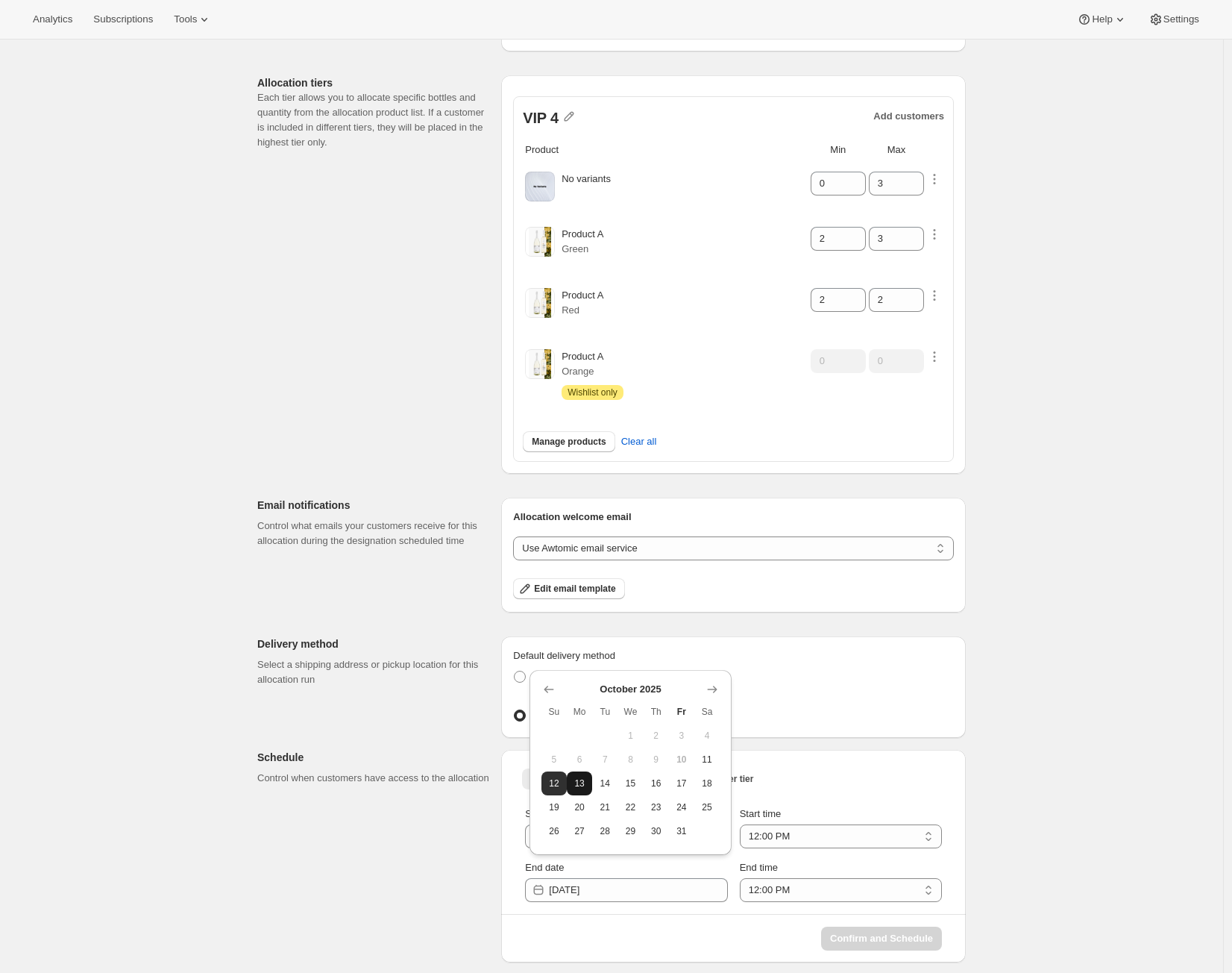
click at [581, 780] on span "13" at bounding box center [579, 783] width 14 height 12
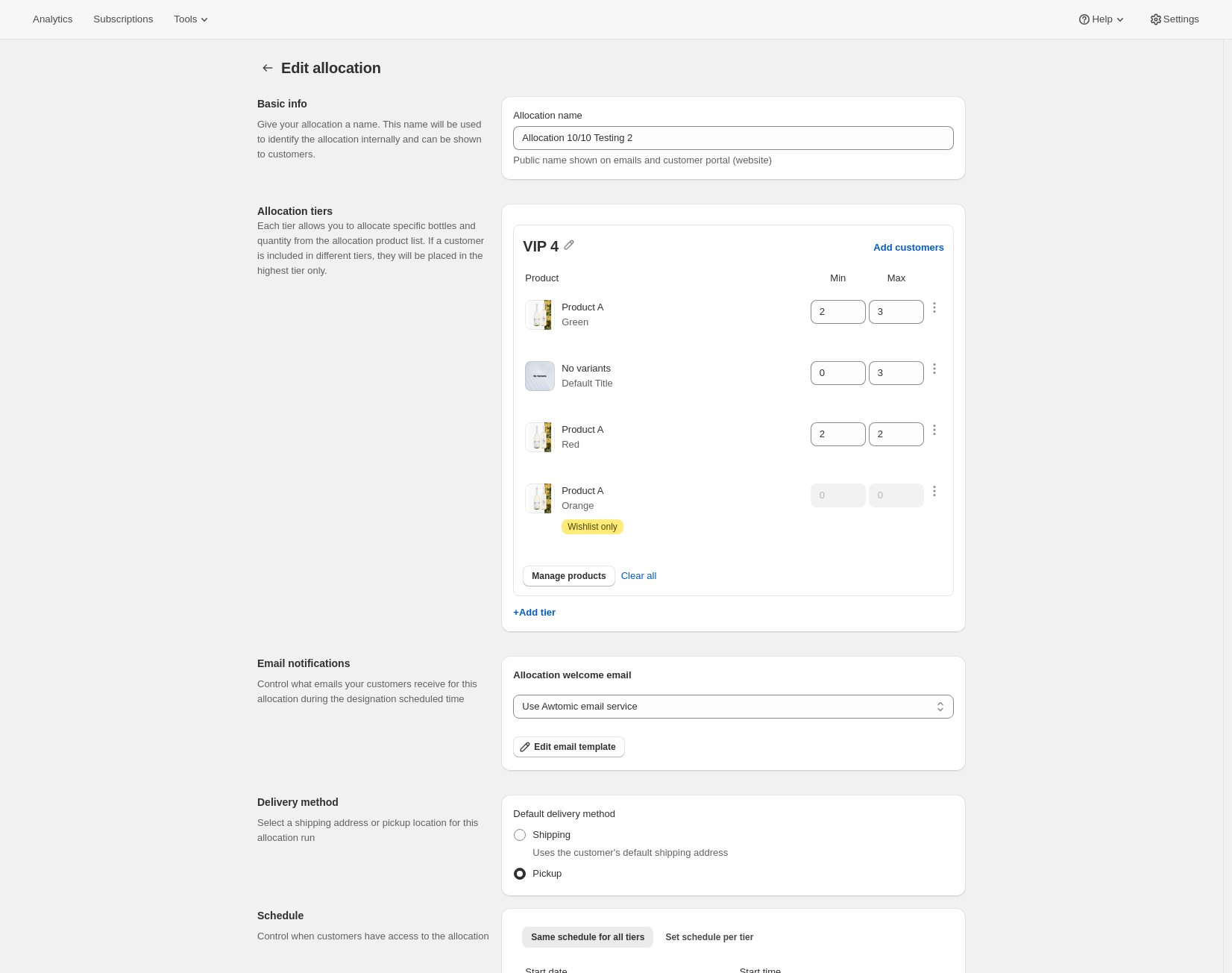
scroll to position [158, 0]
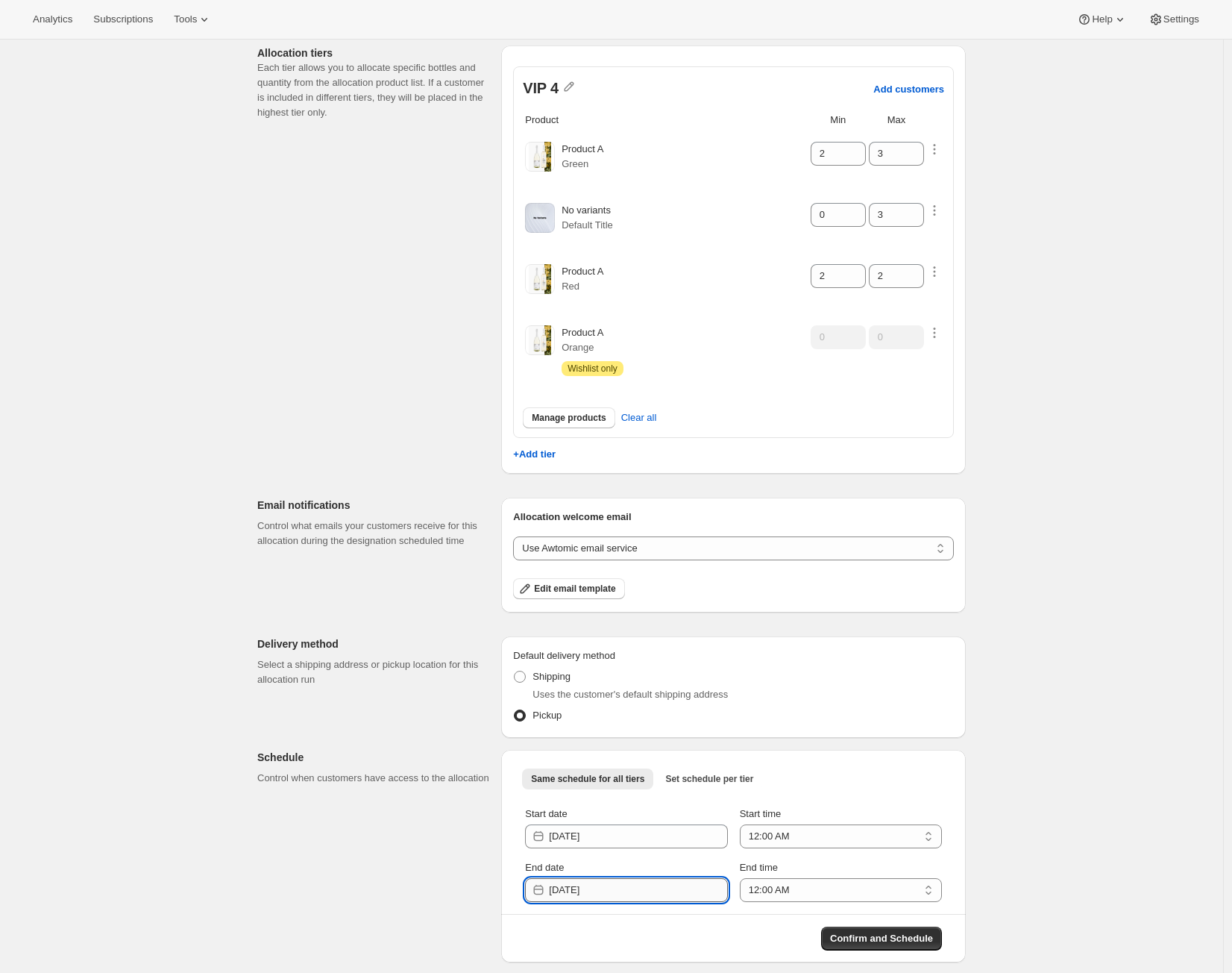
drag, startPoint x: 632, startPoint y: 896, endPoint x: 642, endPoint y: 898, distance: 10.2
click at [634, 896] on input "2025-10-12" at bounding box center [638, 889] width 178 height 24
click at [579, 778] on span "13" at bounding box center [579, 783] width 14 height 12
click at [871, 924] on div "Confirm and Schedule" at bounding box center [733, 932] width 465 height 37
click at [880, 940] on span "Confirm and Schedule" at bounding box center [881, 938] width 103 height 15
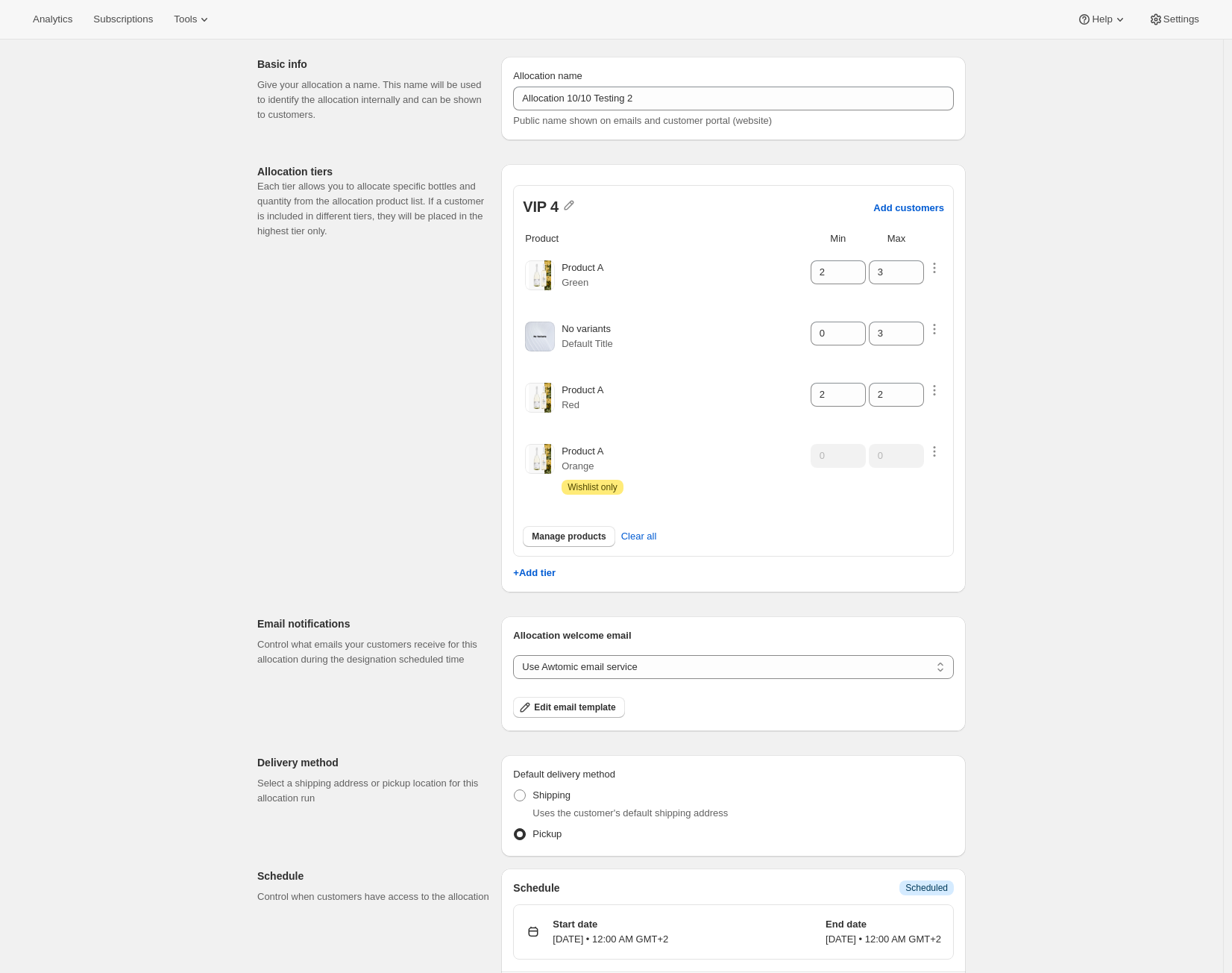
scroll to position [0, 0]
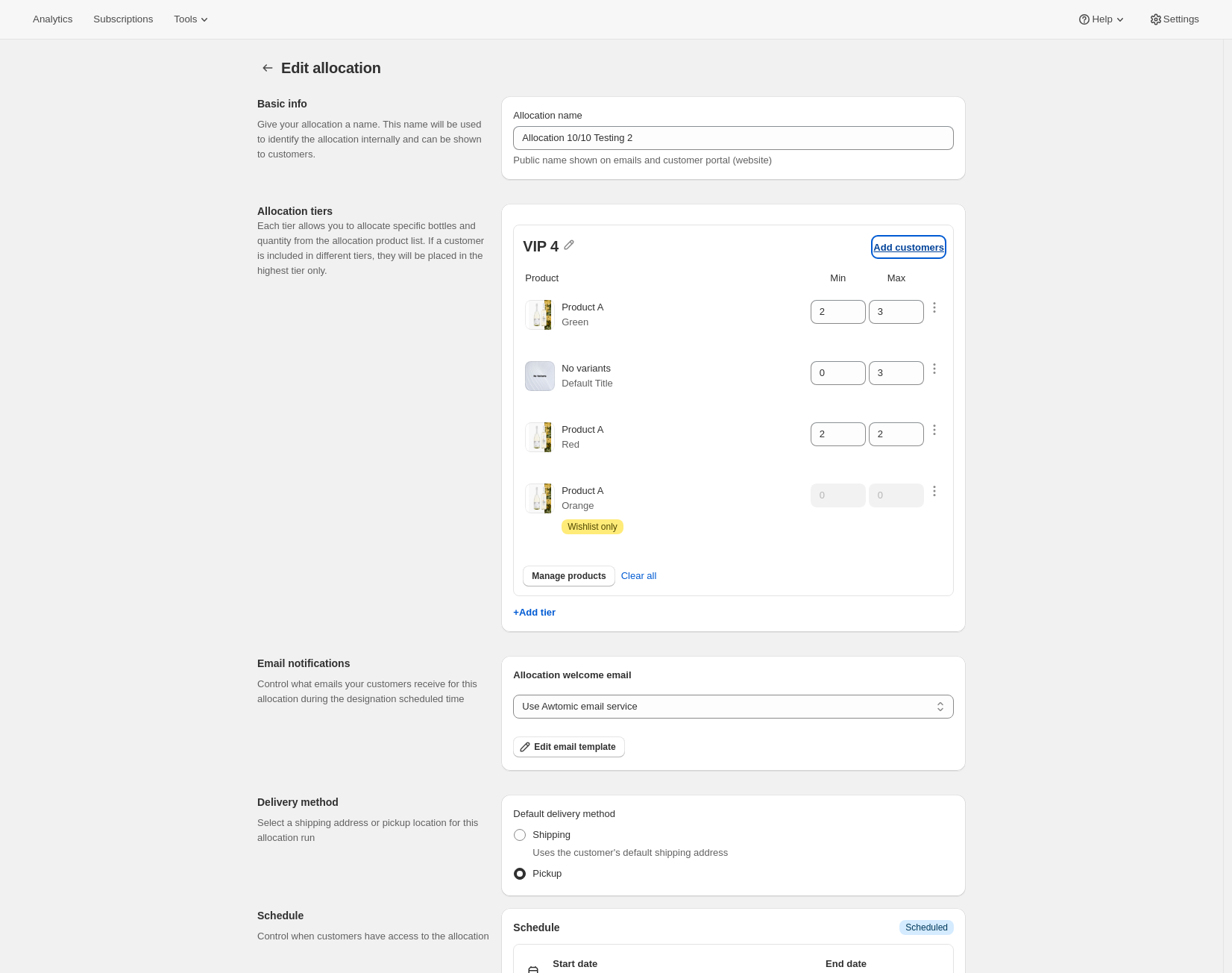
click at [921, 252] on p "Add customers" at bounding box center [909, 246] width 71 height 11
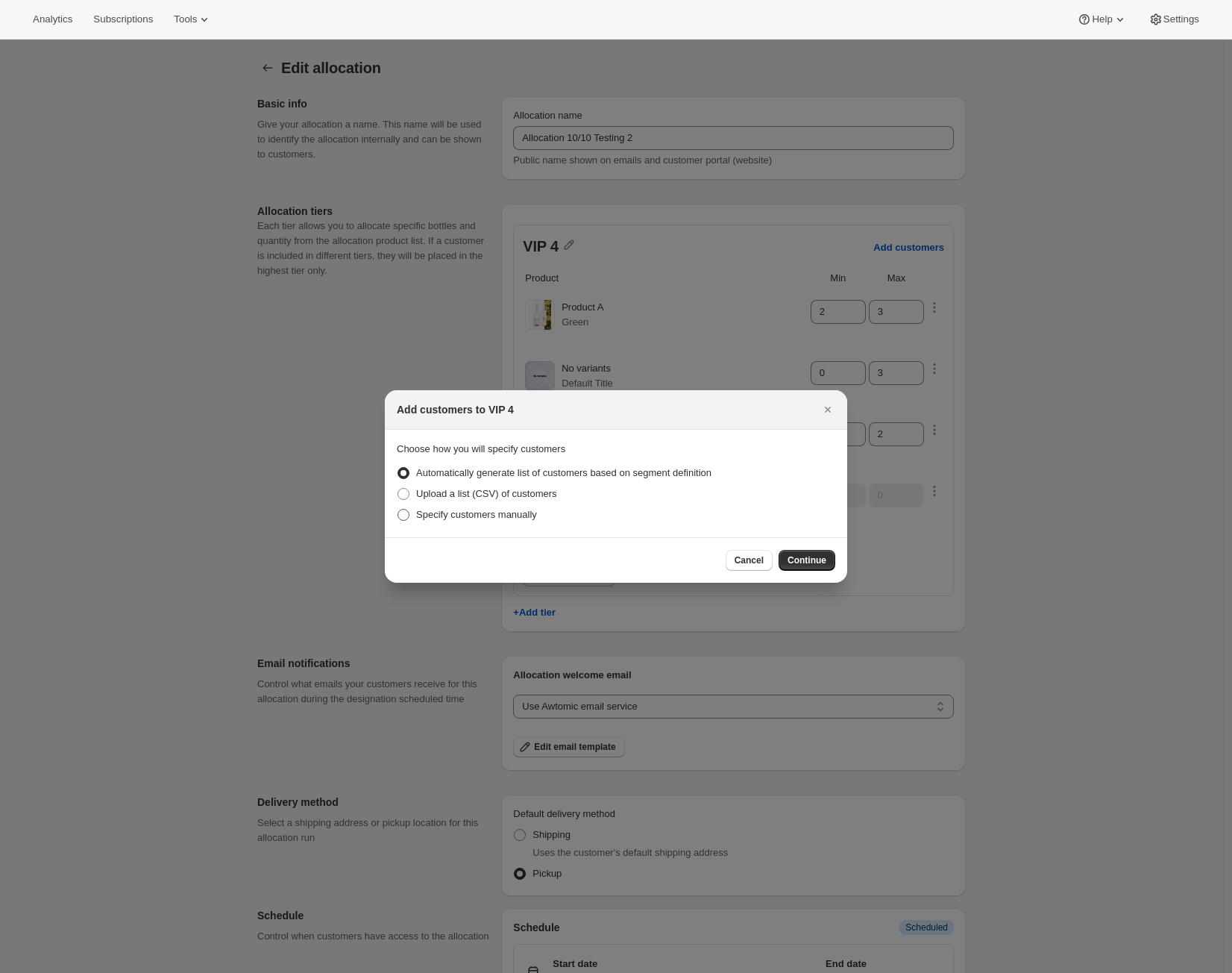
click at [486, 516] on span "Specify customers manually" at bounding box center [476, 513] width 121 height 11
click at [398, 509] on input "Specify customers manually" at bounding box center [397, 508] width 1 height 1
click at [775, 565] on div "Cancel Continue" at bounding box center [780, 559] width 110 height 20
click at [785, 565] on button "Continue" at bounding box center [806, 559] width 56 height 20
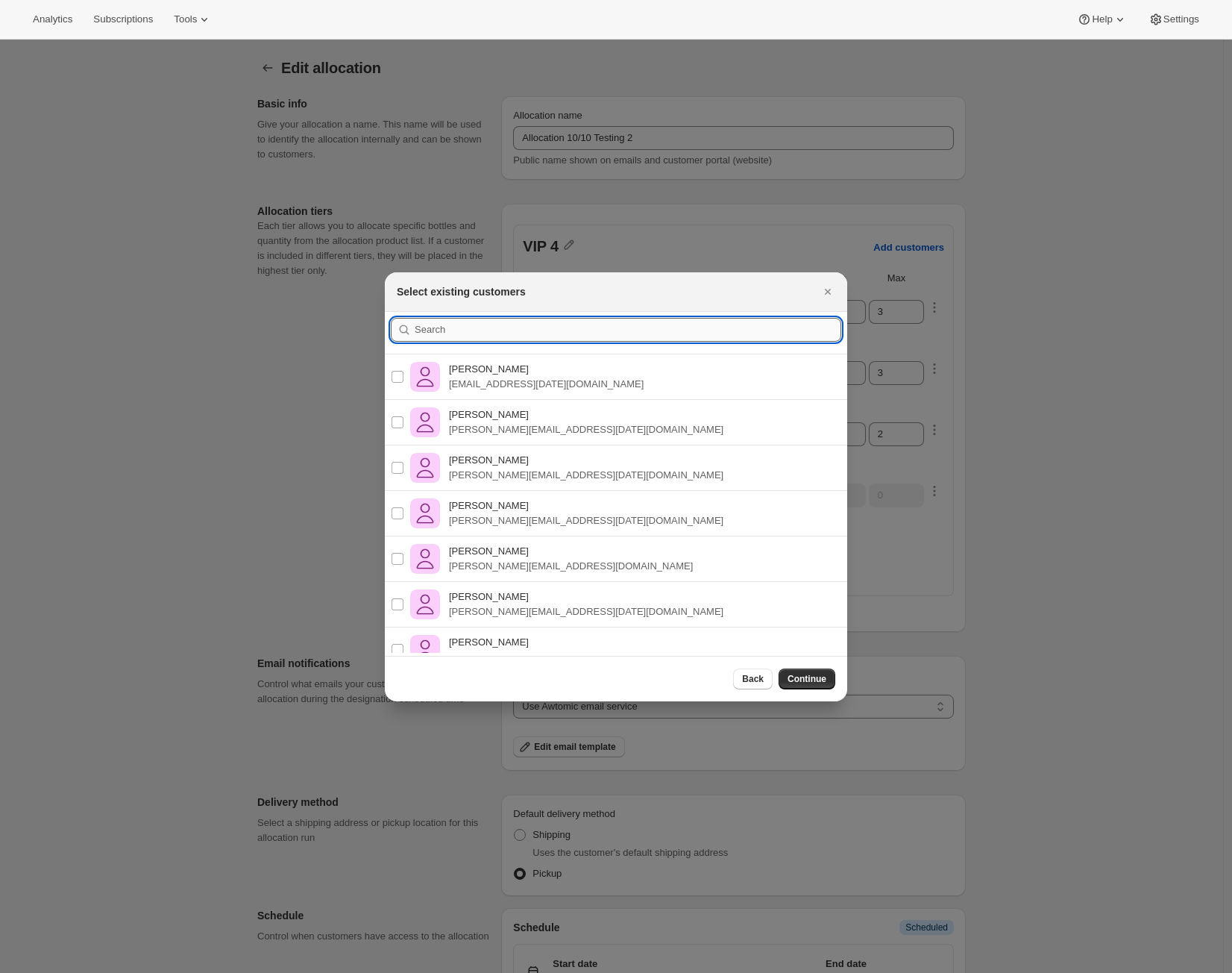
click at [511, 332] on input ":rb6:" at bounding box center [628, 329] width 427 height 24
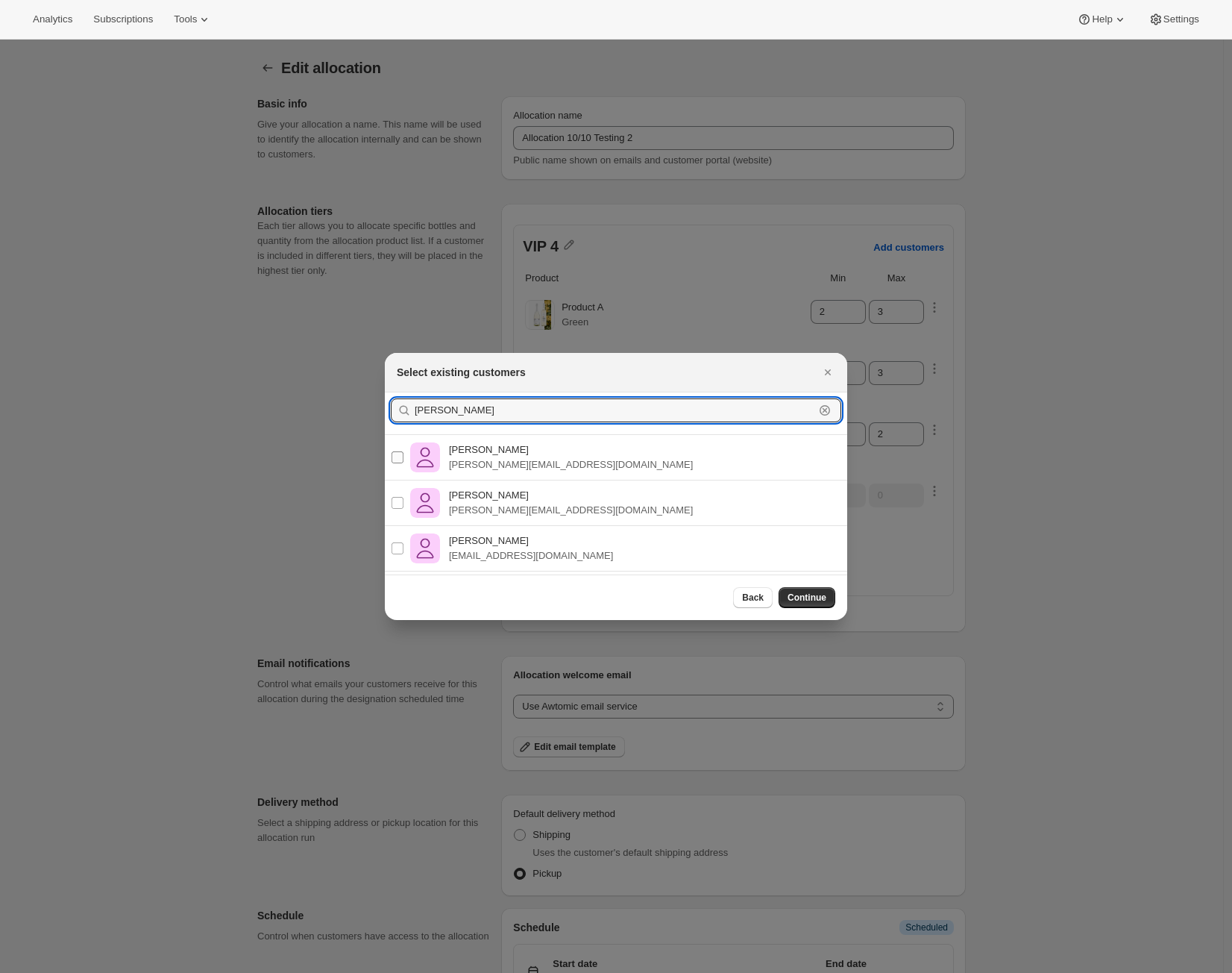
type input "Alejandro"
click at [528, 460] on p "alex@awtomic.com" at bounding box center [571, 464] width 243 height 15
click at [403, 460] on input "Alejandro Pérez Ramos alex@awtomic.com" at bounding box center [397, 457] width 12 height 12
checkbox input "true"
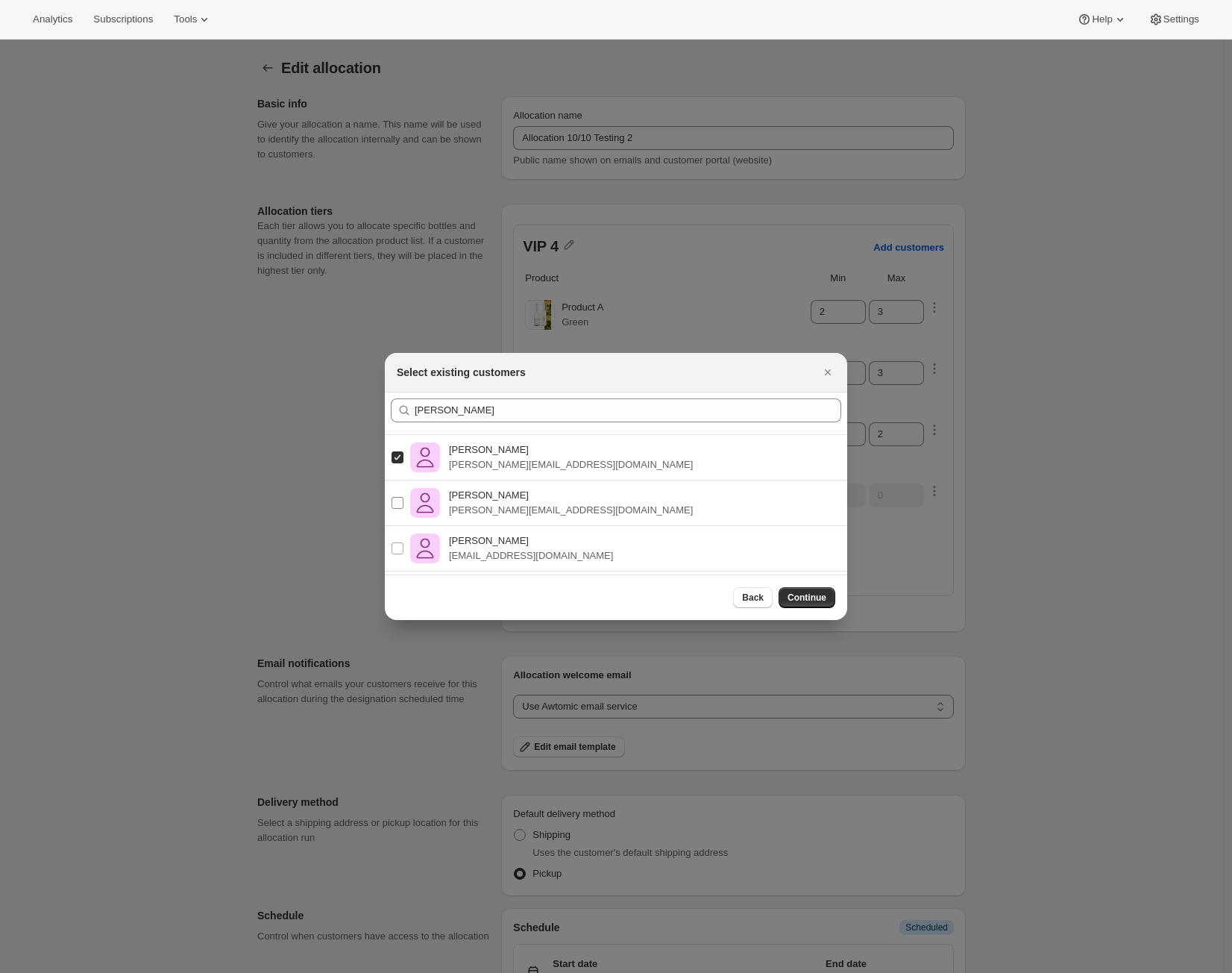
click at [515, 515] on p "alex+prepaid@awtomic.com" at bounding box center [571, 509] width 243 height 15
click at [403, 508] on input "Alejandro Pérez Ramos alex+prepaid@awtomic.com" at bounding box center [397, 503] width 12 height 12
checkbox input "true"
drag, startPoint x: 511, startPoint y: 544, endPoint x: 588, endPoint y: 580, distance: 85.0
click at [512, 545] on p "Alejandro Pérez Ramos" at bounding box center [531, 541] width 164 height 15
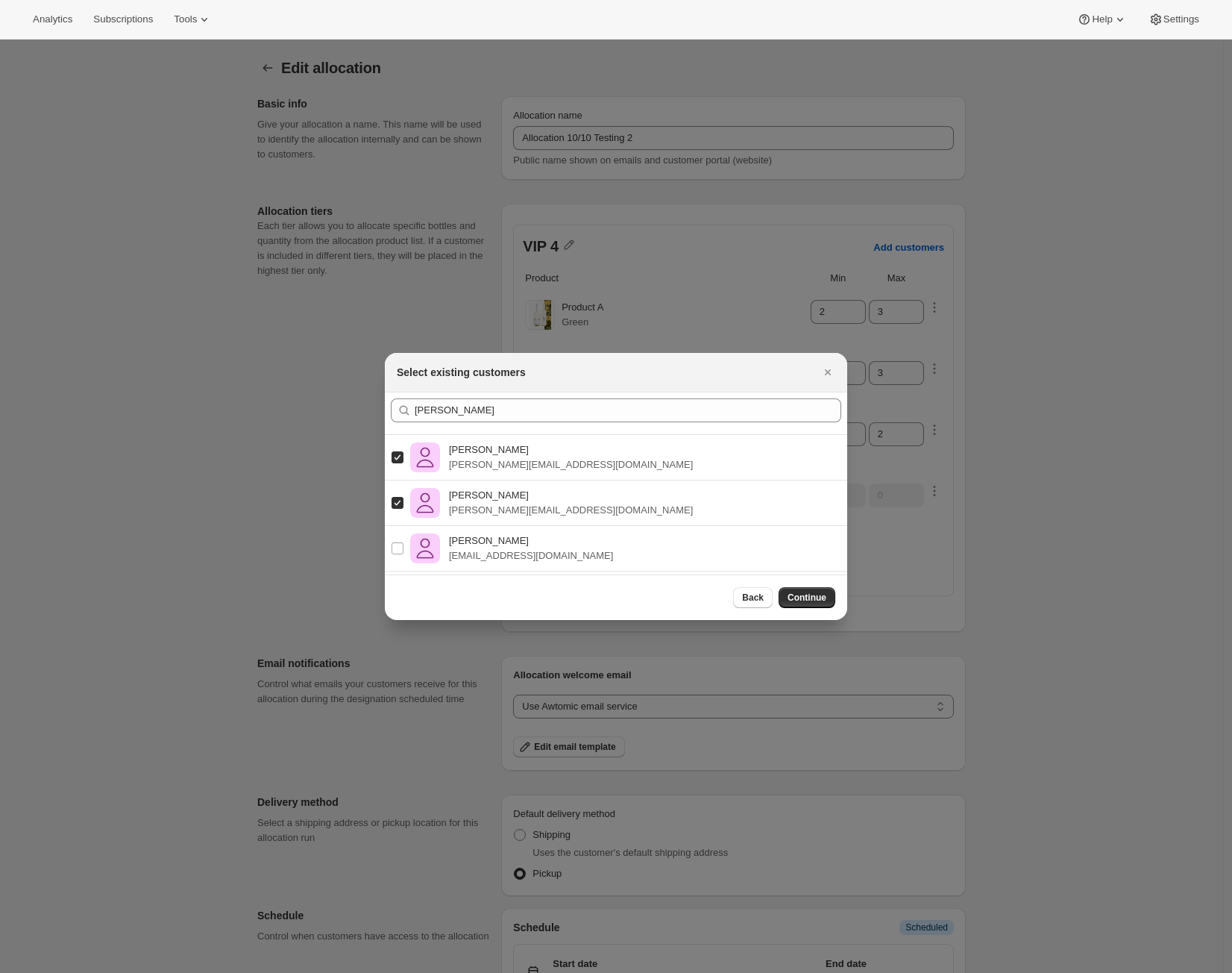
click at [403, 545] on input "Alejandro Pérez Ramos alex@shopbundle.co" at bounding box center [397, 548] width 12 height 12
checkbox input "true"
click at [795, 598] on span "Continue" at bounding box center [807, 597] width 39 height 12
